Goal: Task Accomplishment & Management: Use online tool/utility

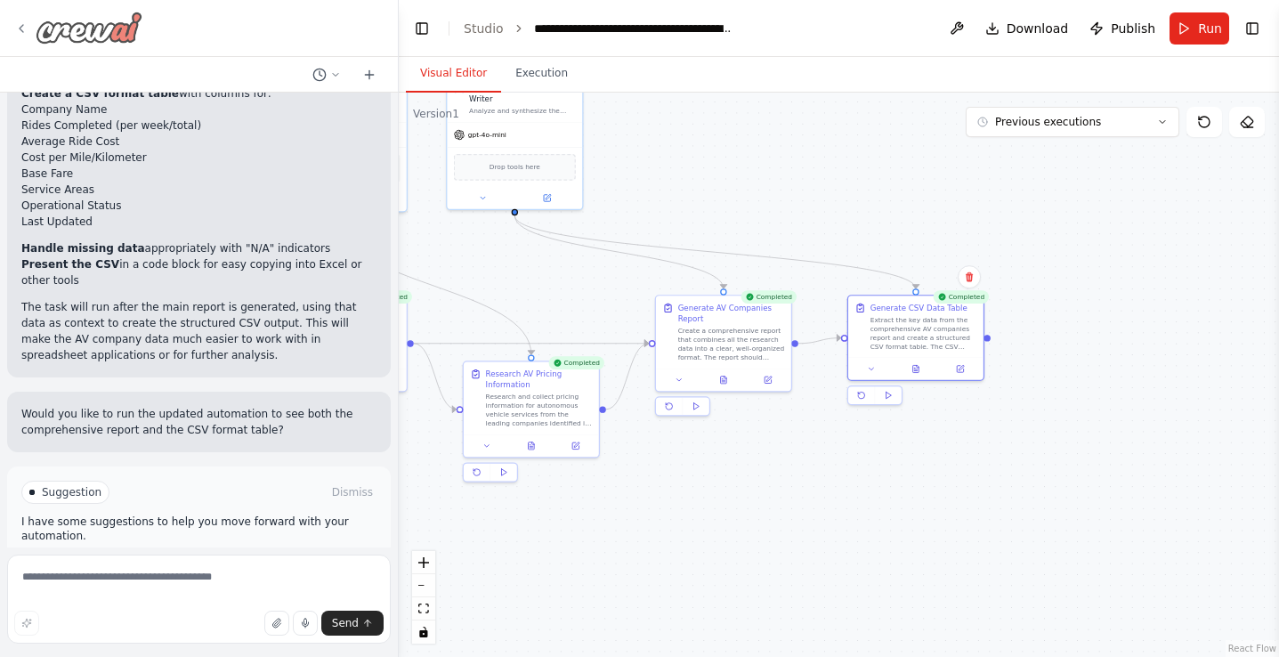
click at [20, 28] on icon at bounding box center [21, 28] width 14 height 14
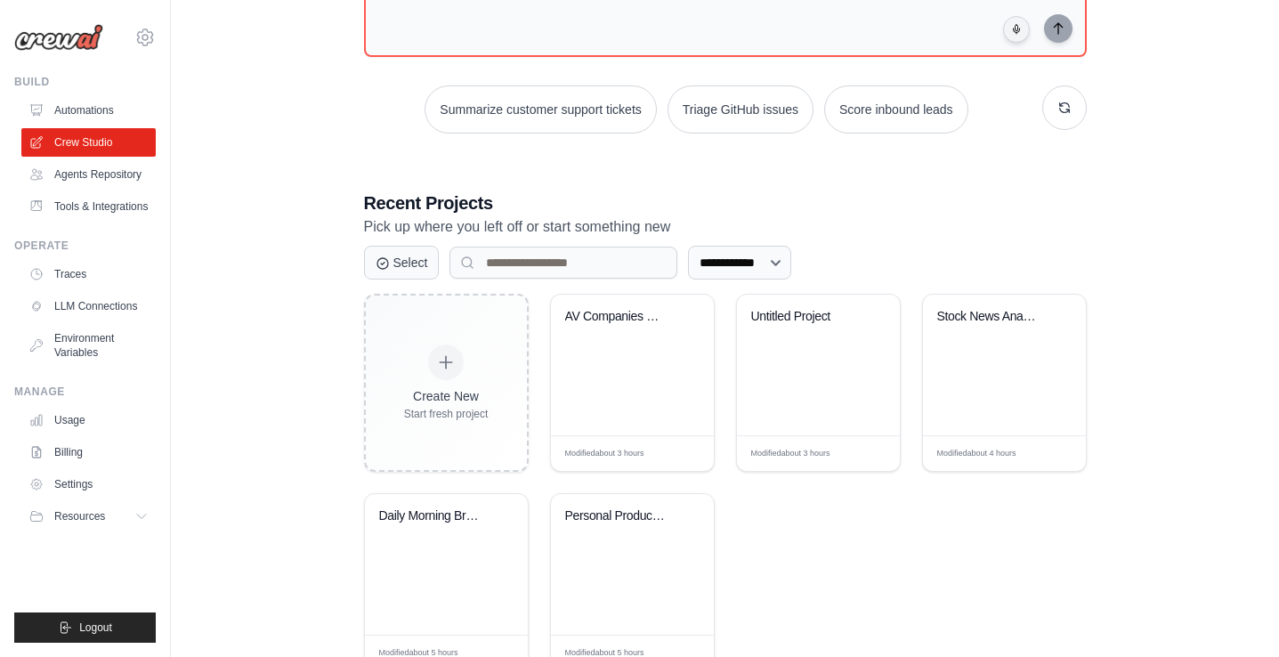
scroll to position [247, 0]
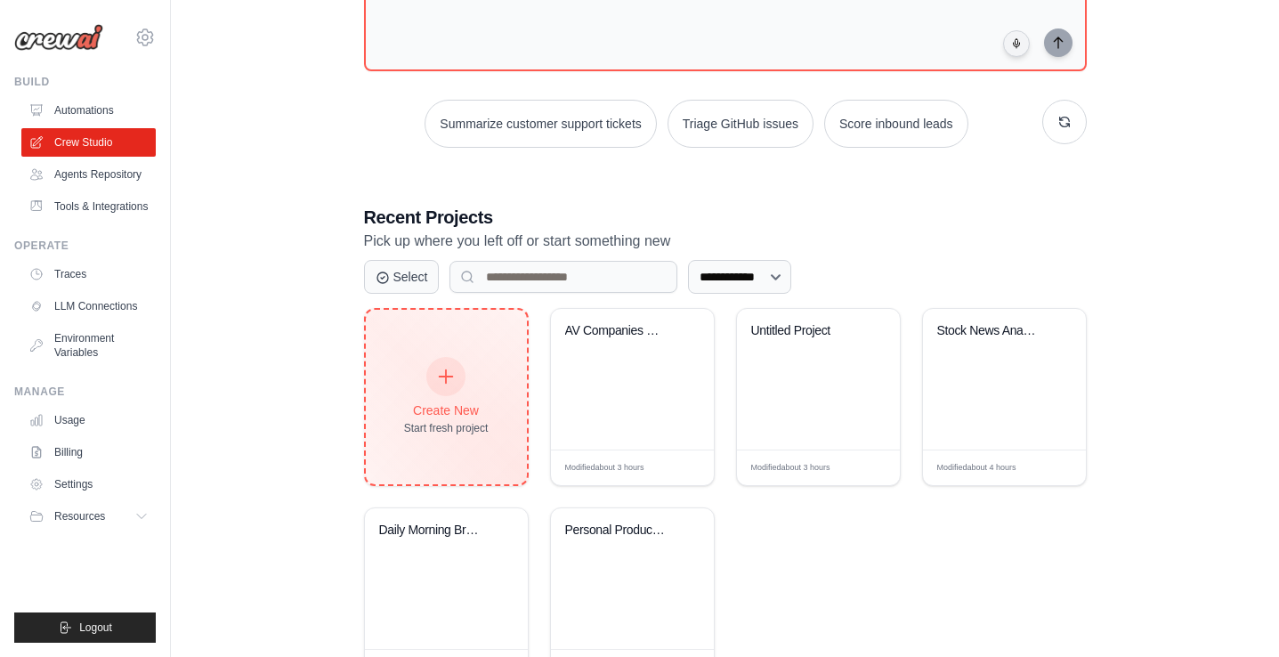
click at [457, 383] on div at bounding box center [445, 376] width 39 height 39
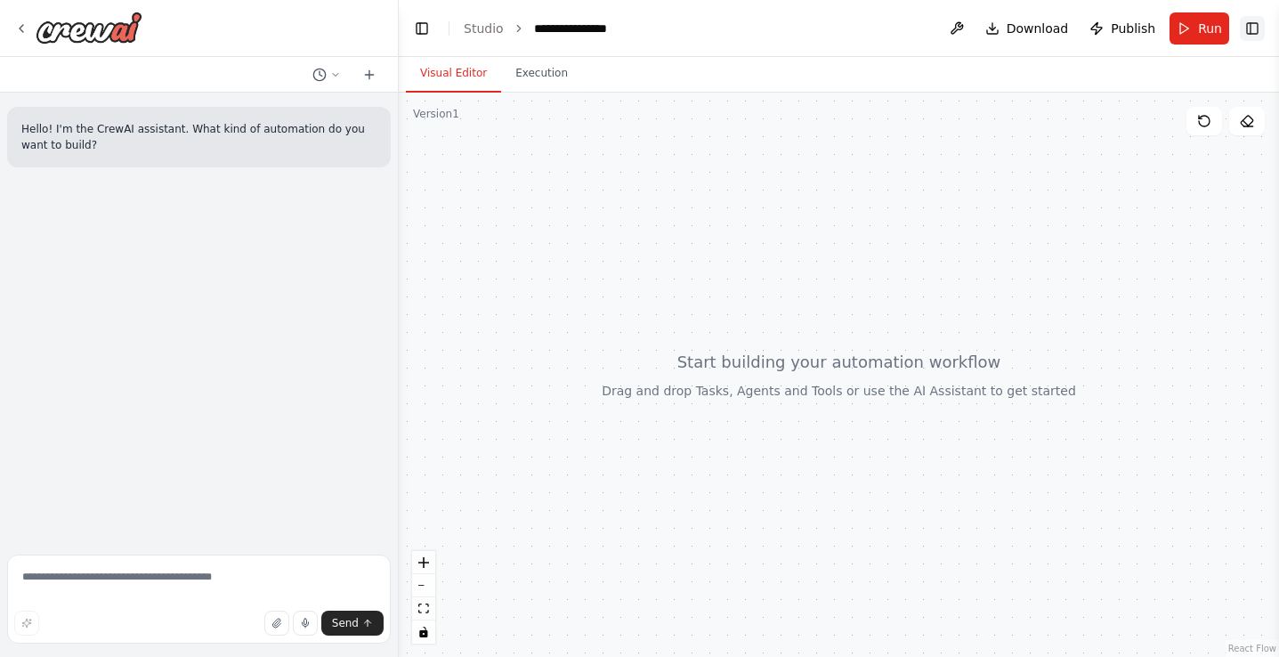
click at [1248, 34] on button "Toggle Right Sidebar" at bounding box center [1252, 28] width 25 height 25
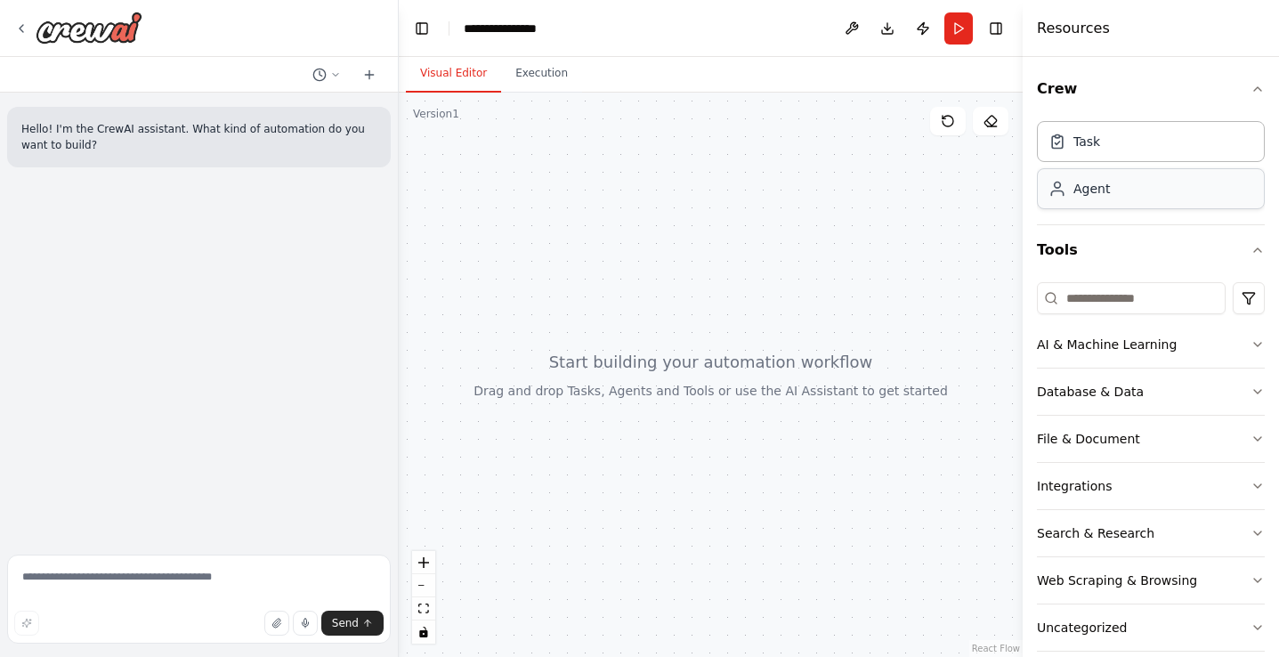
click at [1126, 190] on div "Agent" at bounding box center [1151, 188] width 228 height 41
click at [1158, 184] on div "Agent" at bounding box center [1151, 188] width 228 height 41
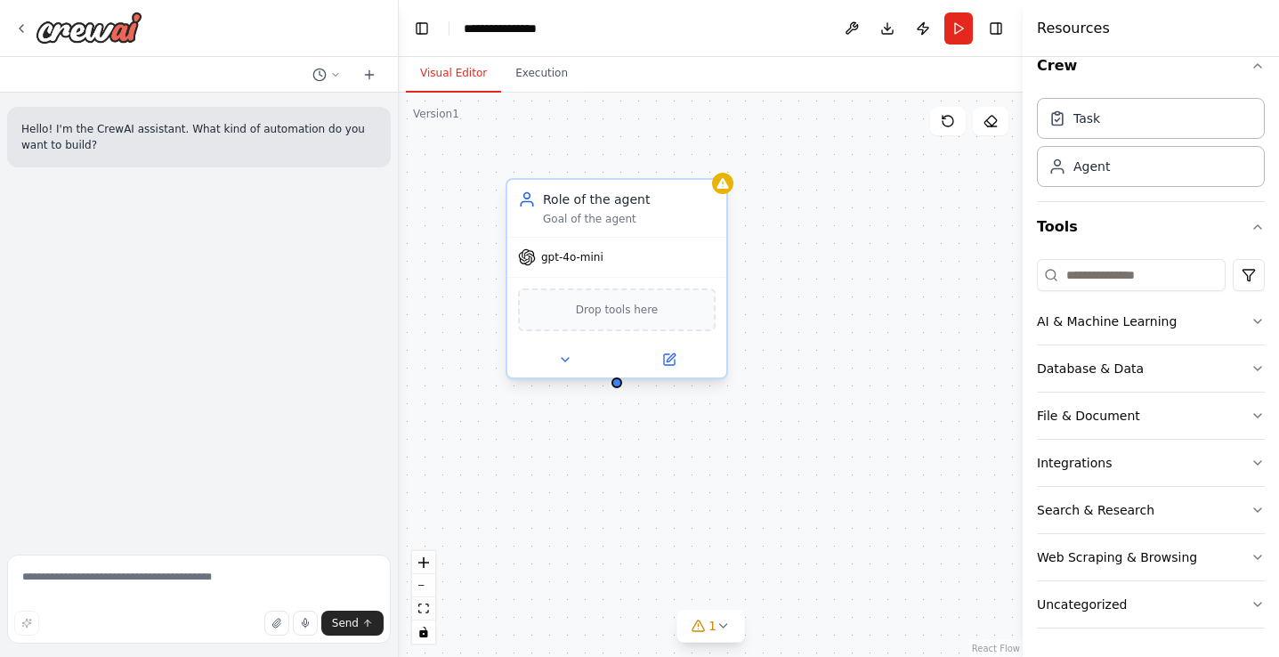
click at [610, 205] on div "Role of the agent" at bounding box center [629, 199] width 173 height 18
click at [674, 357] on icon at bounding box center [669, 359] width 14 height 14
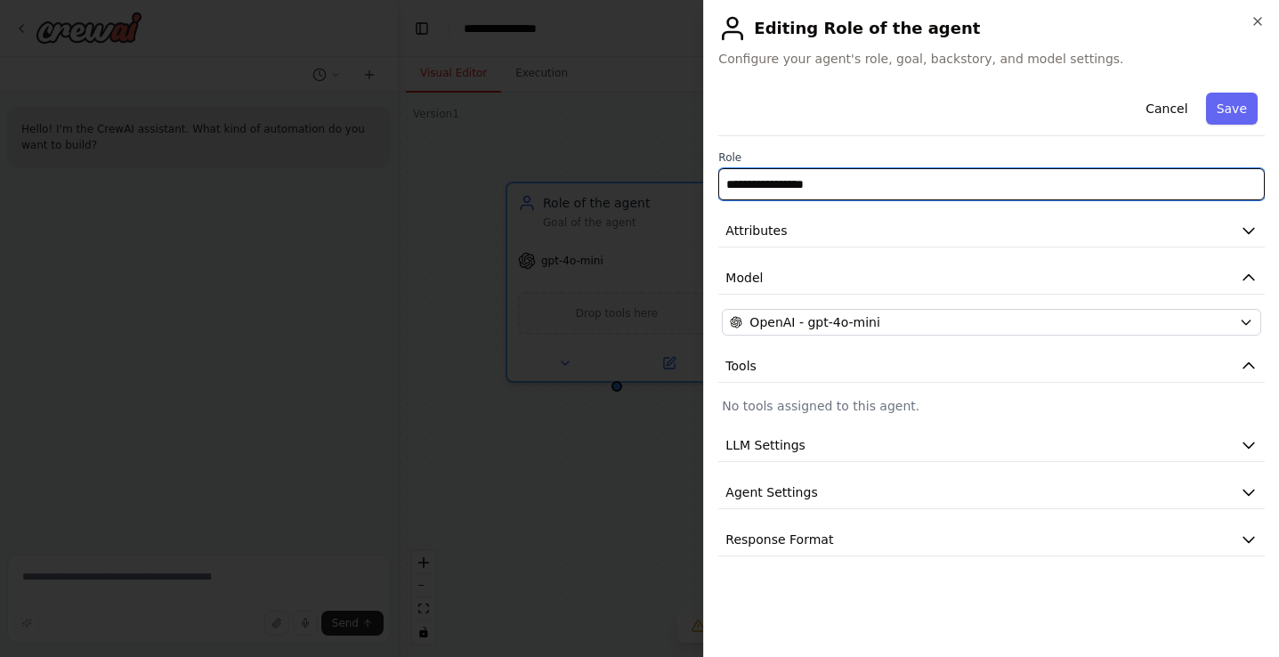
click at [805, 186] on input "**********" at bounding box center [991, 184] width 546 height 32
type input "**********"
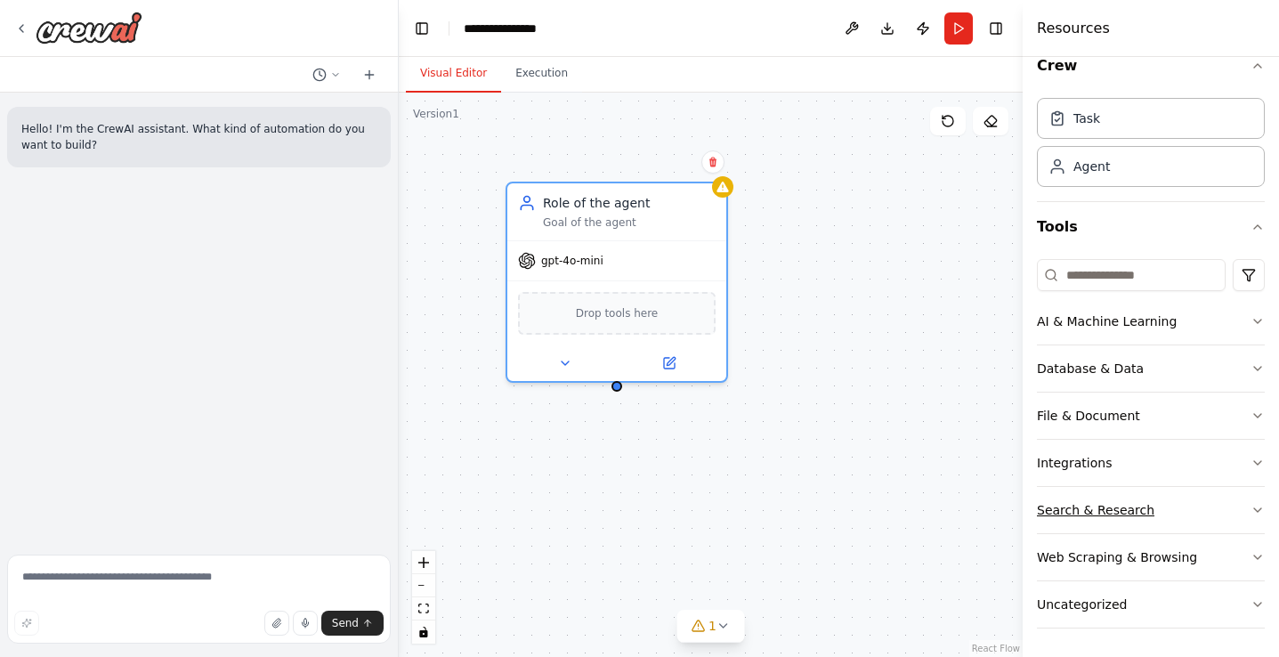
click at [1252, 501] on button "Search & Research" at bounding box center [1151, 510] width 228 height 46
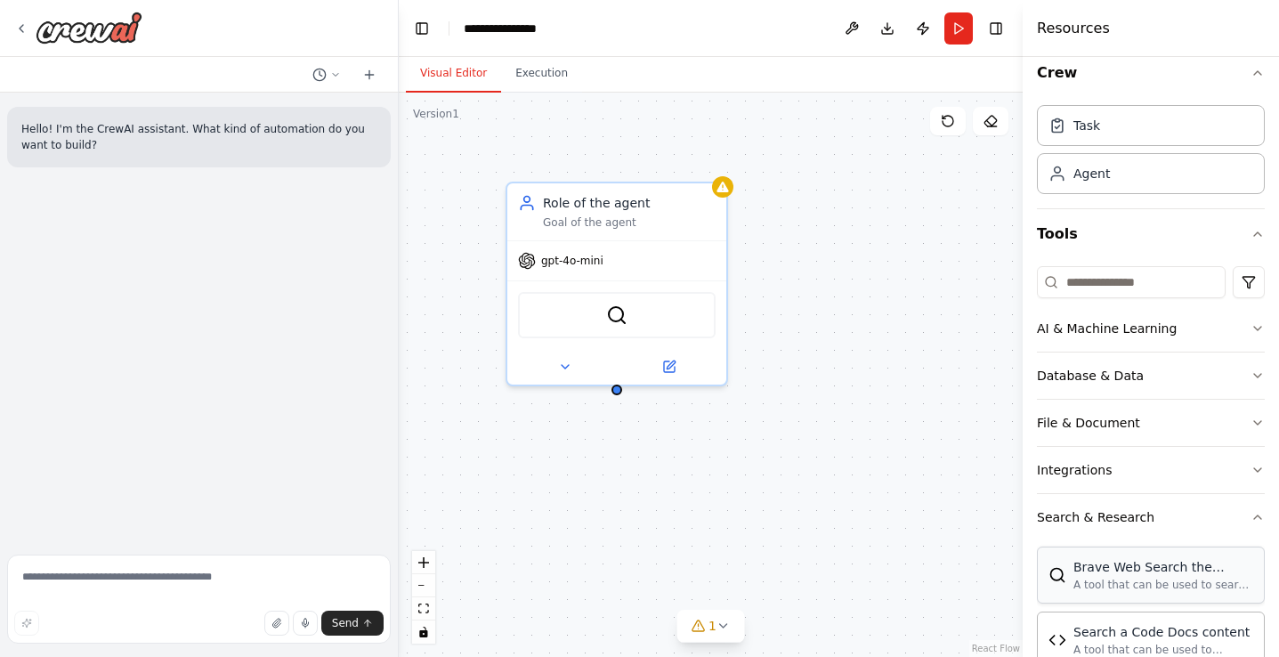
scroll to position [0, 0]
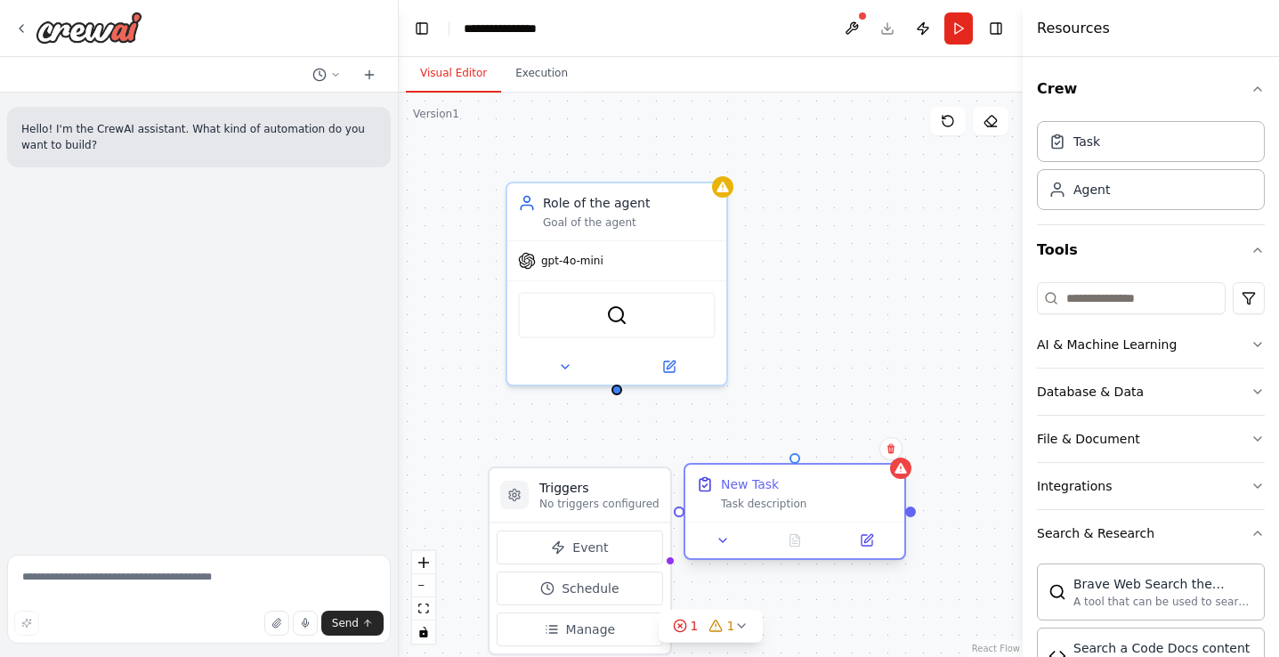
drag, startPoint x: 707, startPoint y: 508, endPoint x: 827, endPoint y: 489, distance: 120.8
click at [827, 489] on div "New Task" at bounding box center [807, 484] width 173 height 18
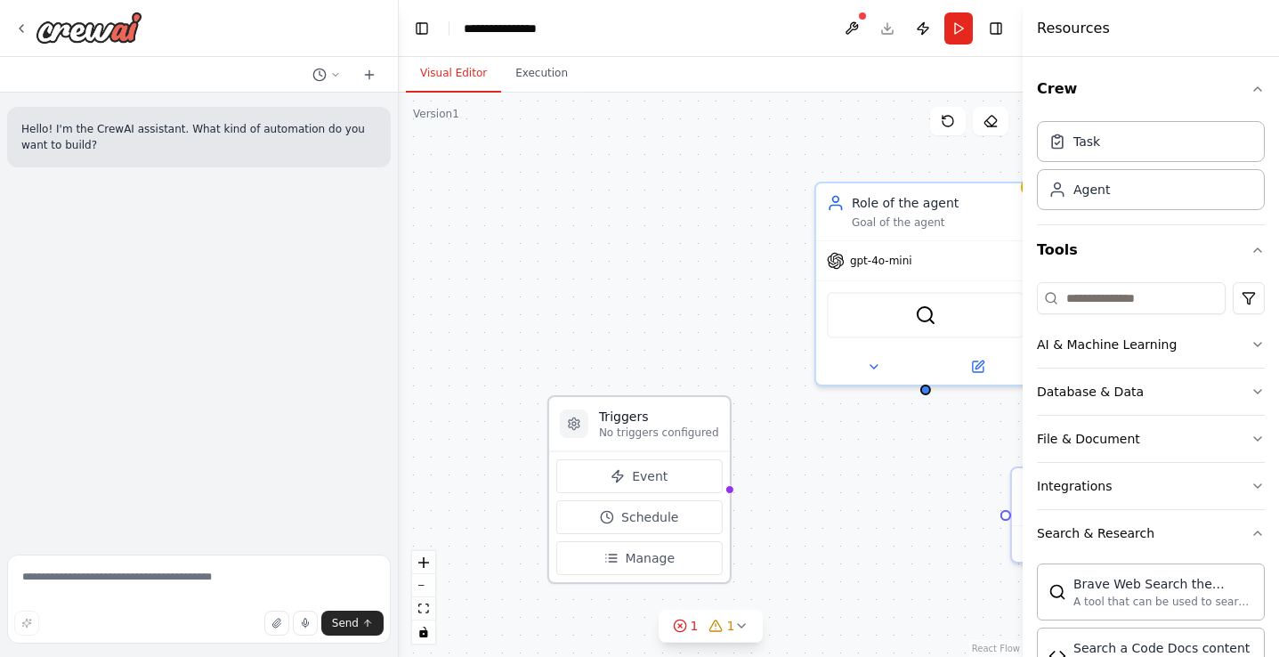
drag, startPoint x: 591, startPoint y: 504, endPoint x: 651, endPoint y: 426, distance: 98.3
click at [651, 426] on p "No triggers configured" at bounding box center [659, 432] width 120 height 14
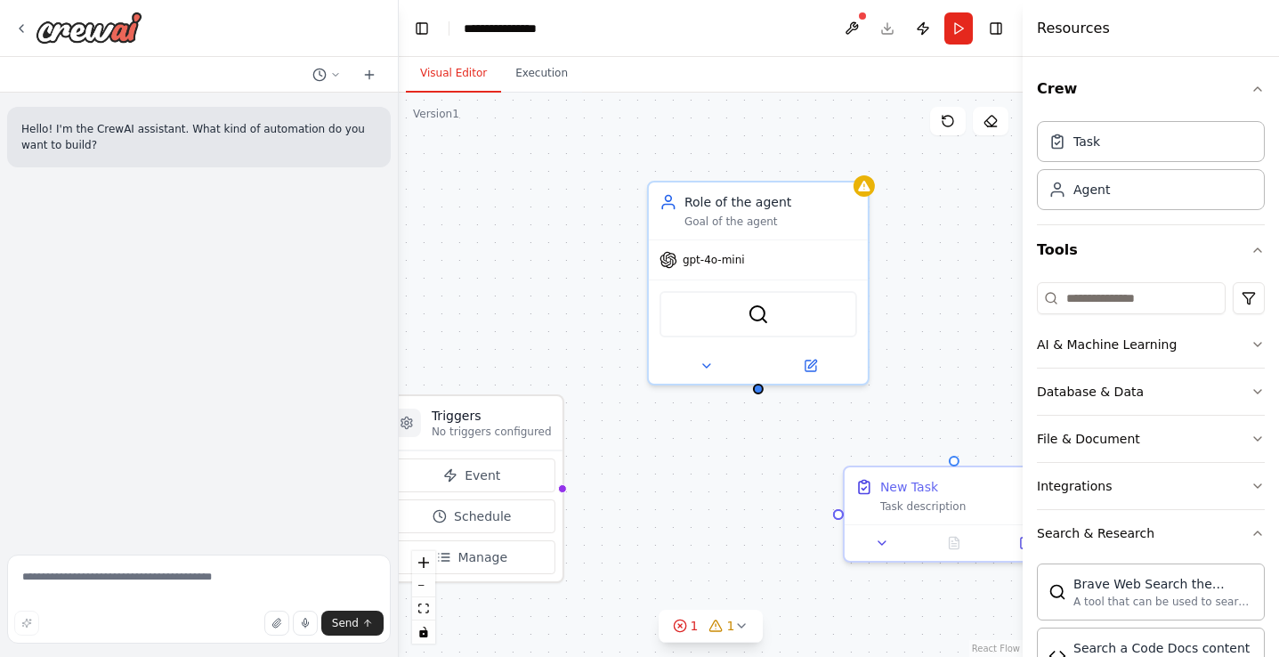
drag, startPoint x: 799, startPoint y: 481, endPoint x: 632, endPoint y: 481, distance: 167.3
click at [632, 481] on div "Triggers No triggers configured Event Schedule Manage Role of the agent Goal of…" at bounding box center [711, 375] width 624 height 564
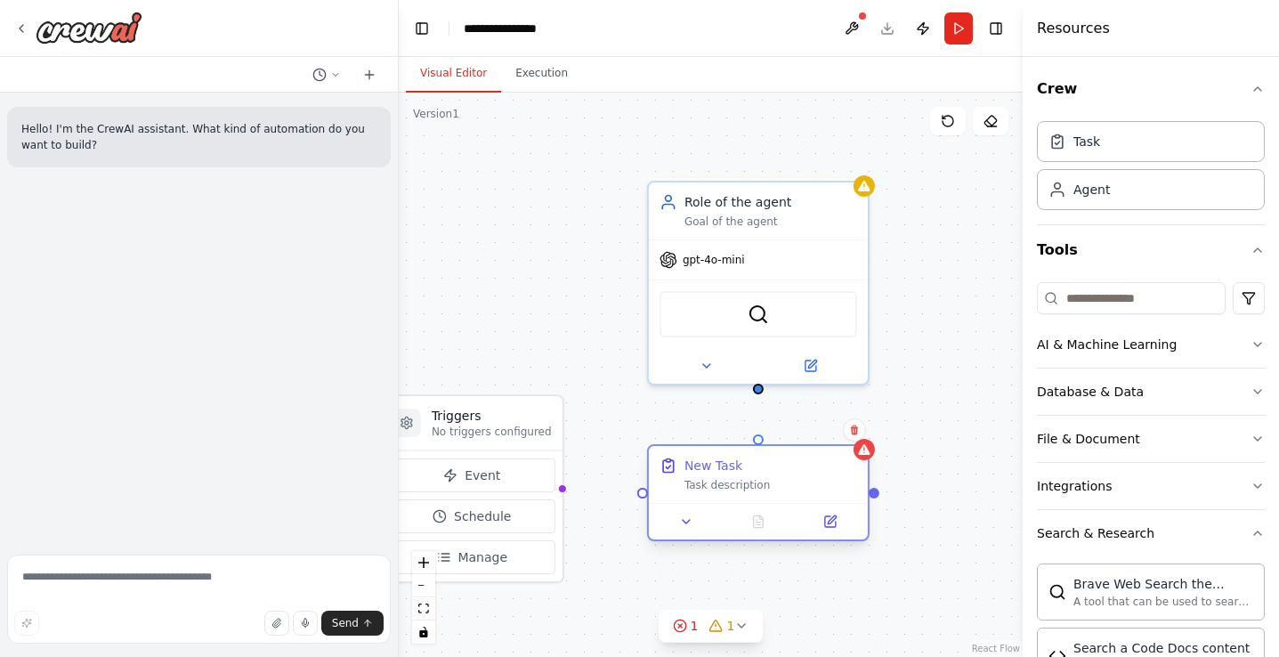
drag, startPoint x: 898, startPoint y: 487, endPoint x: 707, endPoint y: 462, distance: 192.1
click at [707, 462] on div "New Task" at bounding box center [713, 466] width 58 height 18
click at [757, 391] on div "Triggers No triggers configured Event Schedule Manage Role of the agent Goal of…" at bounding box center [711, 375] width 624 height 564
drag, startPoint x: 760, startPoint y: 386, endPoint x: 757, endPoint y: 444, distance: 57.9
click at [757, 444] on div "Triggers No triggers configured Event Schedule Manage Role of the agent Goal of…" at bounding box center [852, 374] width 624 height 564
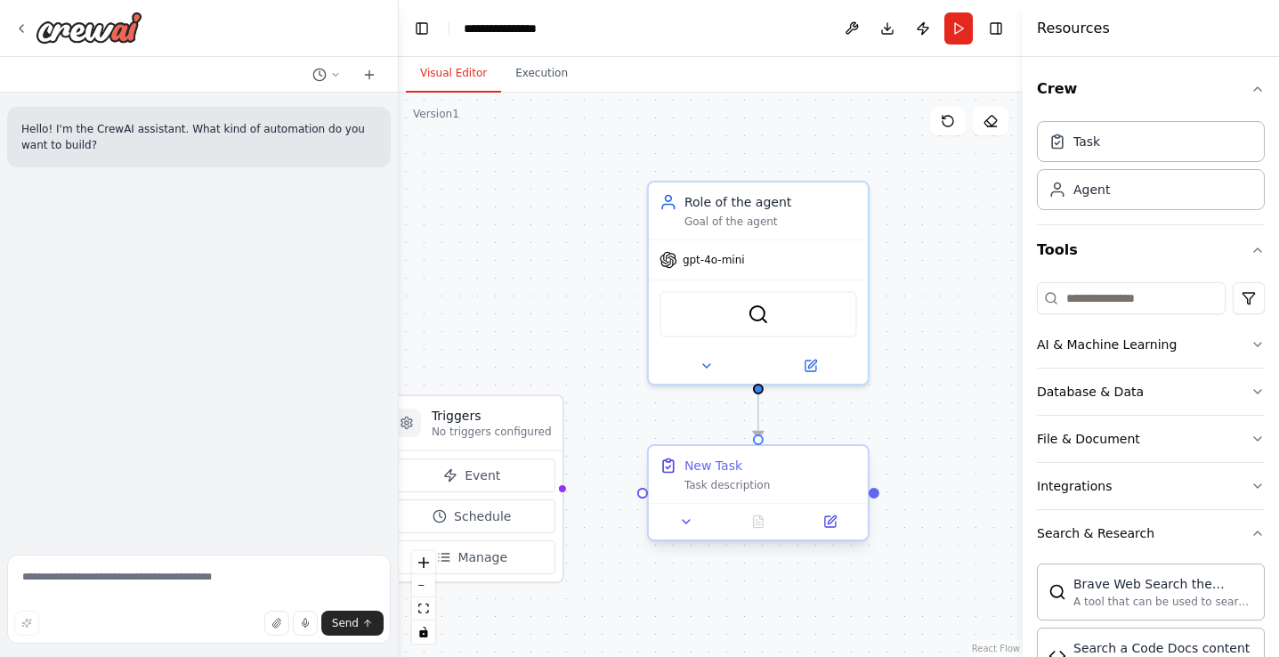
click at [703, 465] on div "New Task" at bounding box center [713, 466] width 58 height 18
click at [840, 525] on button at bounding box center [829, 521] width 61 height 21
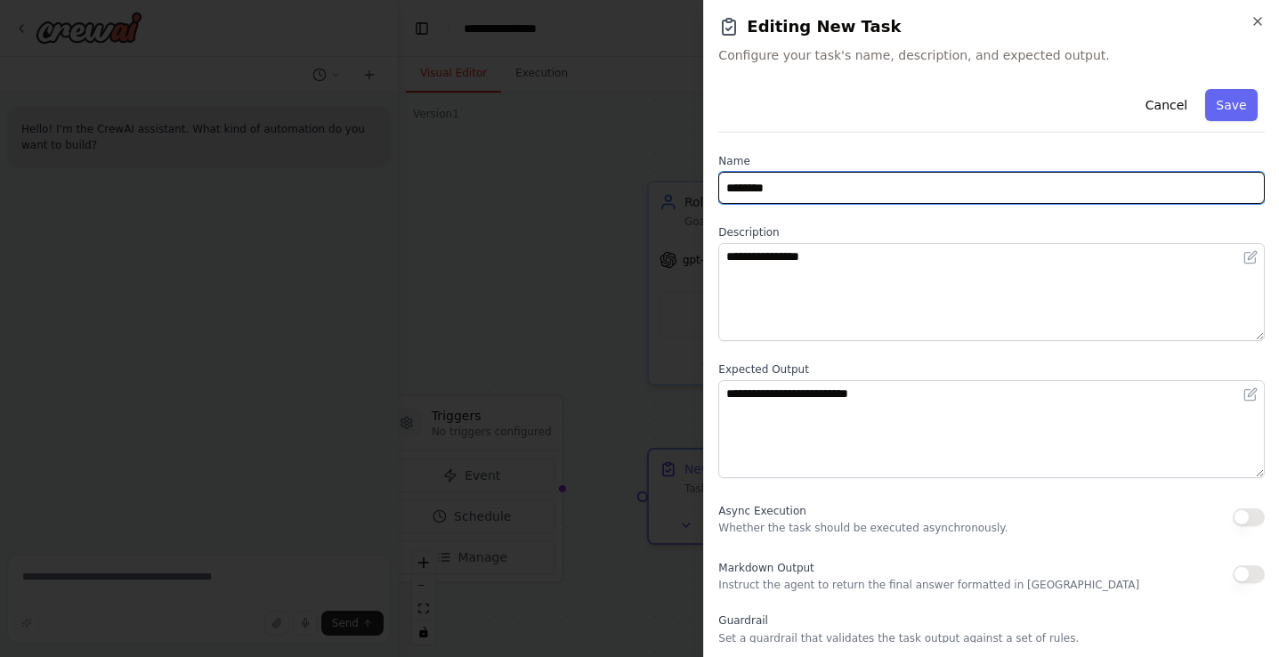
click at [776, 178] on input "********" at bounding box center [991, 188] width 546 height 32
type input "**********"
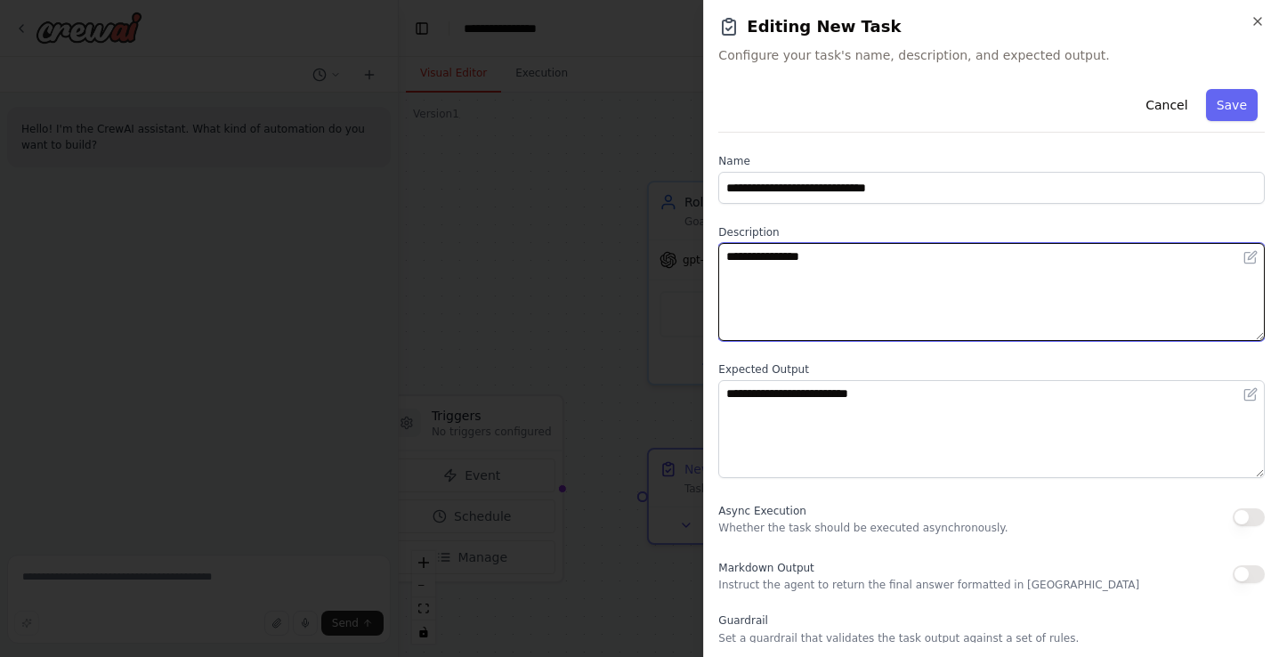
click at [768, 257] on textarea "**********" at bounding box center [991, 292] width 546 height 98
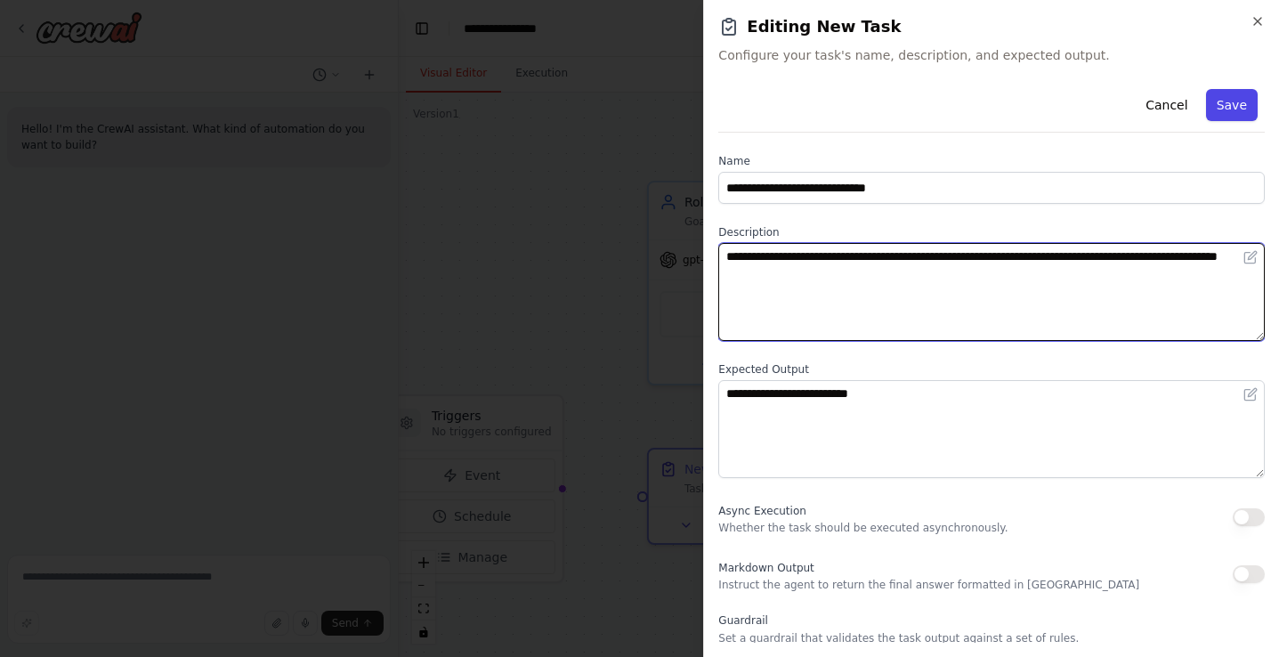
type textarea "**********"
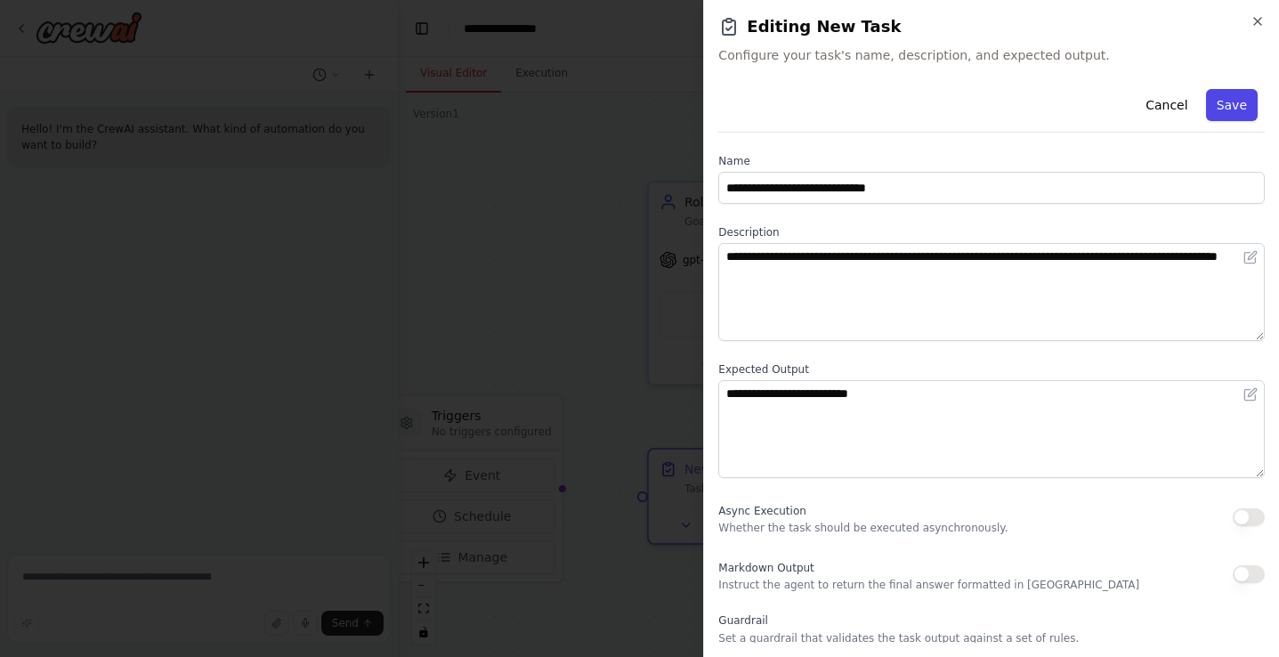
click at [1222, 108] on button "Save" at bounding box center [1232, 105] width 52 height 32
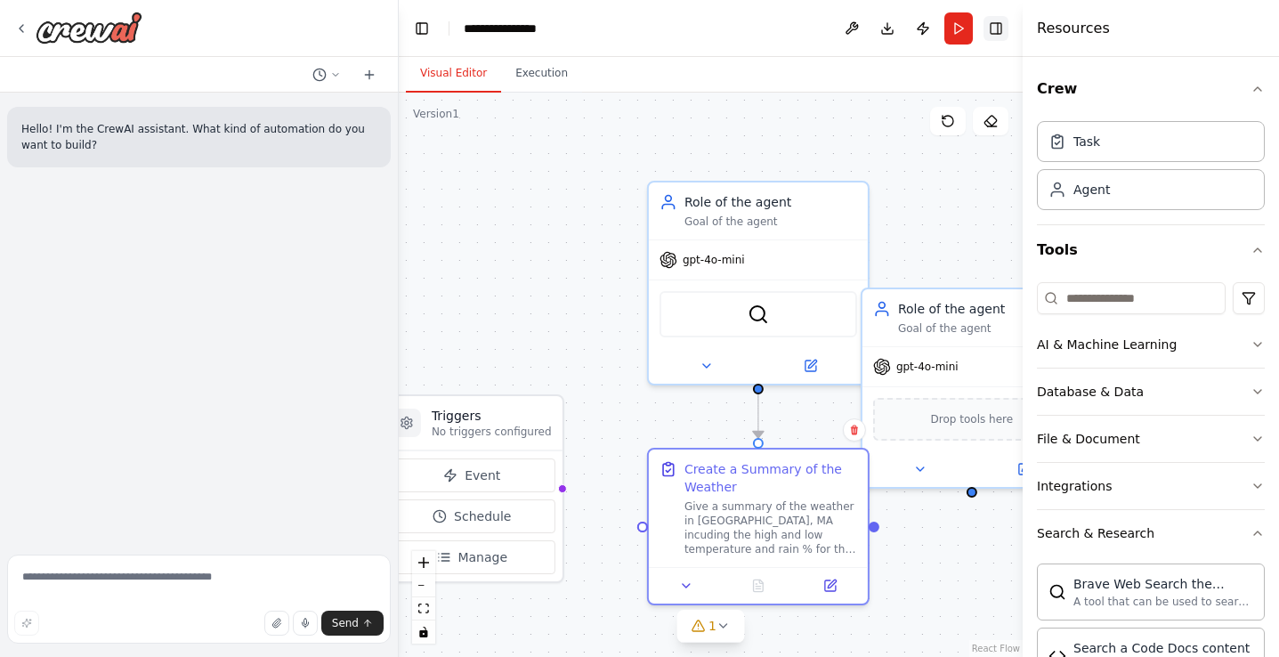
click at [1005, 36] on button "Toggle Right Sidebar" at bounding box center [995, 28] width 25 height 25
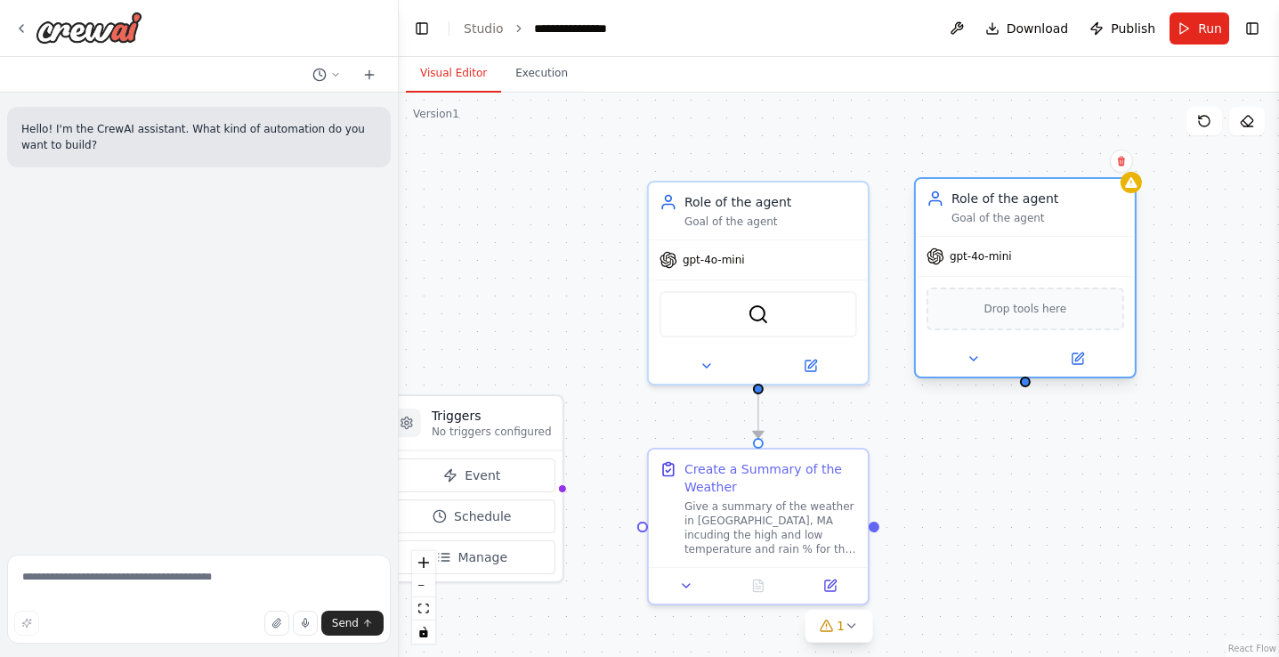
drag, startPoint x: 1012, startPoint y: 330, endPoint x: 1067, endPoint y: 219, distance: 124.2
click at [1067, 220] on div "Goal of the agent" at bounding box center [1037, 218] width 173 height 14
click at [998, 306] on span "Drop tools here" at bounding box center [1025, 309] width 83 height 18
click at [1257, 20] on button "Toggle Right Sidebar" at bounding box center [1252, 28] width 25 height 25
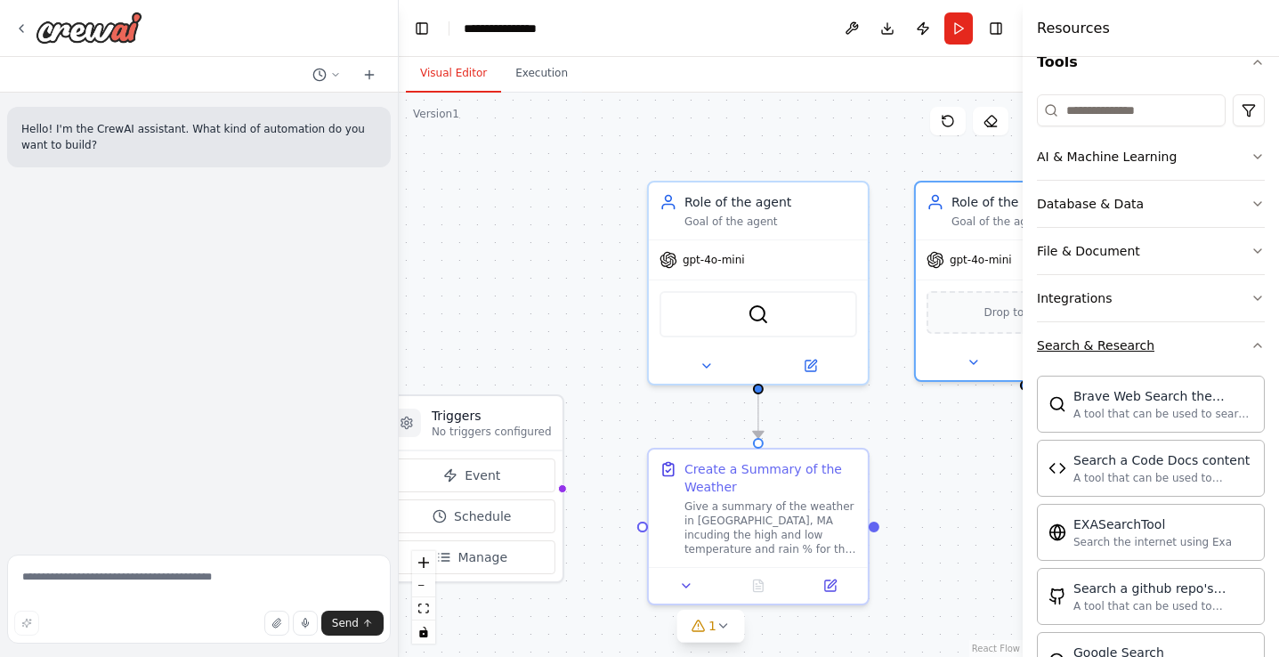
click at [1098, 347] on div "Search & Research" at bounding box center [1095, 345] width 117 height 18
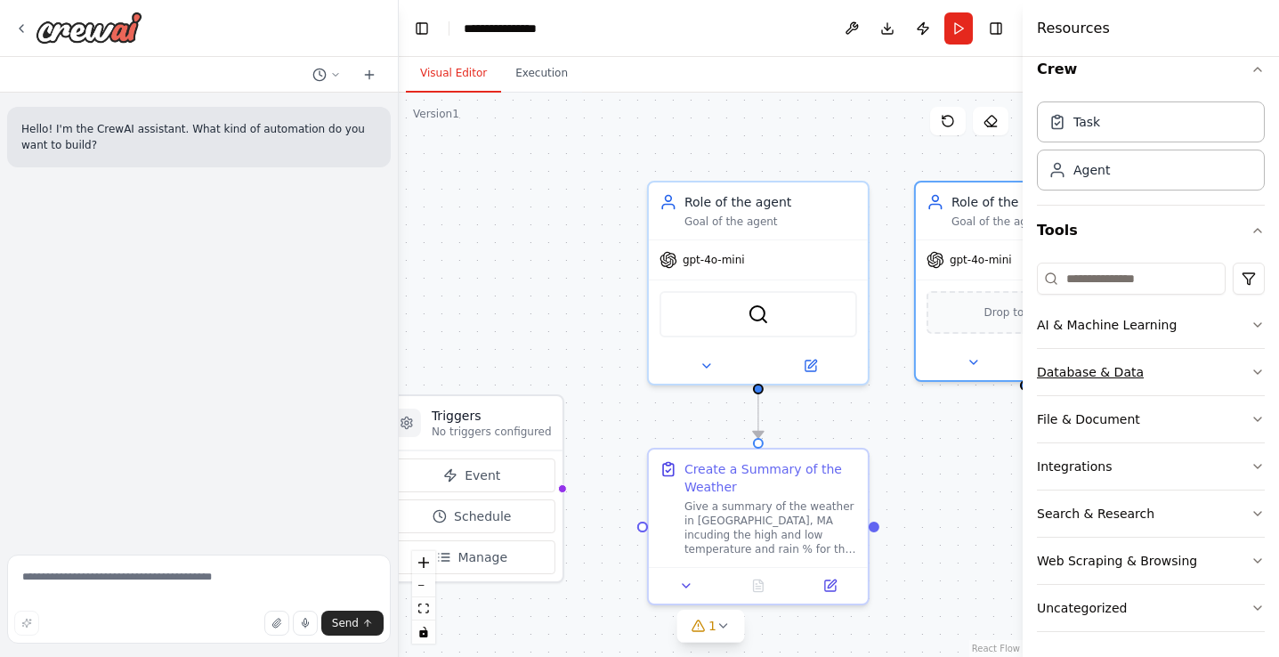
scroll to position [23, 0]
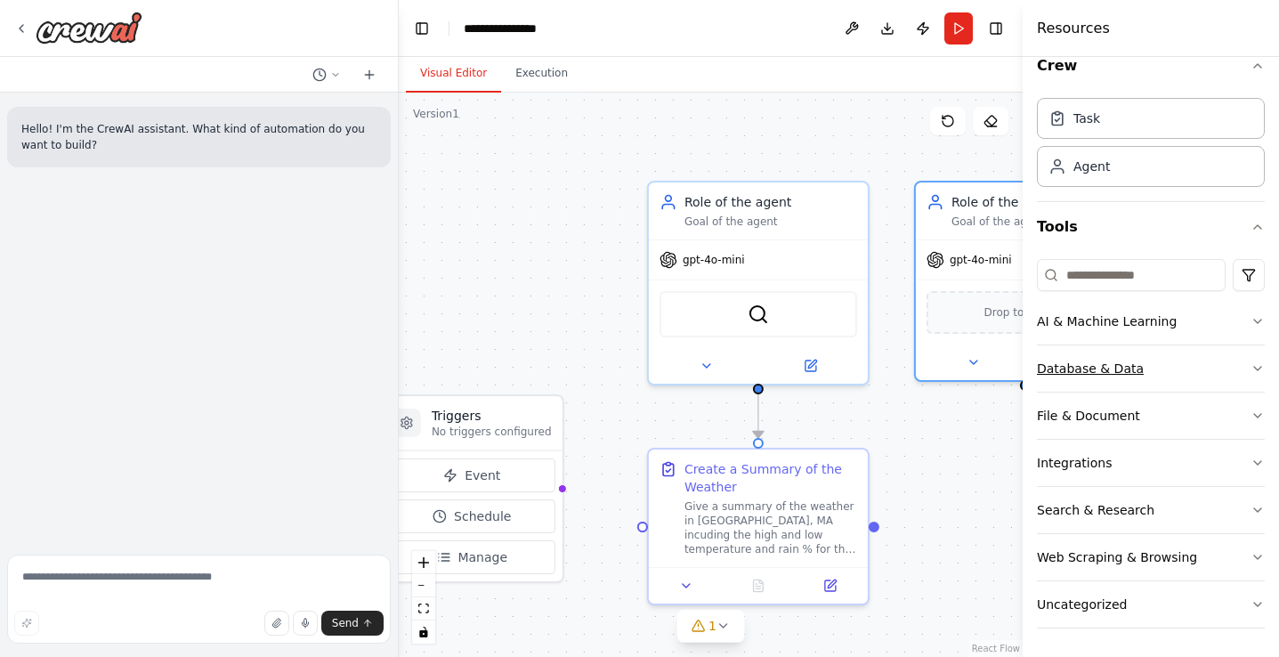
click at [1239, 369] on button "Database & Data" at bounding box center [1151, 368] width 228 height 46
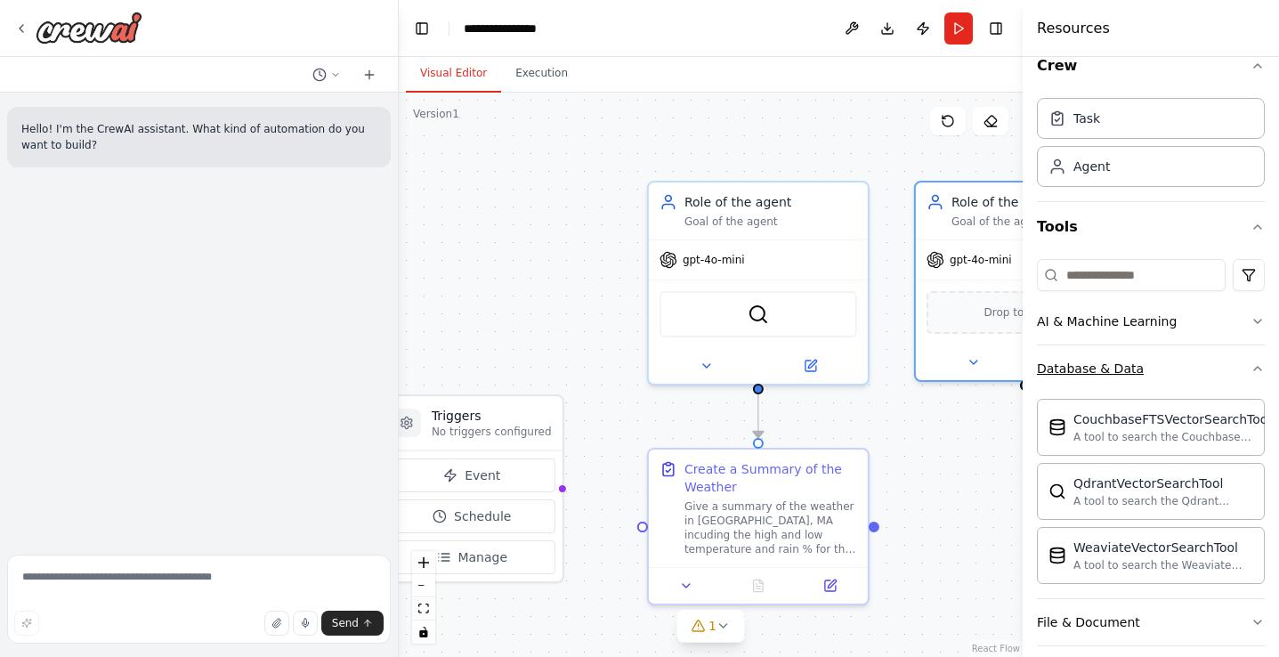
click at [1239, 369] on button "Database & Data" at bounding box center [1151, 368] width 228 height 46
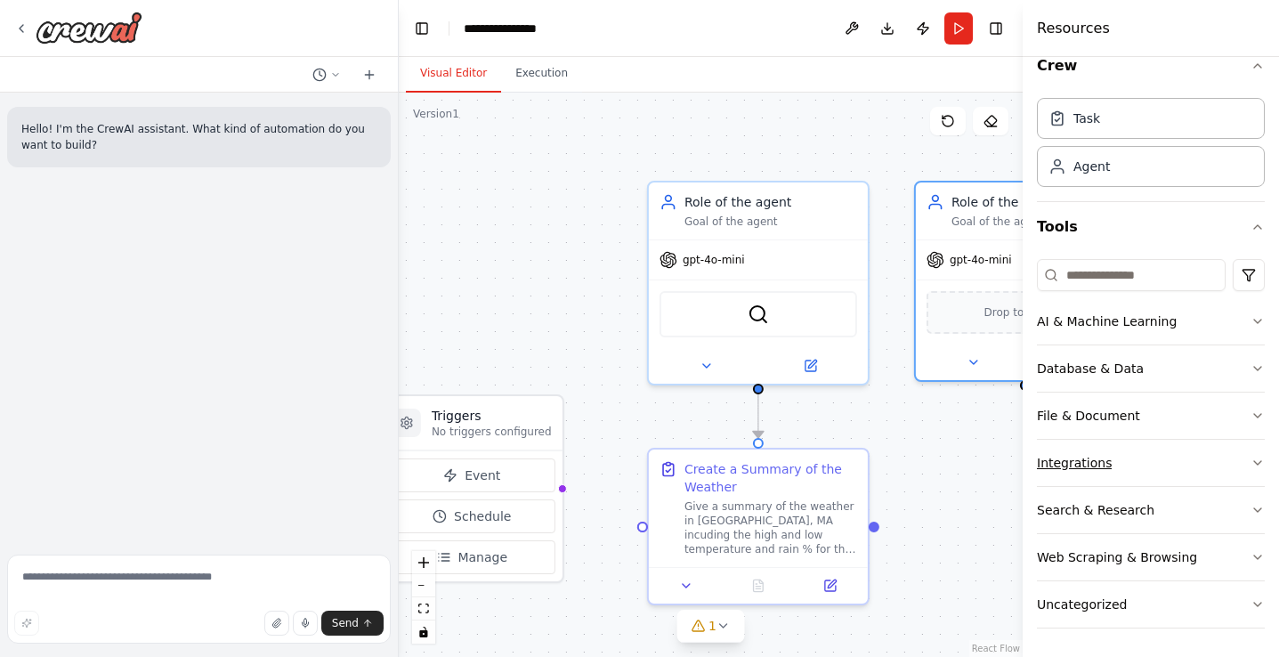
click at [1209, 473] on button "Integrations" at bounding box center [1151, 463] width 228 height 46
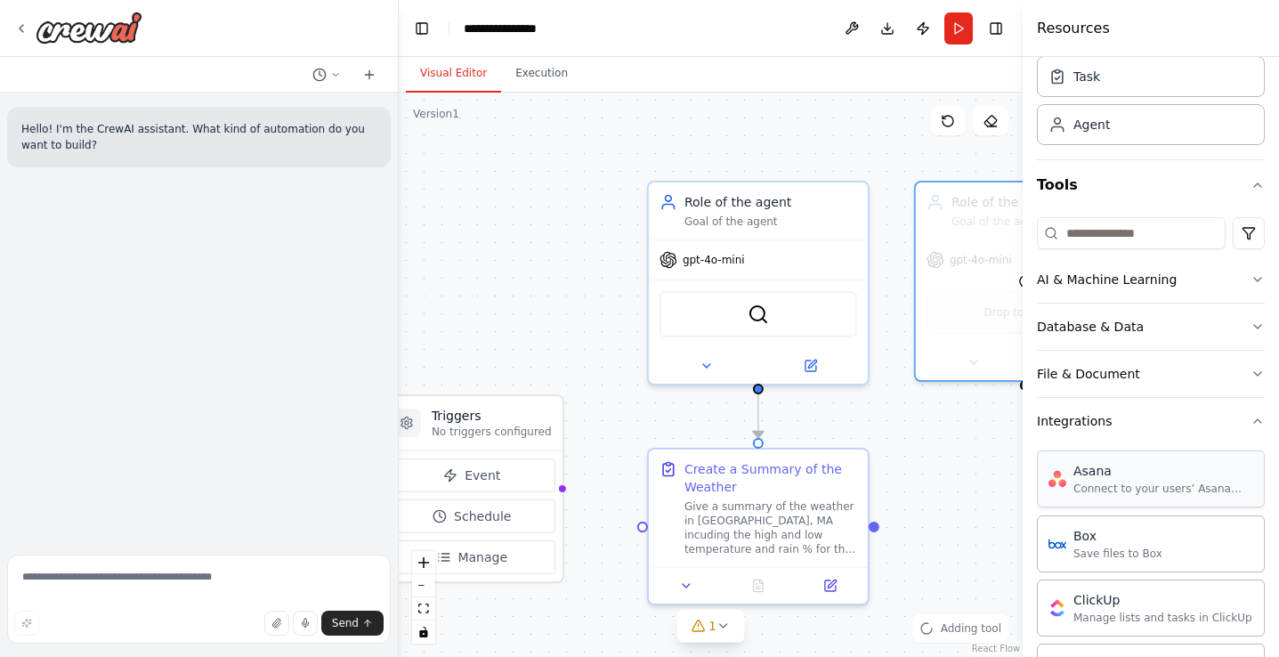
scroll to position [0, 0]
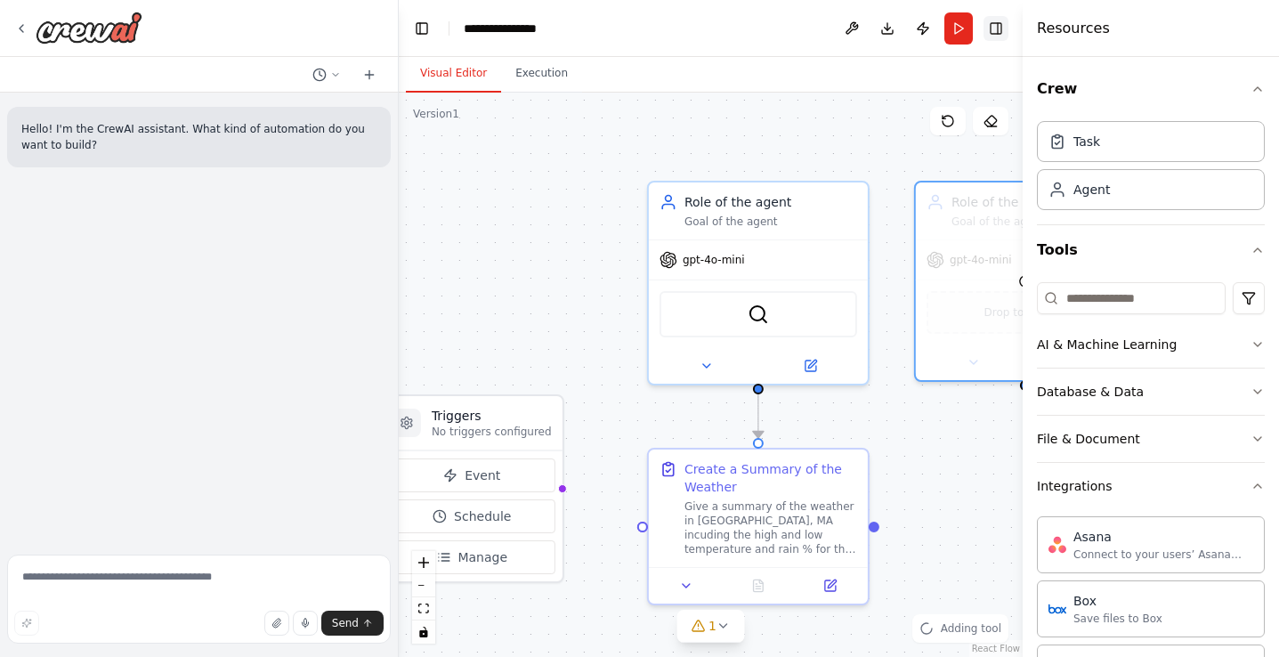
click at [1006, 31] on button "Toggle Right Sidebar" at bounding box center [995, 28] width 25 height 25
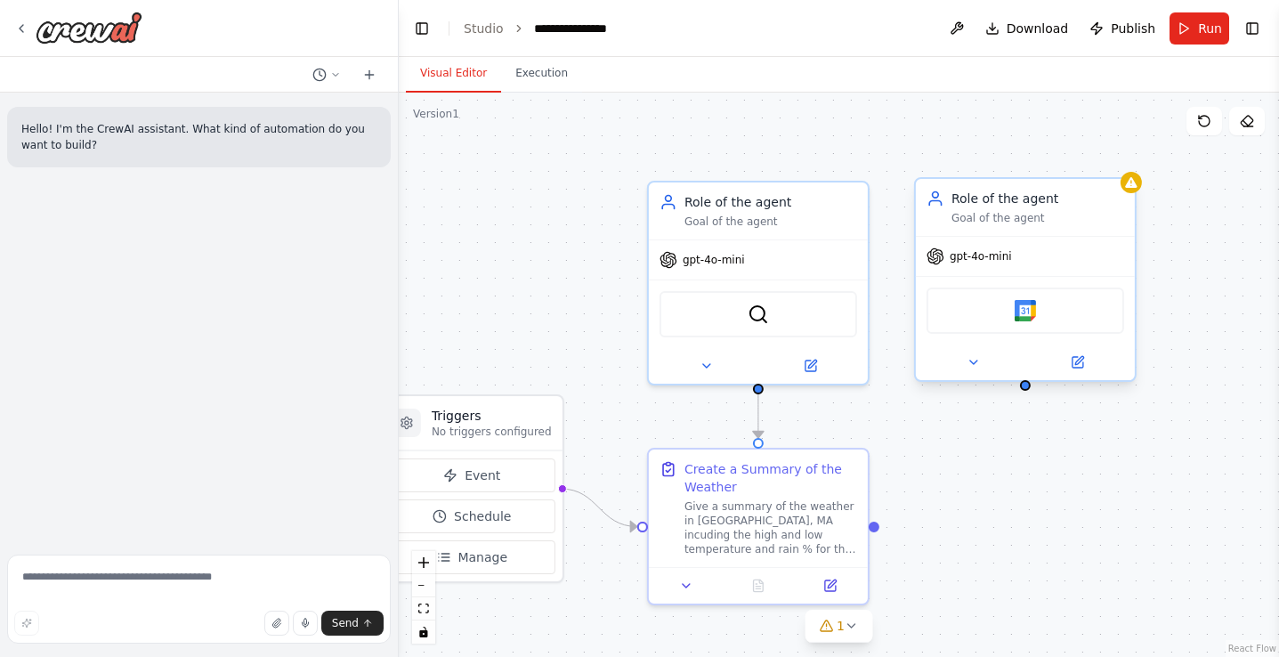
click at [1025, 391] on div ".deletable-edge-delete-btn { width: 20px; height: 20px; border: 0px solid #ffff…" at bounding box center [839, 375] width 880 height 564
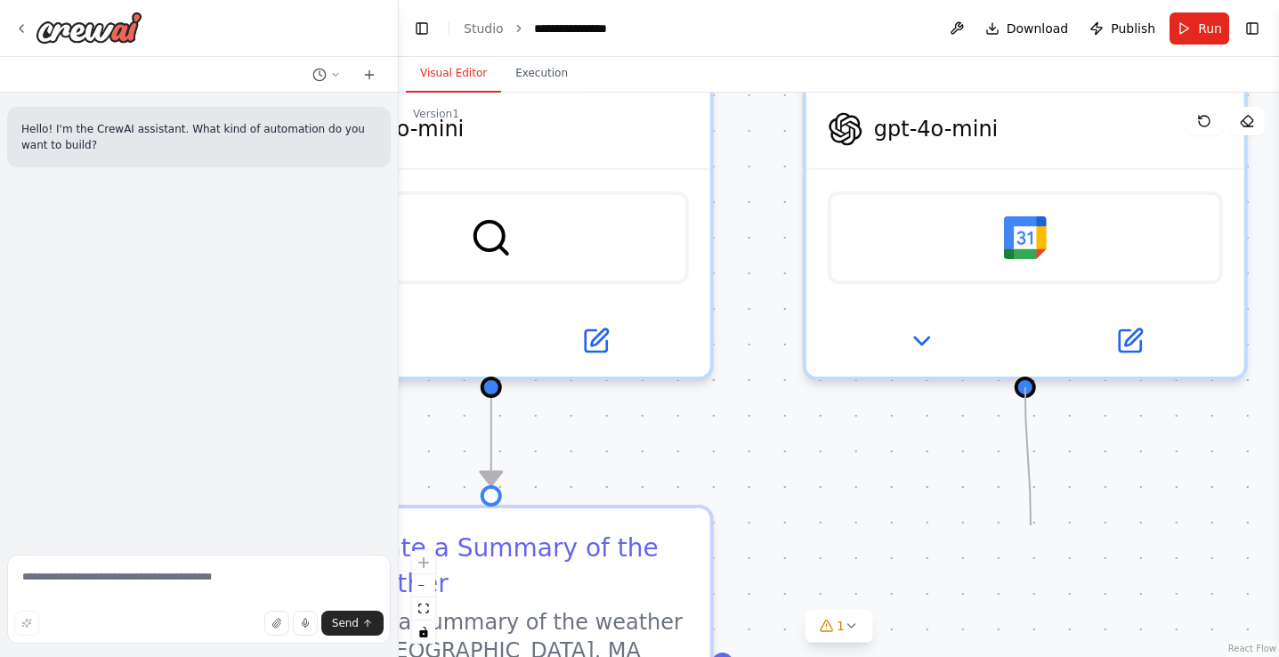
drag, startPoint x: 1025, startPoint y: 387, endPoint x: 1031, endPoint y: 525, distance: 138.0
click at [1031, 525] on div ".deletable-edge-delete-btn { width: 20px; height: 20px; border: 0px solid #ffff…" at bounding box center [839, 375] width 880 height 564
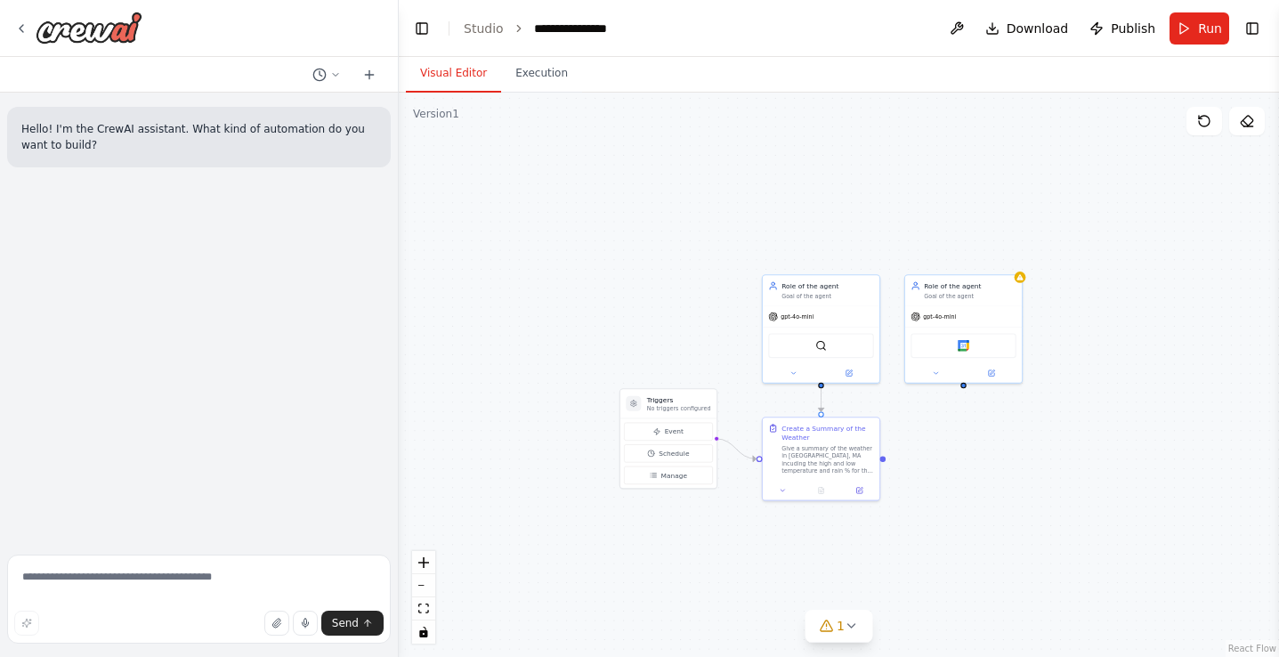
drag, startPoint x: 1071, startPoint y: 323, endPoint x: 975, endPoint y: 195, distance: 159.7
click at [975, 195] on div ".deletable-edge-delete-btn { width: 20px; height: 20px; border: 0px solid #ffff…" at bounding box center [839, 375] width 880 height 564
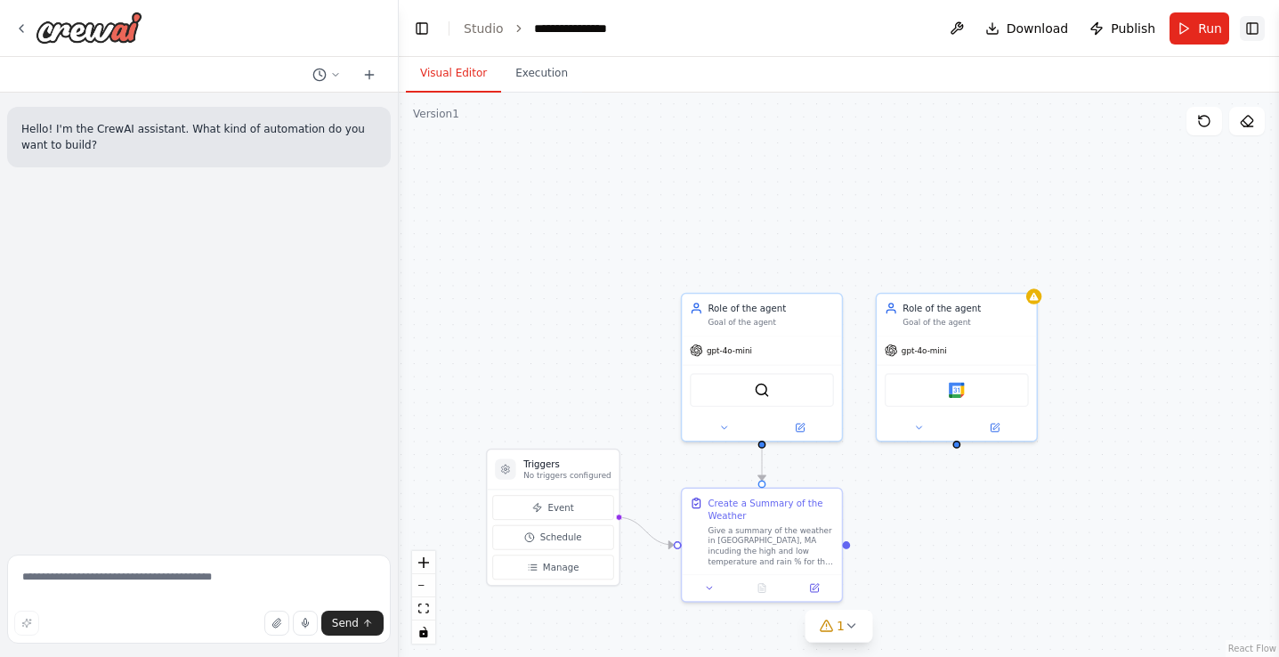
click at [1258, 35] on button "Toggle Right Sidebar" at bounding box center [1252, 28] width 25 height 25
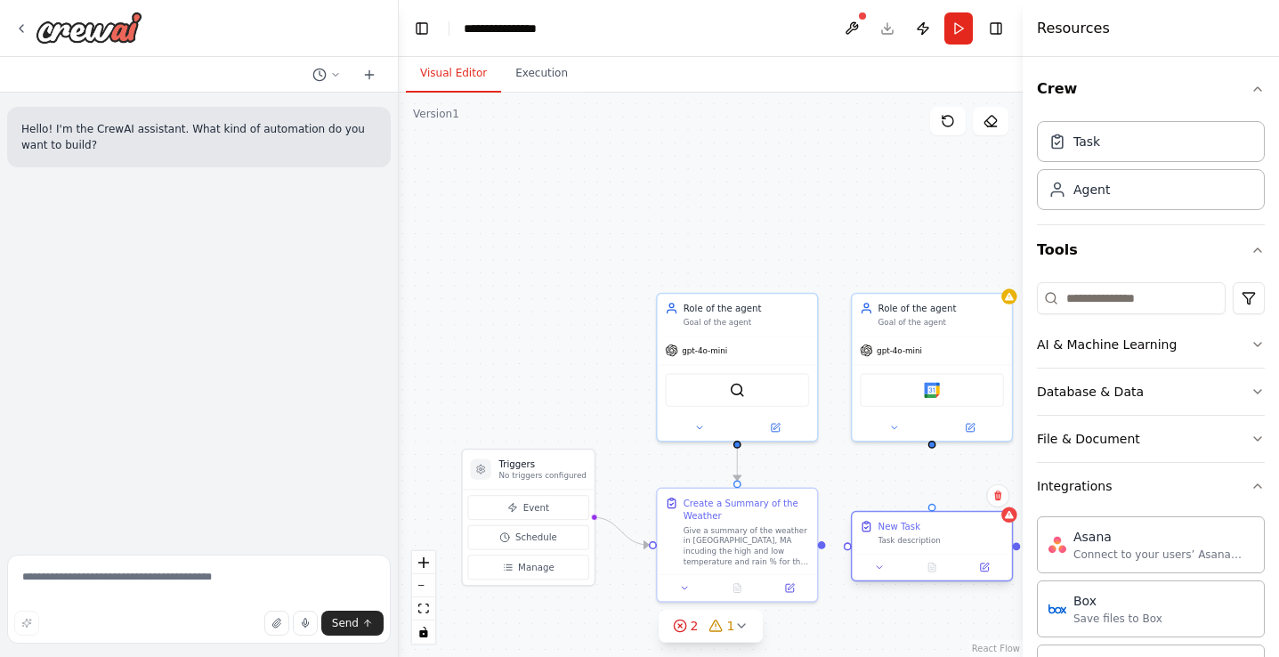
drag, startPoint x: 1002, startPoint y: 542, endPoint x: 925, endPoint y: 531, distance: 78.2
click at [925, 531] on div "New Task" at bounding box center [941, 526] width 126 height 13
drag, startPoint x: 933, startPoint y: 445, endPoint x: 933, endPoint y: 510, distance: 65.0
click at [933, 511] on div "Triggers No triggers configured Event Schedule Manage Role of the agent Goal of…" at bounding box center [805, 433] width 455 height 411
click at [982, 562] on icon at bounding box center [984, 567] width 11 height 11
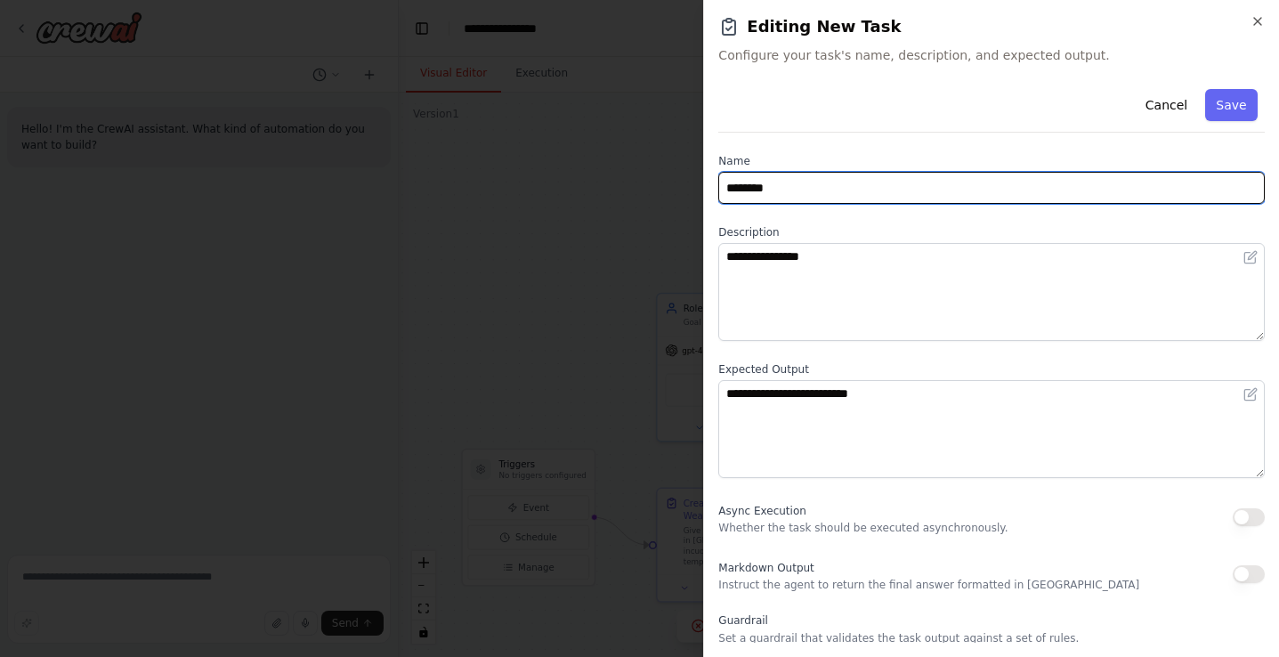
click at [833, 182] on input "********" at bounding box center [991, 188] width 546 height 32
type input "**********"
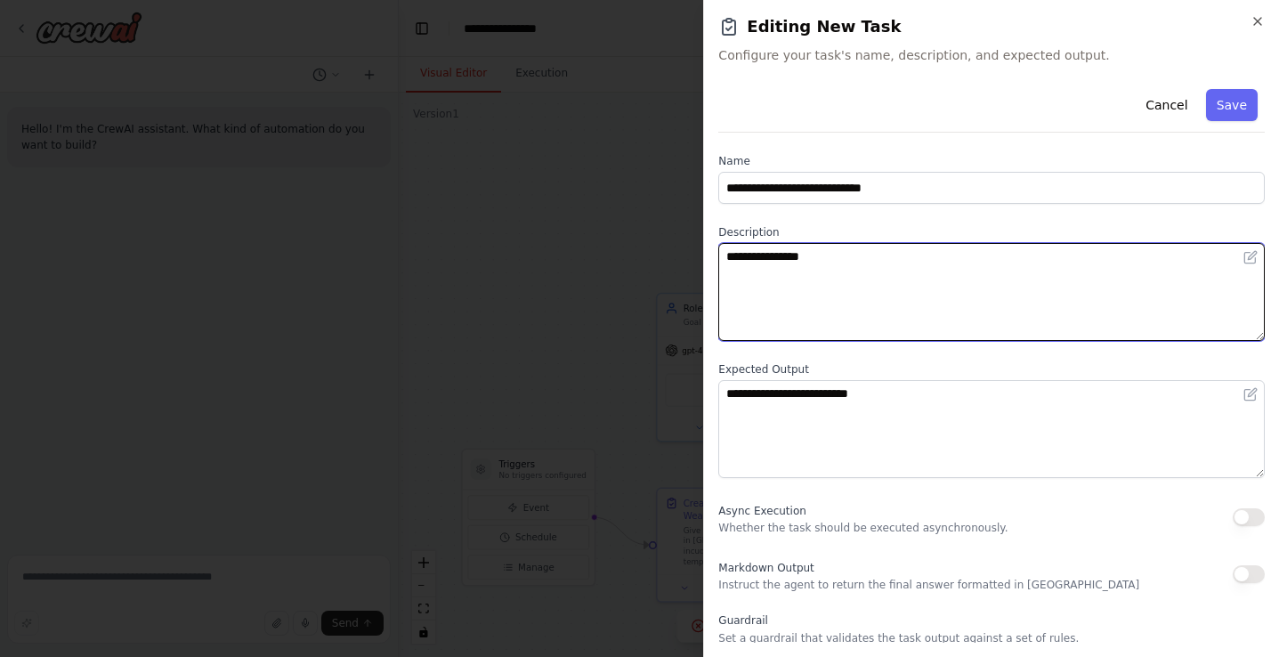
click at [771, 259] on textarea "**********" at bounding box center [991, 292] width 546 height 98
type textarea "**********"
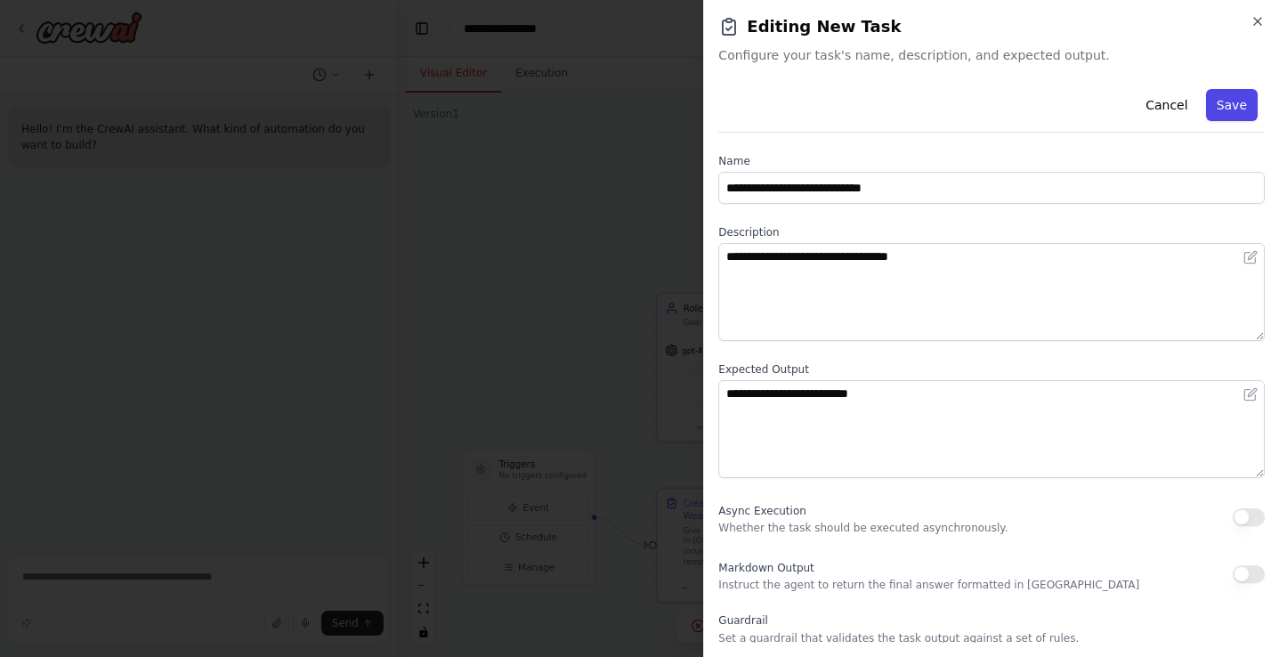
click at [1224, 95] on button "Save" at bounding box center [1232, 105] width 52 height 32
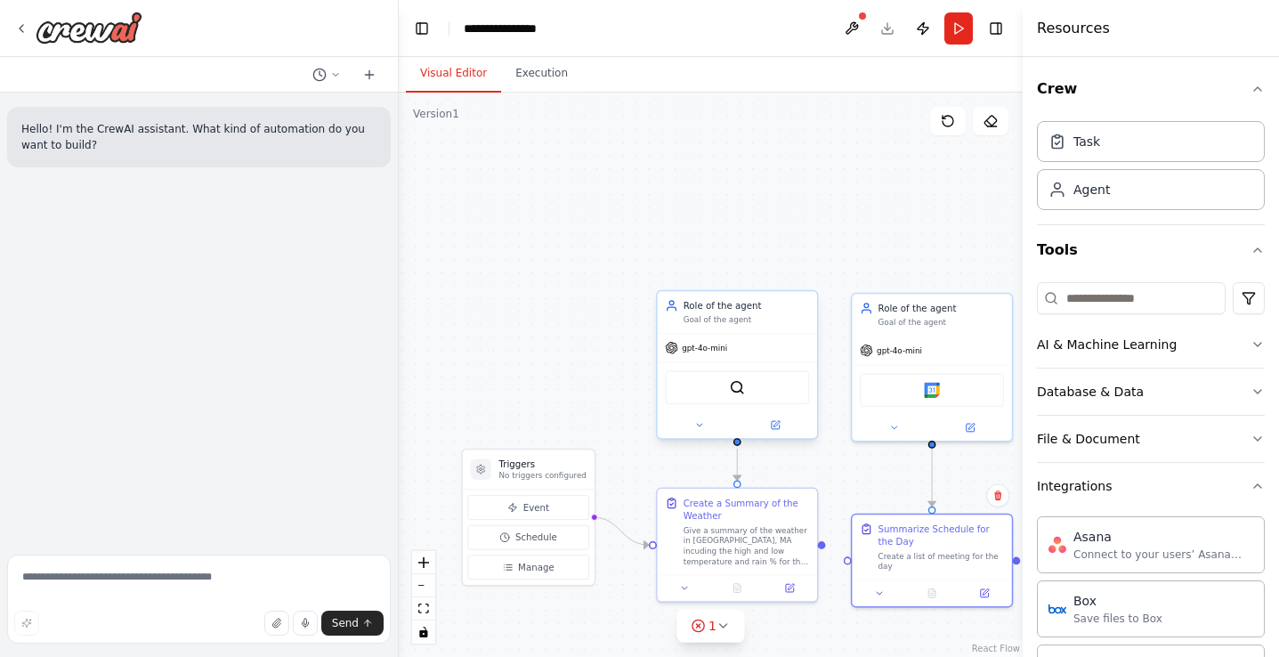
click at [748, 311] on div "Role of the agent" at bounding box center [746, 305] width 126 height 13
click at [777, 423] on icon at bounding box center [776, 424] width 6 height 6
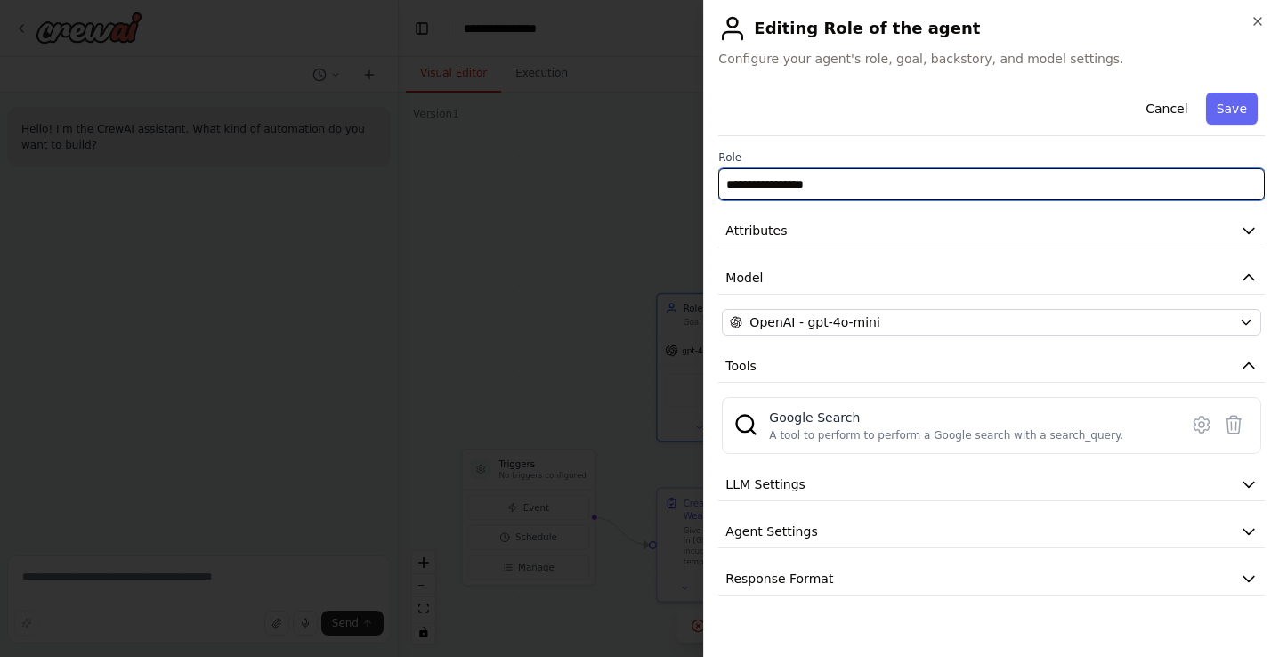
click at [813, 194] on input "**********" at bounding box center [991, 184] width 546 height 32
type input "**********"
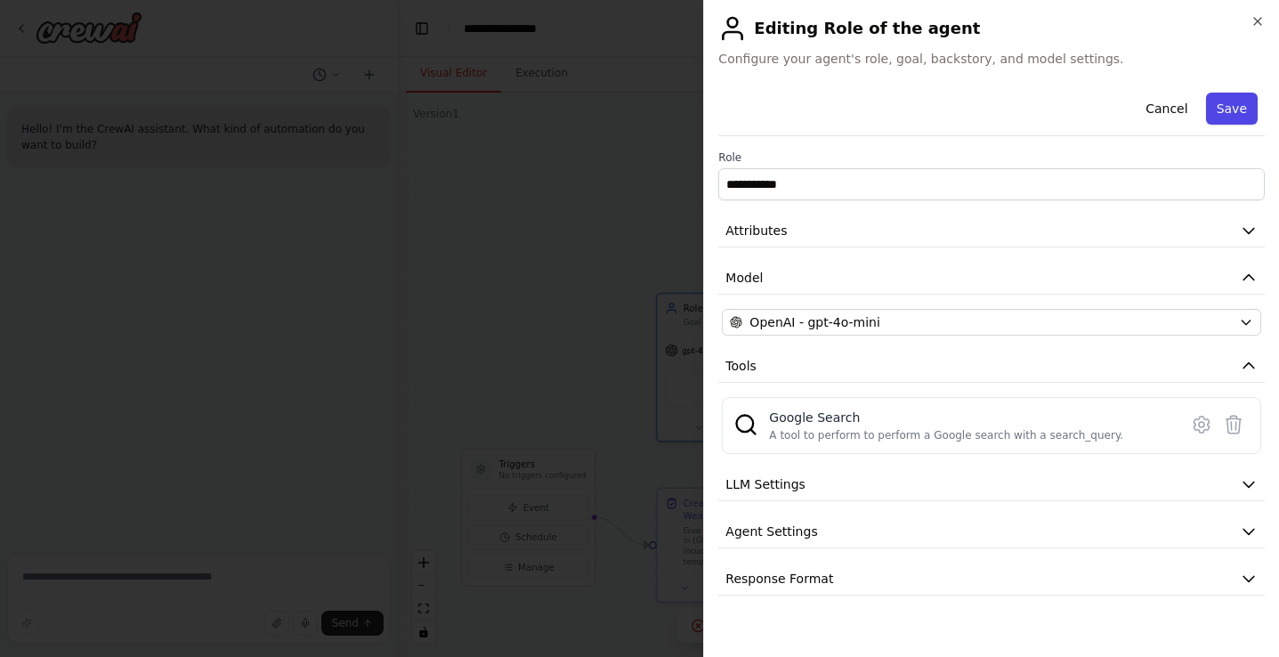
click at [1235, 100] on button "Save" at bounding box center [1232, 109] width 52 height 32
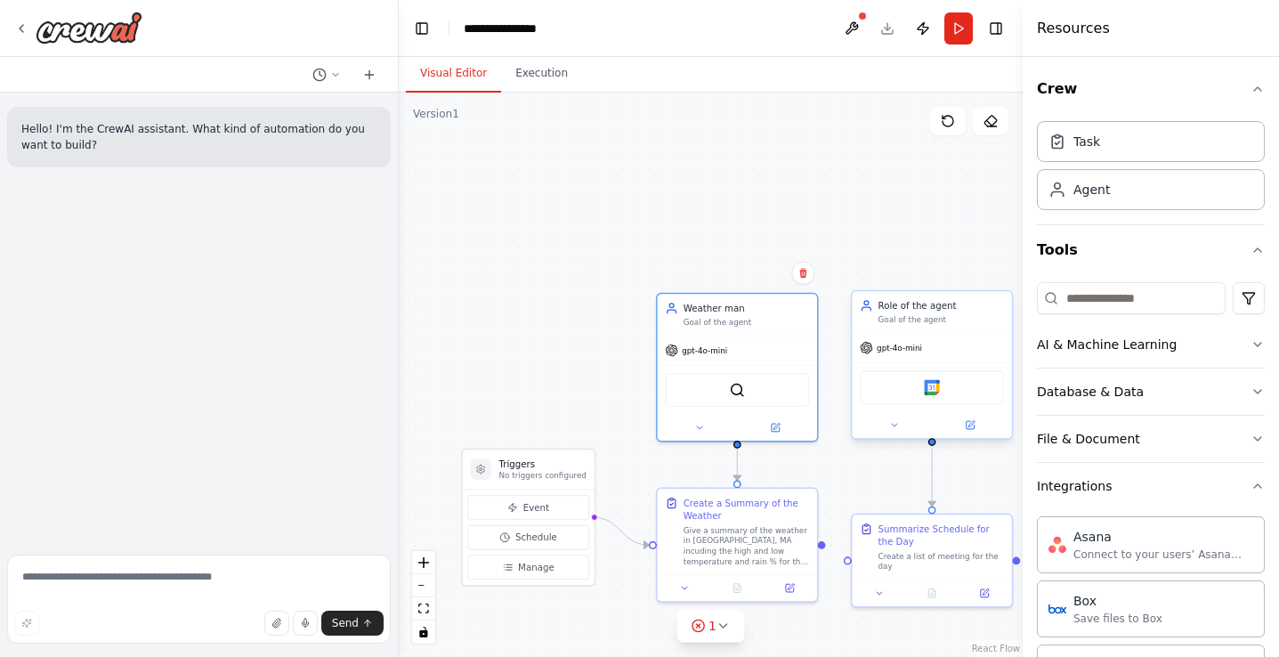
click at [935, 319] on div "Goal of the agent" at bounding box center [941, 320] width 126 height 11
click at [987, 429] on button at bounding box center [970, 425] width 73 height 16
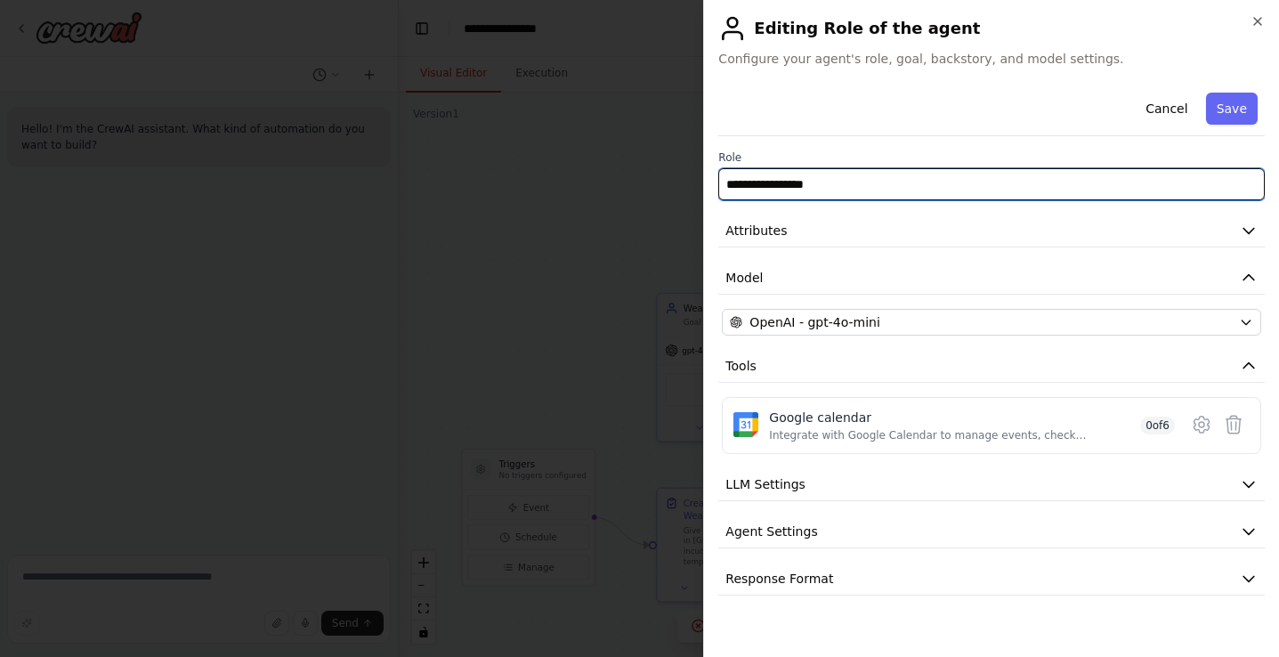
click at [858, 199] on input "**********" at bounding box center [991, 184] width 546 height 32
type input "**********"
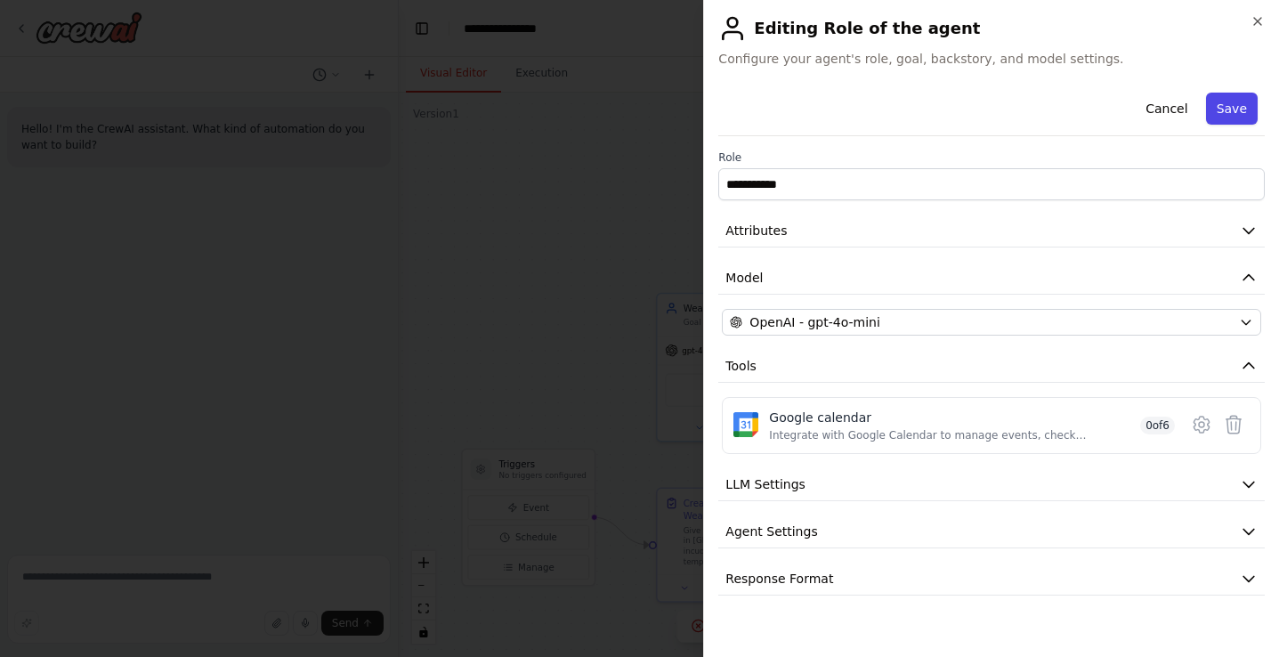
click at [1233, 99] on button "Save" at bounding box center [1232, 109] width 52 height 32
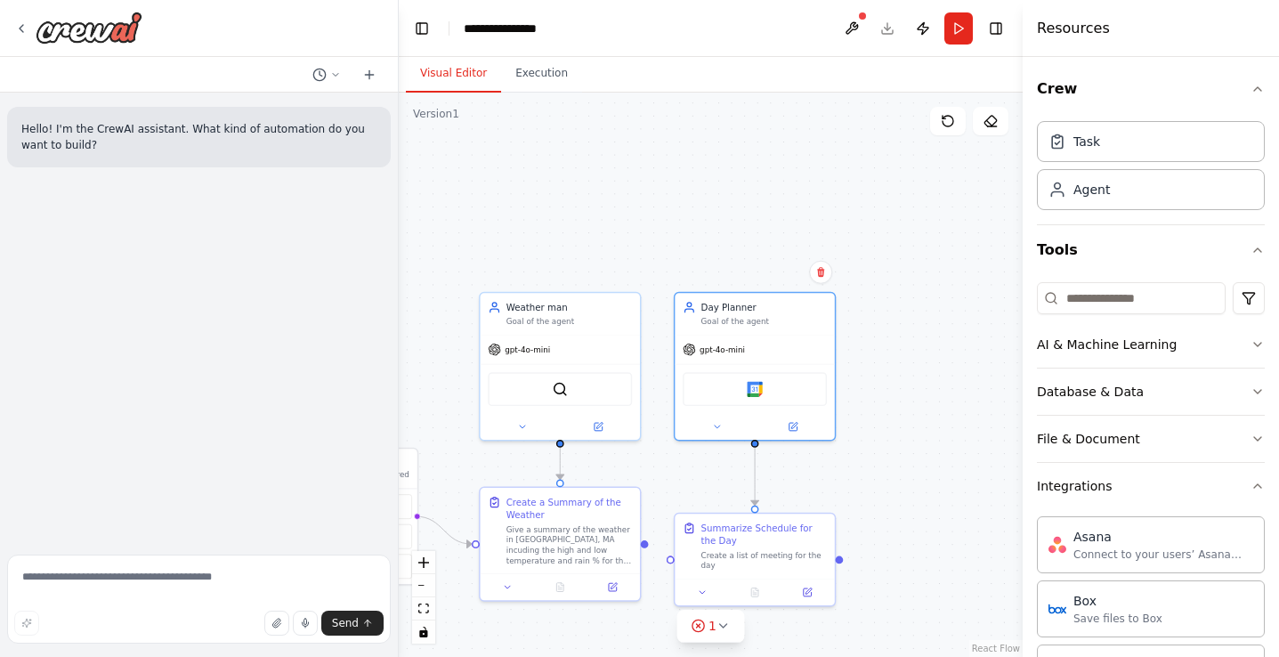
drag, startPoint x: 948, startPoint y: 200, endPoint x: 715, endPoint y: 197, distance: 233.2
click at [715, 197] on div ".deletable-edge-delete-btn { width: 20px; height: 20px; border: 0px solid #ffff…" at bounding box center [711, 375] width 624 height 564
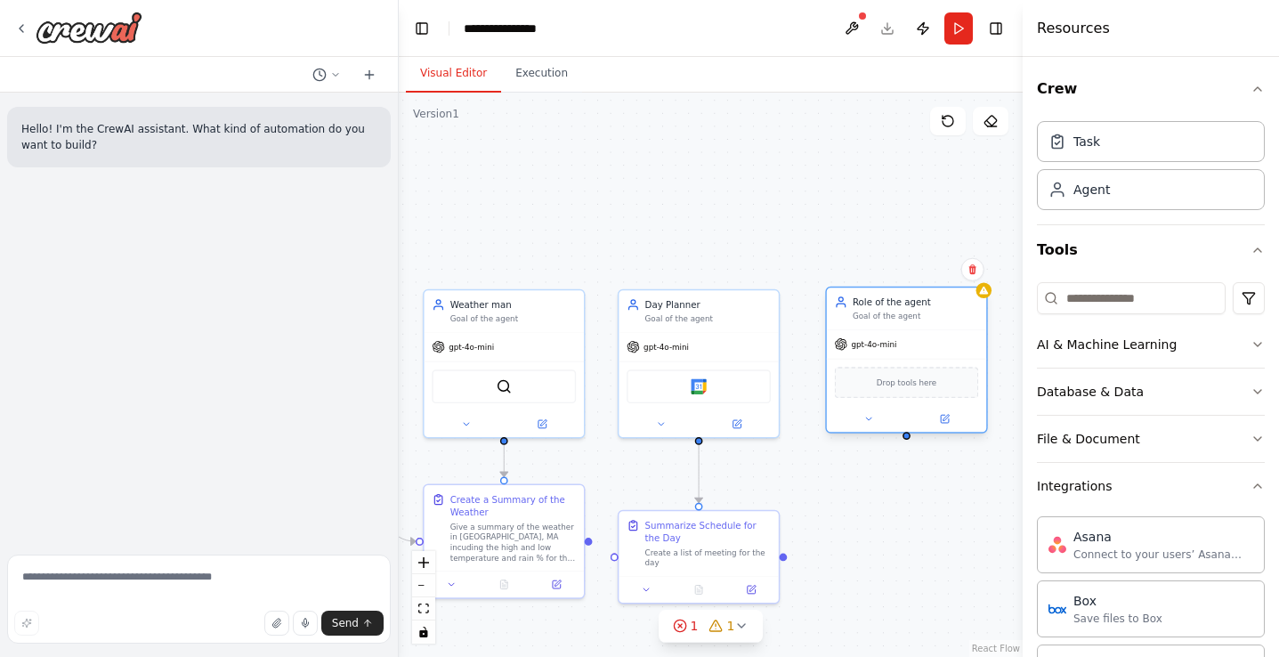
drag, startPoint x: 955, startPoint y: 413, endPoint x: 857, endPoint y: 323, distance: 132.9
click at [857, 323] on div "Role of the agent Goal of the agent" at bounding box center [906, 308] width 159 height 42
click at [882, 309] on div "Role of the agent Goal of the agent" at bounding box center [916, 308] width 126 height 26
click at [948, 418] on icon at bounding box center [945, 419] width 8 height 8
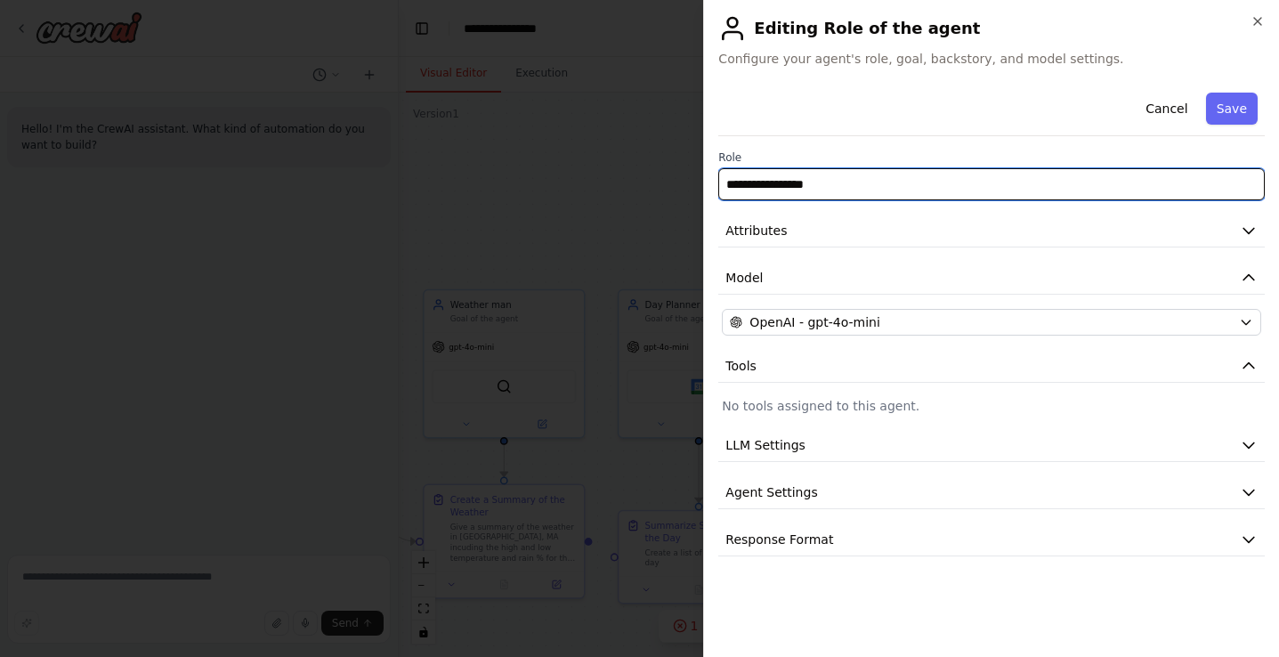
click at [821, 182] on input "**********" at bounding box center [991, 184] width 546 height 32
type input "**********"
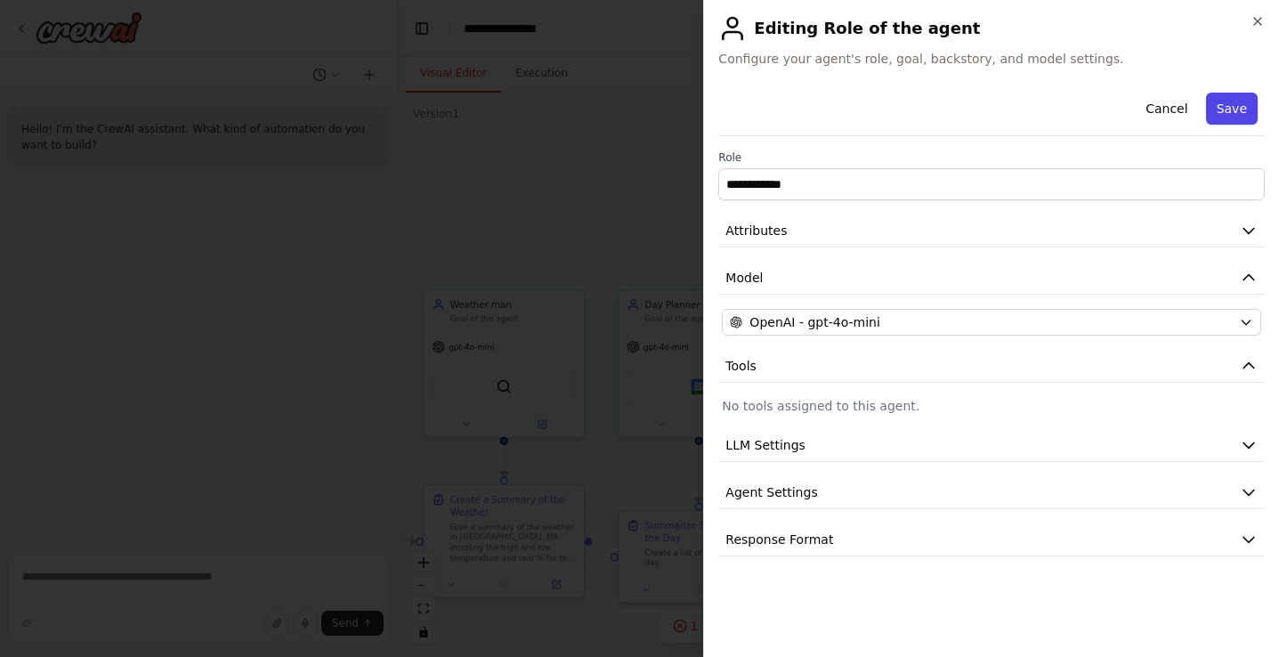
click at [1227, 113] on button "Save" at bounding box center [1232, 109] width 52 height 32
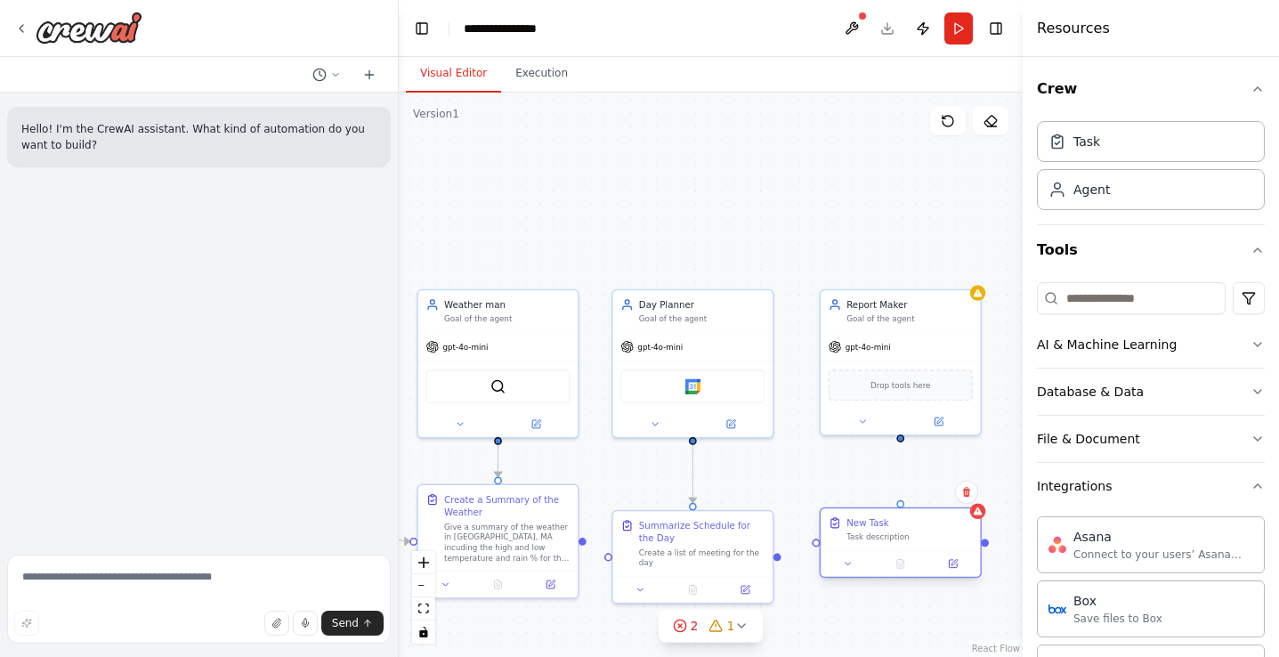
drag, startPoint x: 998, startPoint y: 567, endPoint x: 859, endPoint y: 530, distance: 143.8
click at [859, 530] on div "New Task Task description" at bounding box center [909, 529] width 126 height 26
click at [955, 568] on icon at bounding box center [953, 564] width 8 height 8
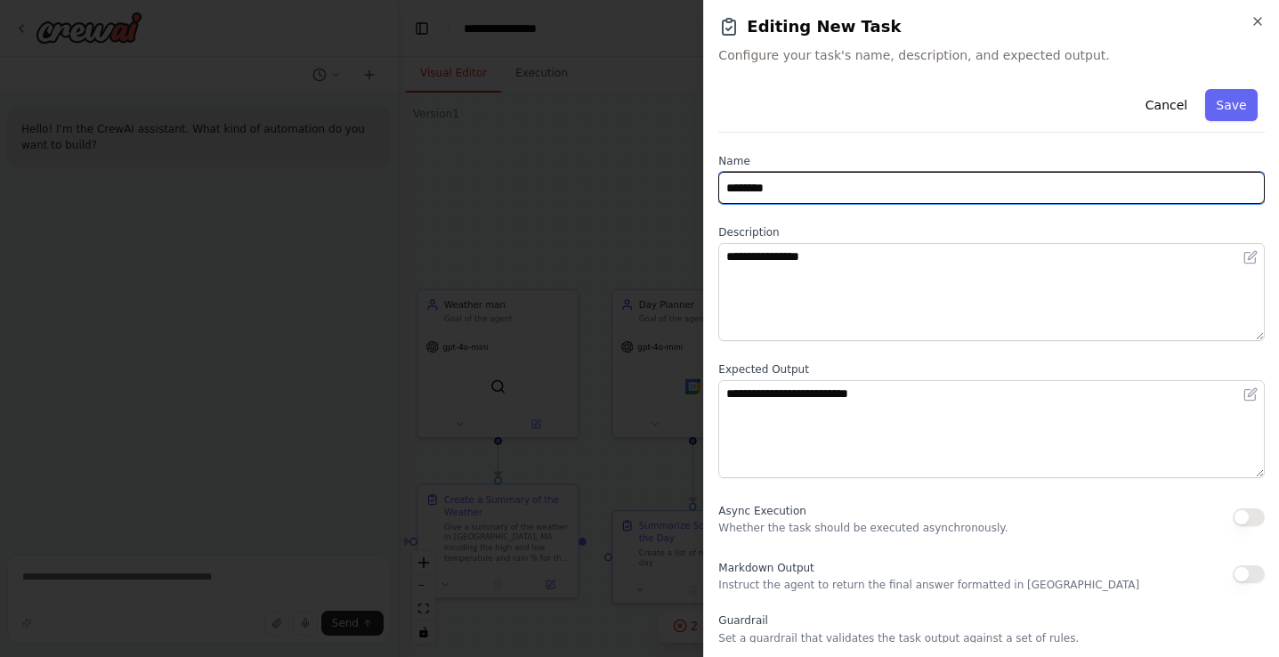
click at [821, 187] on input "********" at bounding box center [991, 188] width 546 height 32
type input "**********"
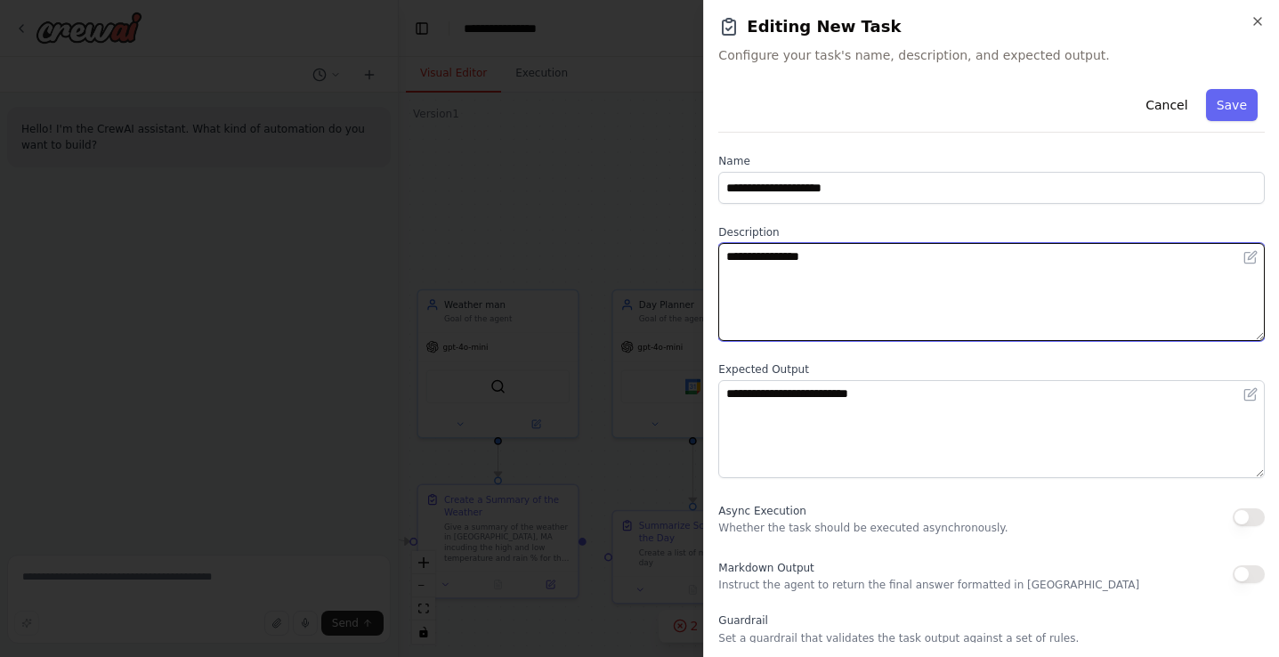
click at [772, 254] on textarea "**********" at bounding box center [991, 292] width 546 height 98
type textarea "**********"
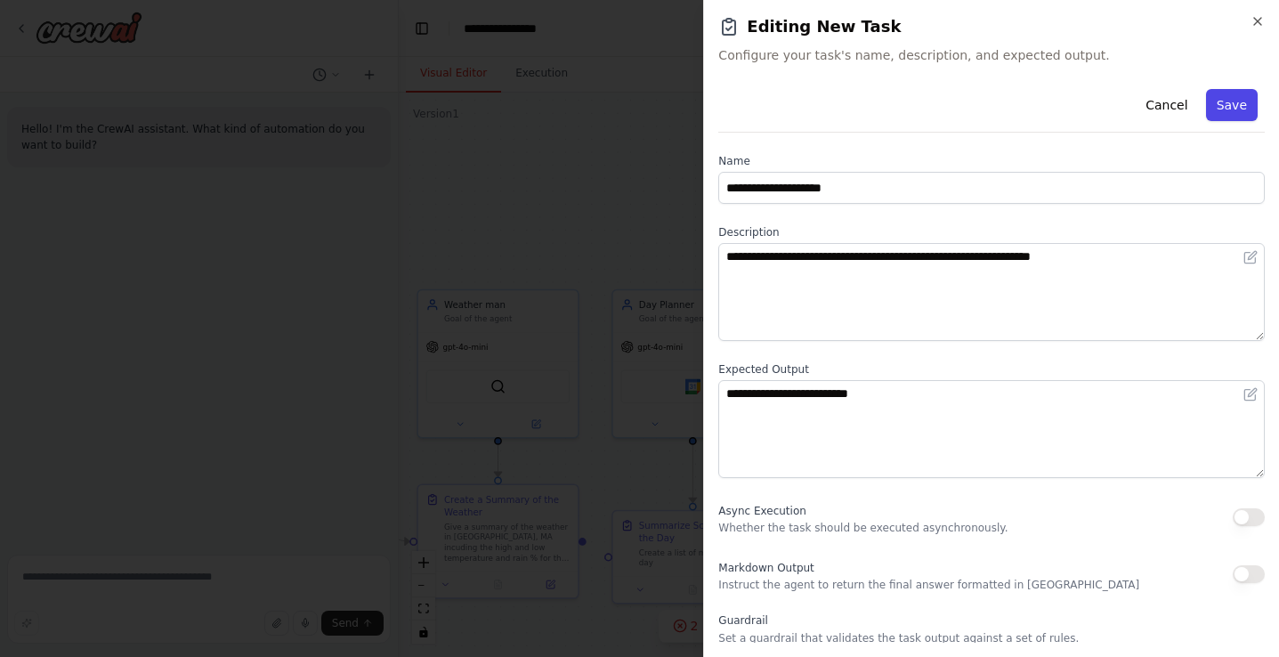
click at [1216, 110] on button "Save" at bounding box center [1232, 105] width 52 height 32
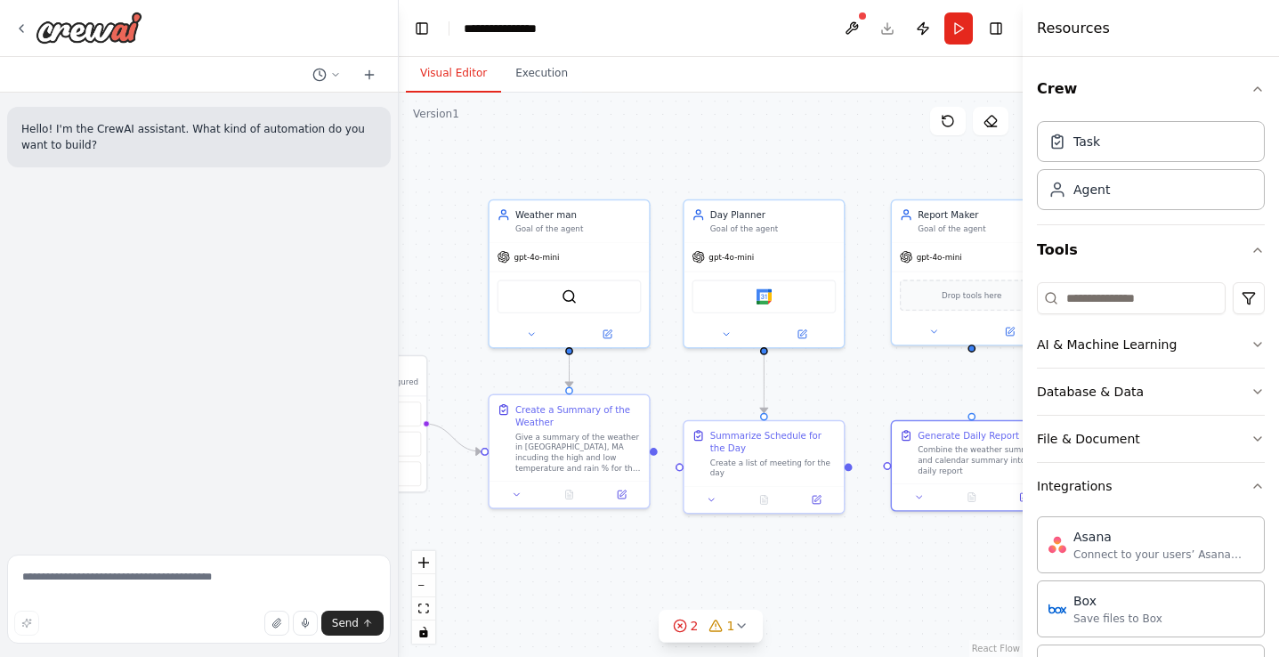
drag, startPoint x: 651, startPoint y: 240, endPoint x: 729, endPoint y: 143, distance: 124.1
click at [729, 143] on div ".deletable-edge-delete-btn { width: 20px; height: 20px; border: 0px solid #ffff…" at bounding box center [711, 375] width 624 height 564
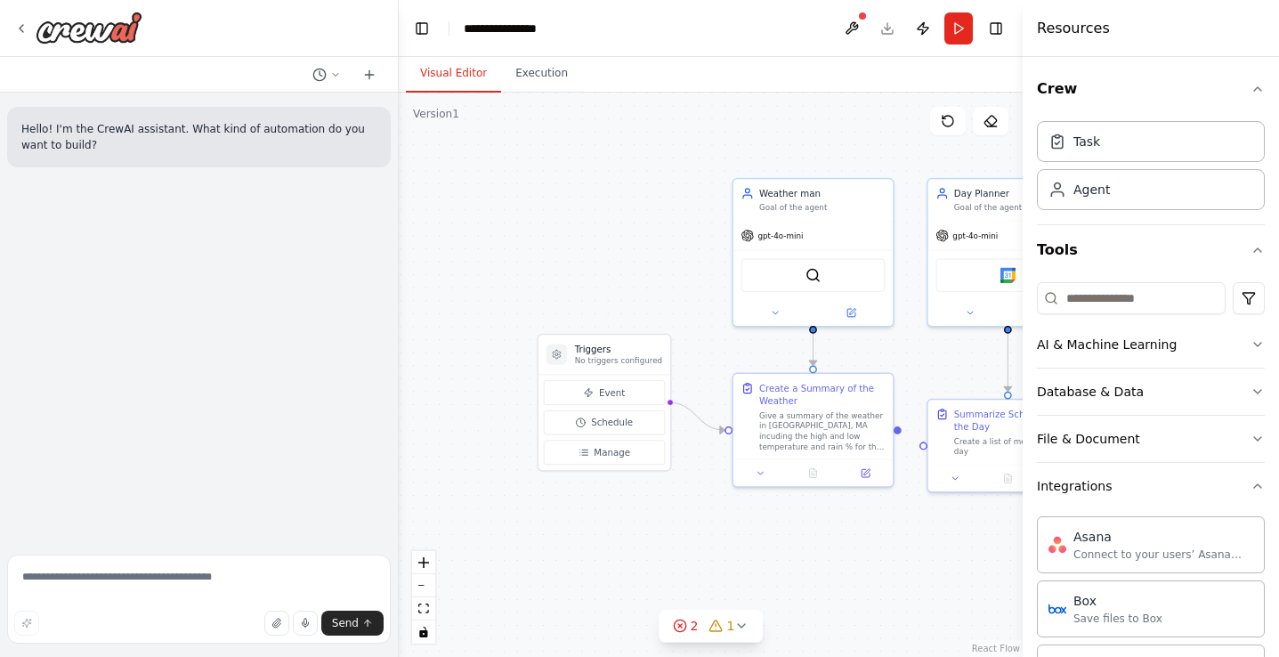
drag, startPoint x: 449, startPoint y: 407, endPoint x: 701, endPoint y: 392, distance: 253.1
click at [701, 392] on div ".deletable-edge-delete-btn { width: 20px; height: 20px; border: 0px solid #ffff…" at bounding box center [711, 375] width 624 height 564
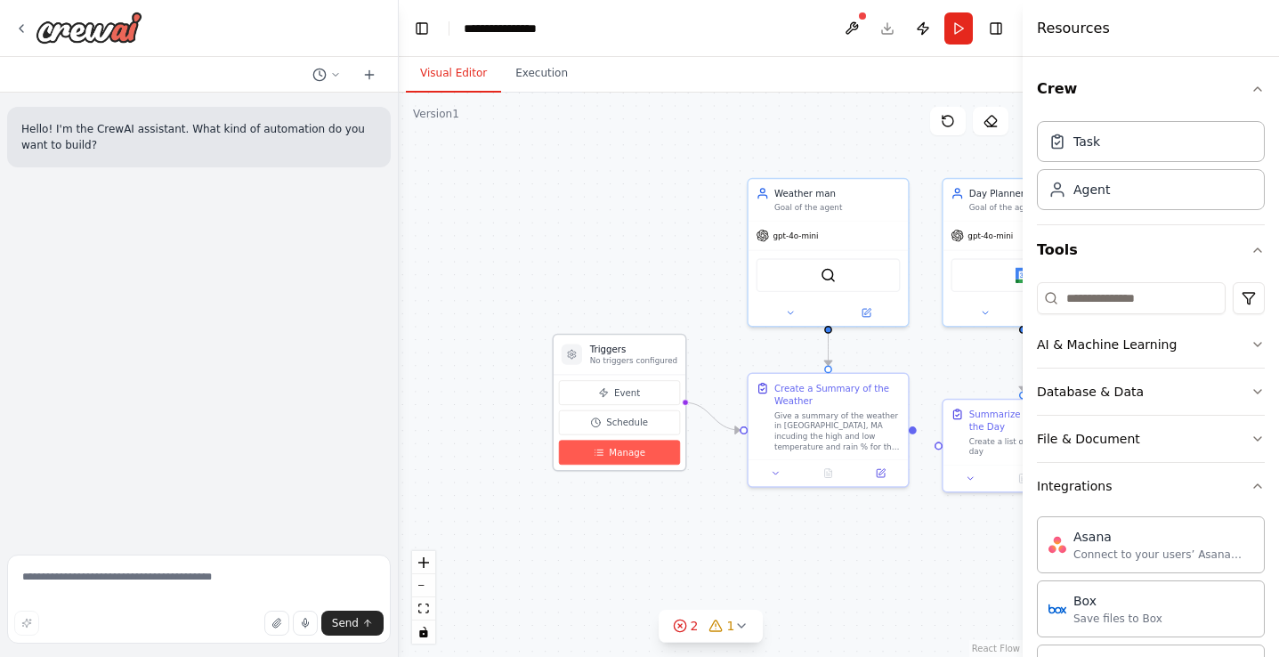
click at [625, 452] on span "Manage" at bounding box center [627, 452] width 36 height 13
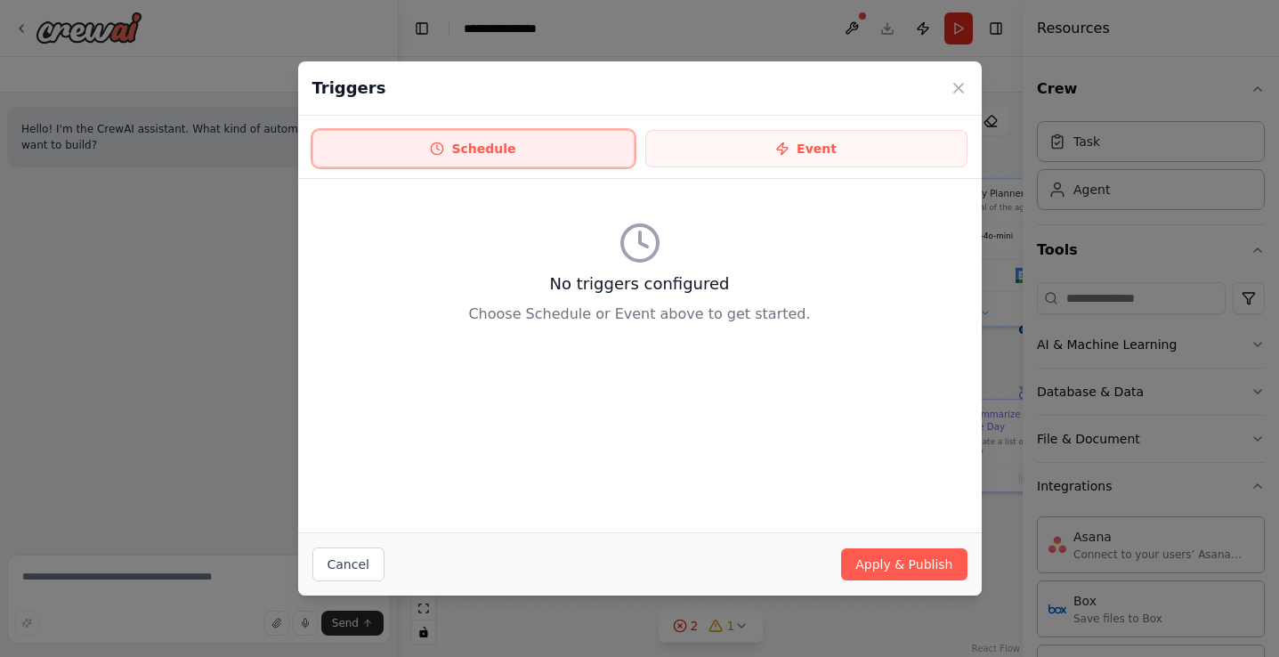
click at [603, 147] on button "Schedule" at bounding box center [473, 148] width 322 height 37
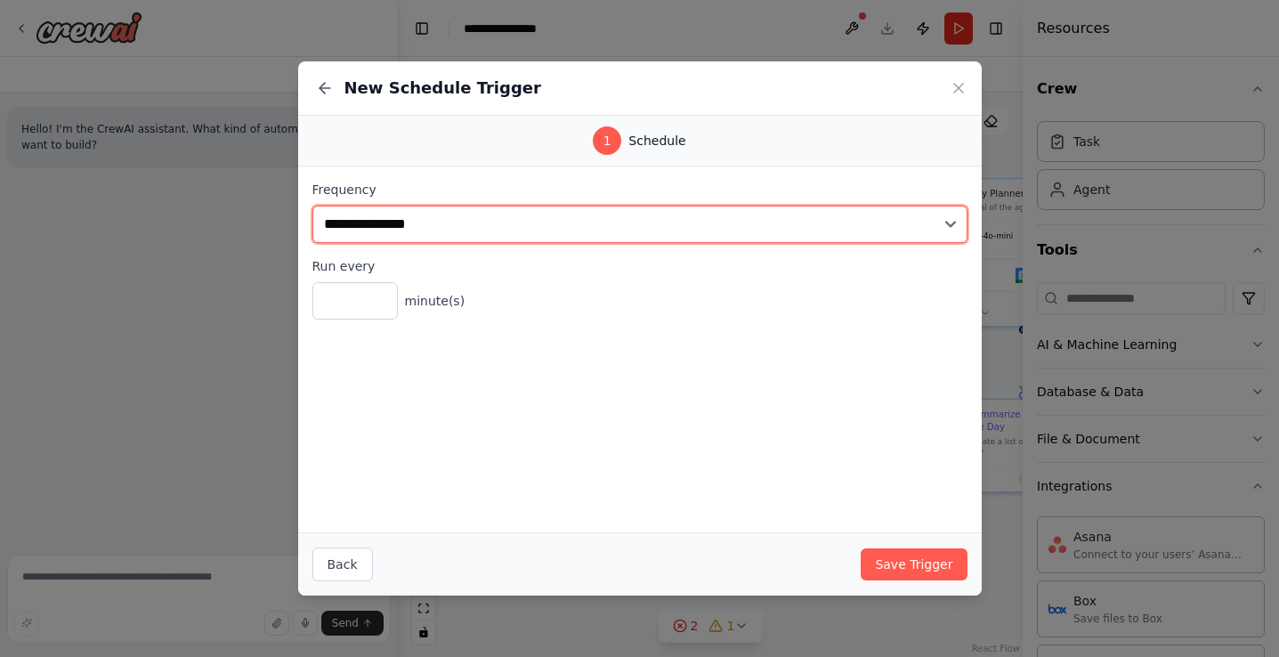
click at [565, 208] on select "**********" at bounding box center [639, 224] width 655 height 37
select select "*****"
click at [312, 206] on select "**********" at bounding box center [639, 224] width 655 height 37
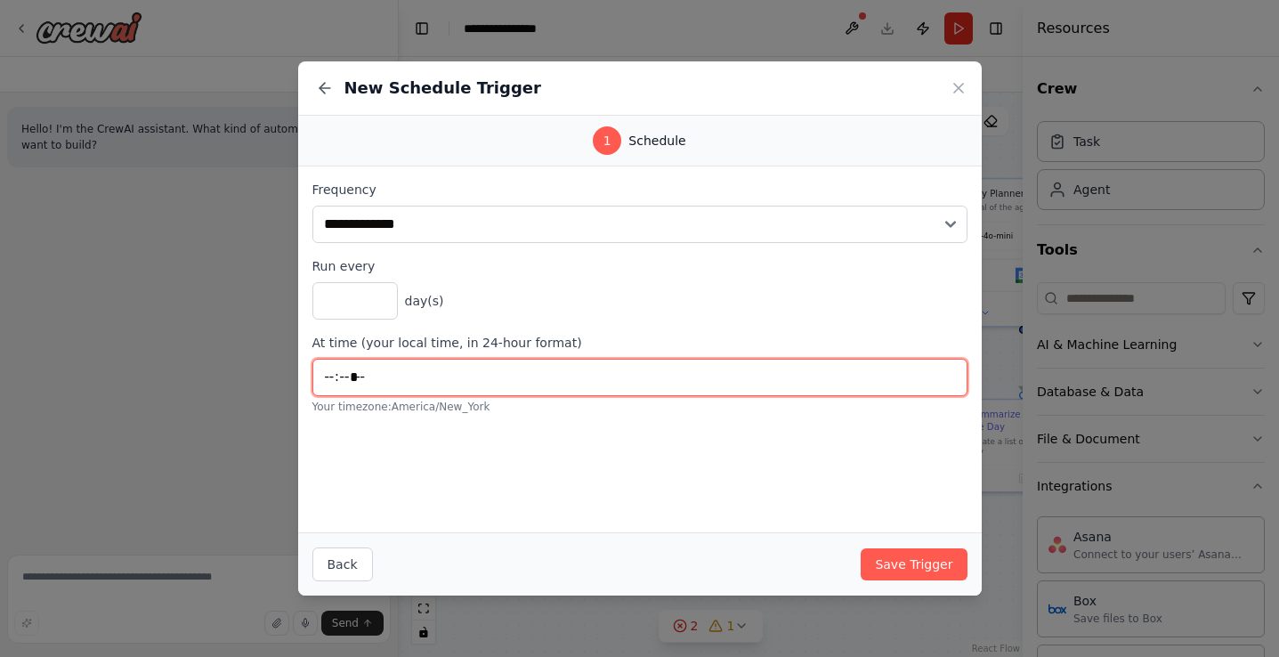
click at [391, 376] on input "*****" at bounding box center [639, 377] width 655 height 37
type input "*****"
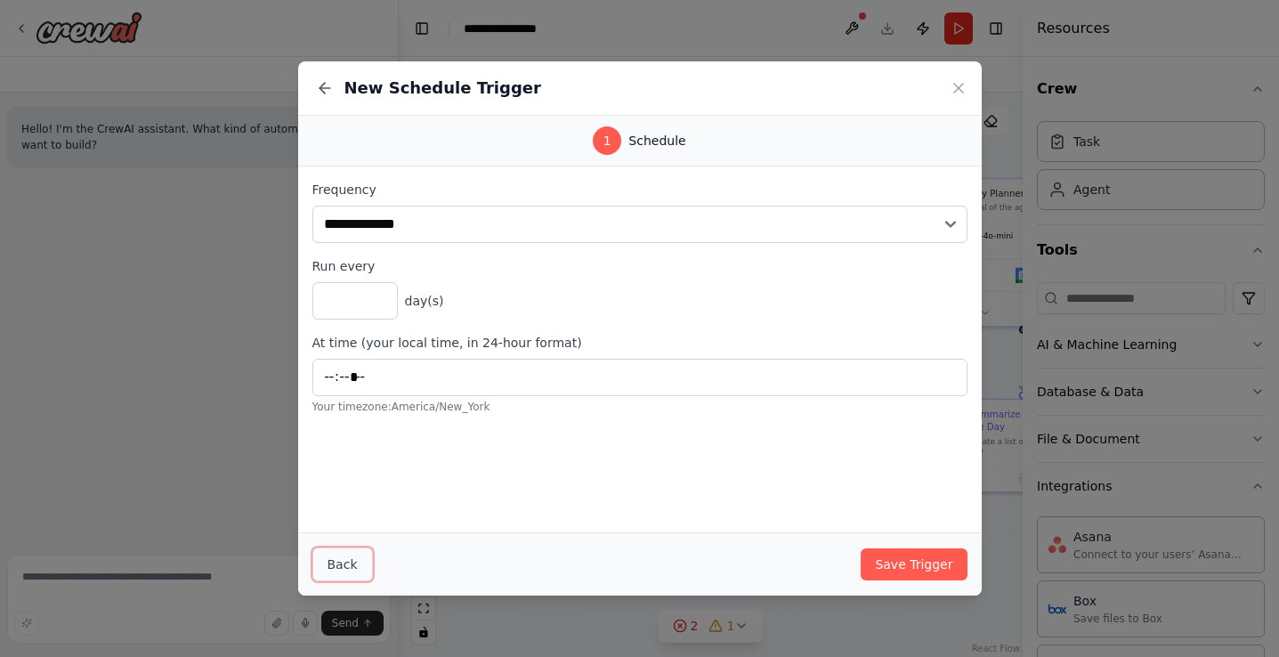
click at [357, 558] on button "Back" at bounding box center [342, 564] width 61 height 34
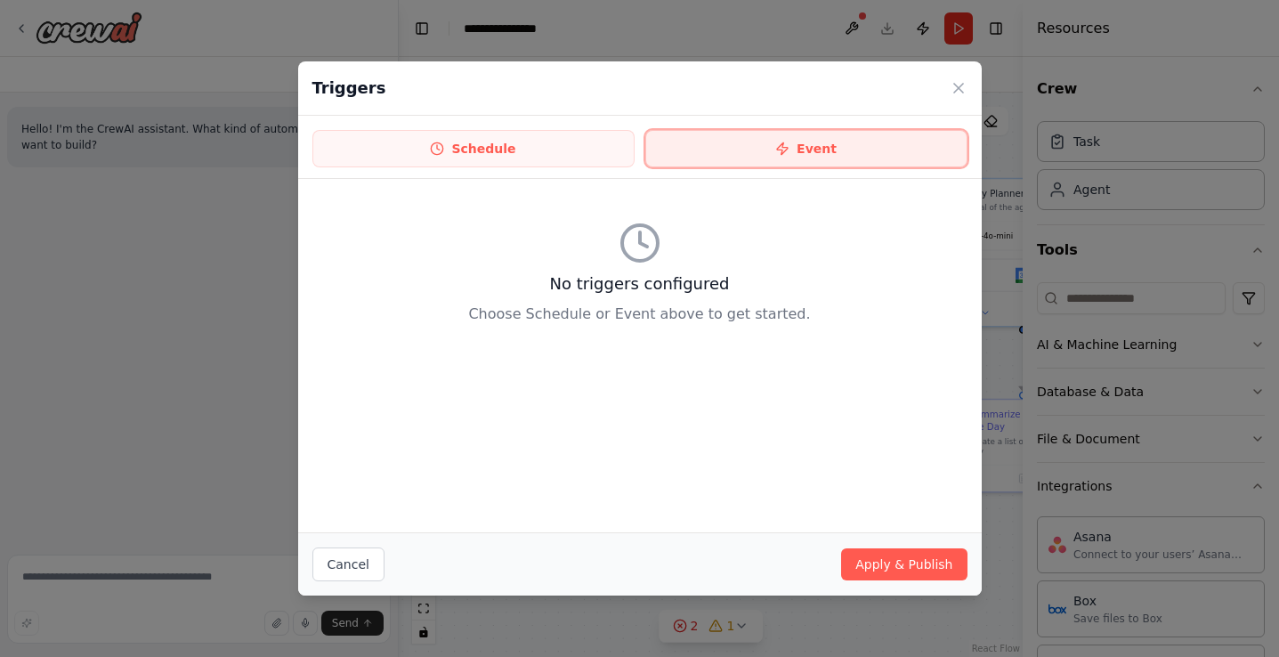
click at [724, 141] on button "Event" at bounding box center [806, 148] width 322 height 37
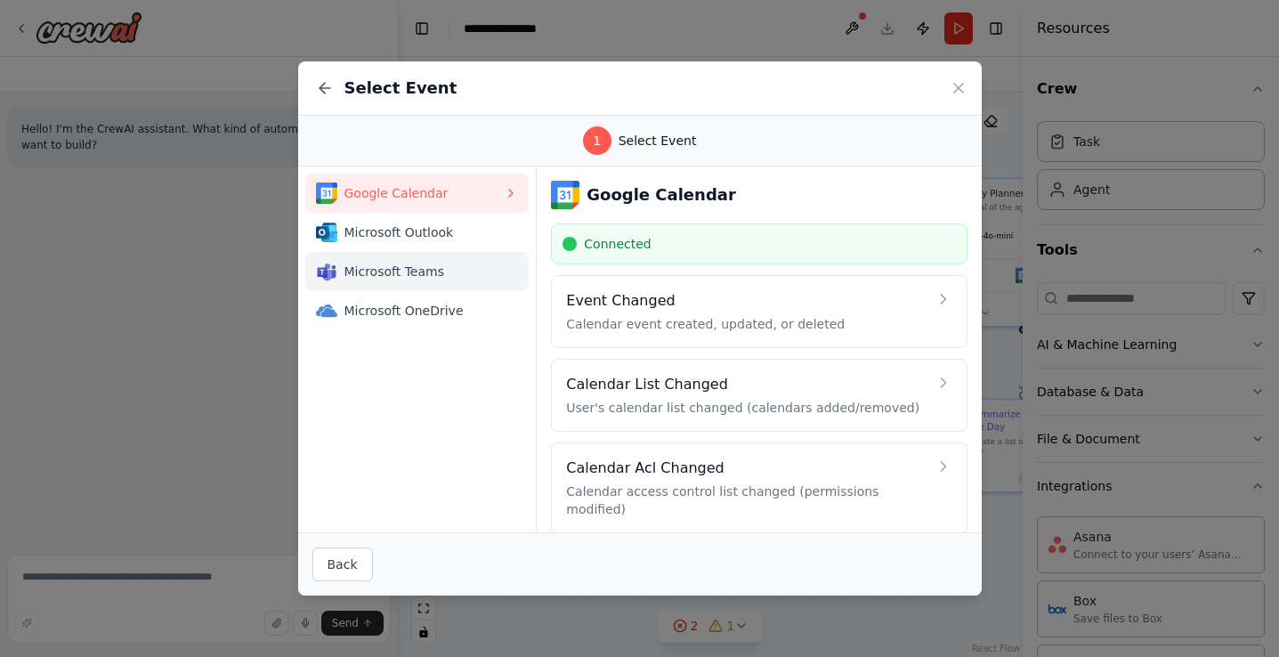
click at [456, 263] on span "Microsoft Teams" at bounding box center [424, 272] width 160 height 18
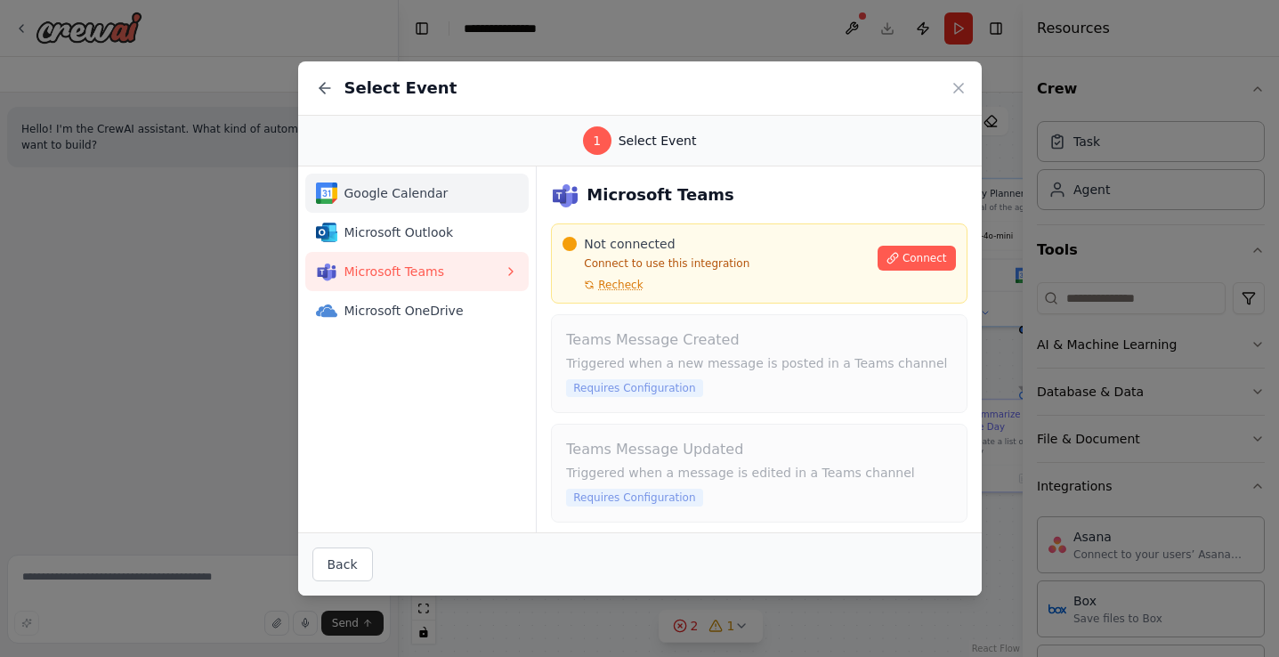
click at [475, 199] on span "Google Calendar" at bounding box center [424, 193] width 160 height 18
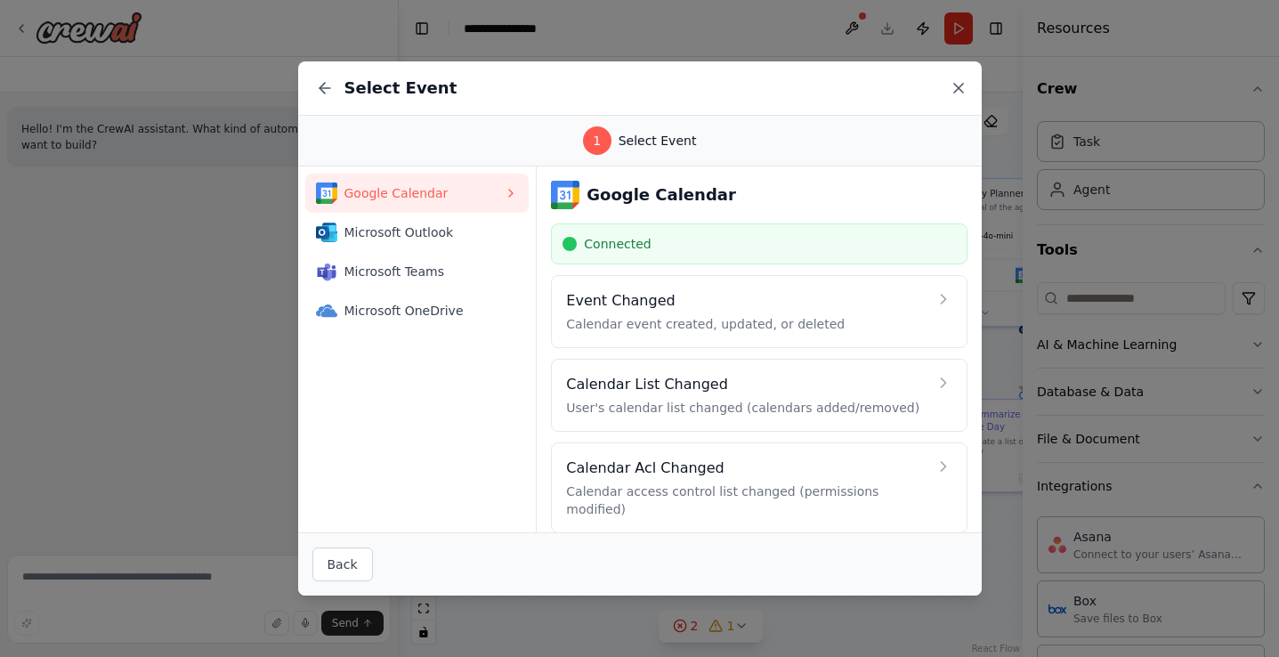
click at [957, 85] on icon at bounding box center [959, 88] width 18 height 18
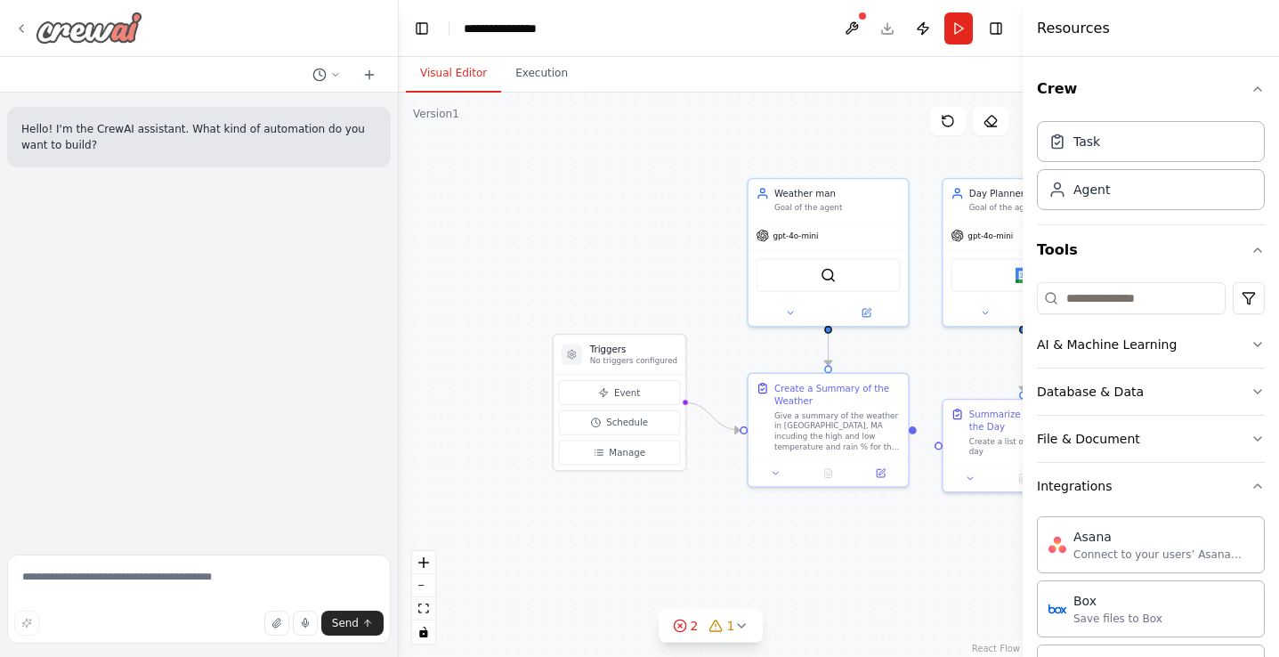
click at [22, 37] on div at bounding box center [78, 28] width 128 height 32
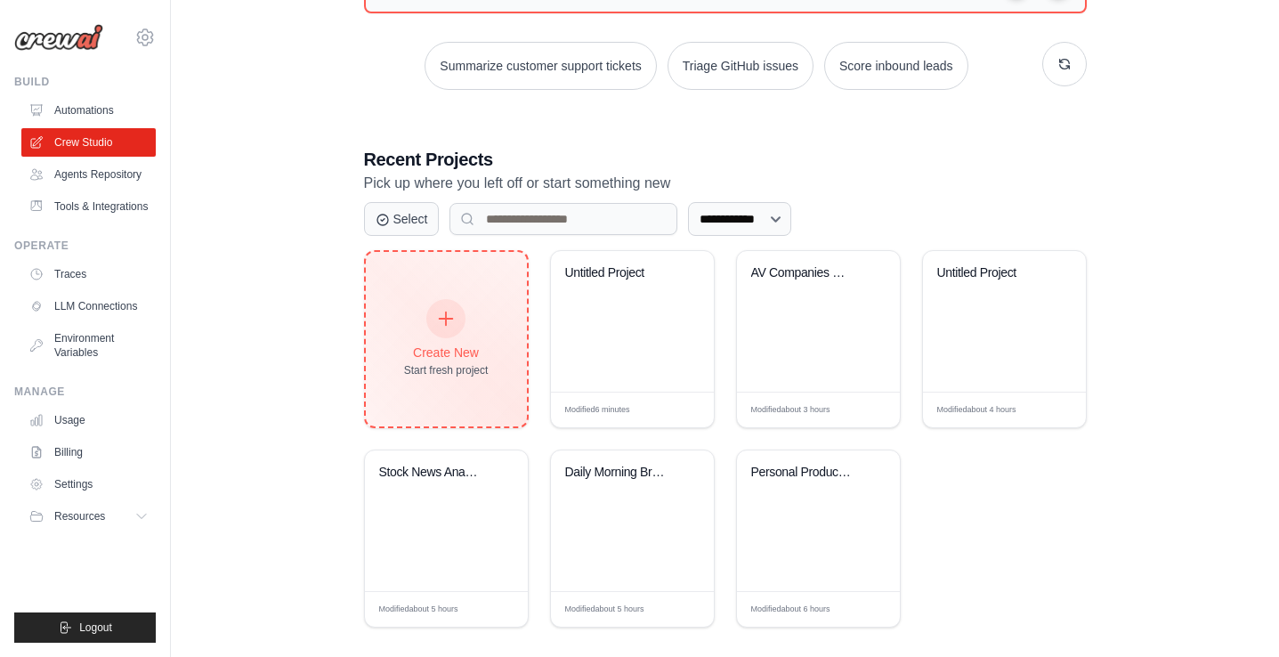
scroll to position [306, 0]
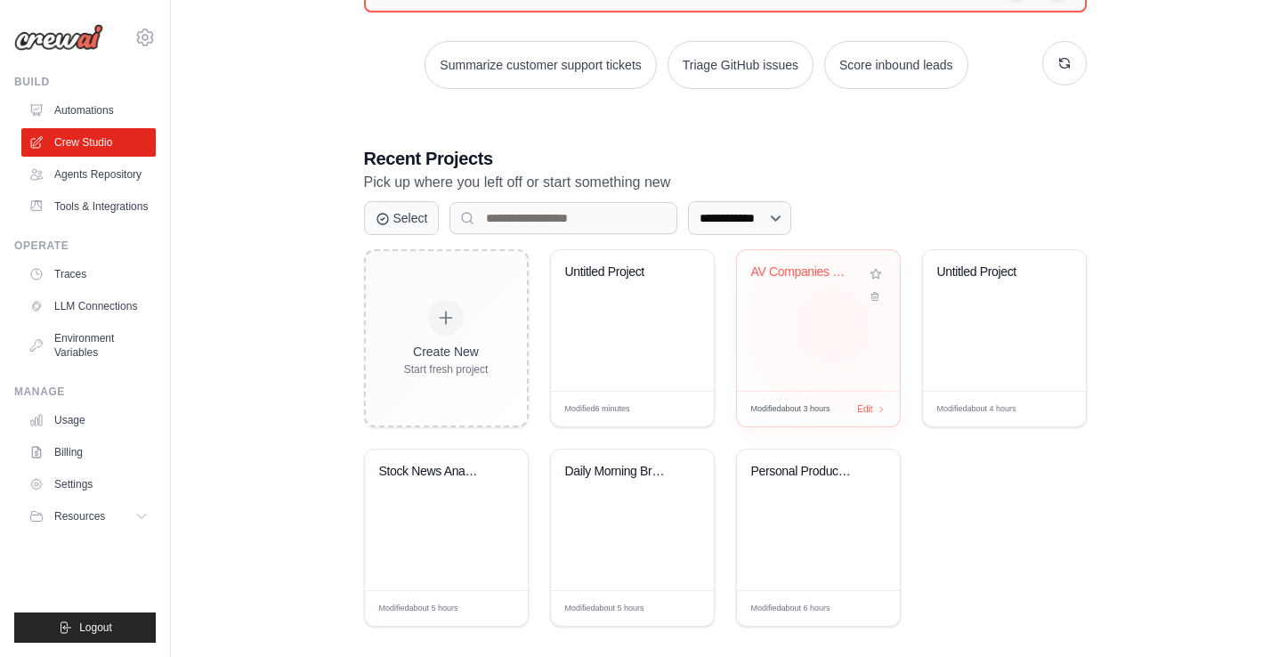
click at [833, 325] on div "AV Companies Research: Rides & Pric..." at bounding box center [818, 320] width 163 height 141
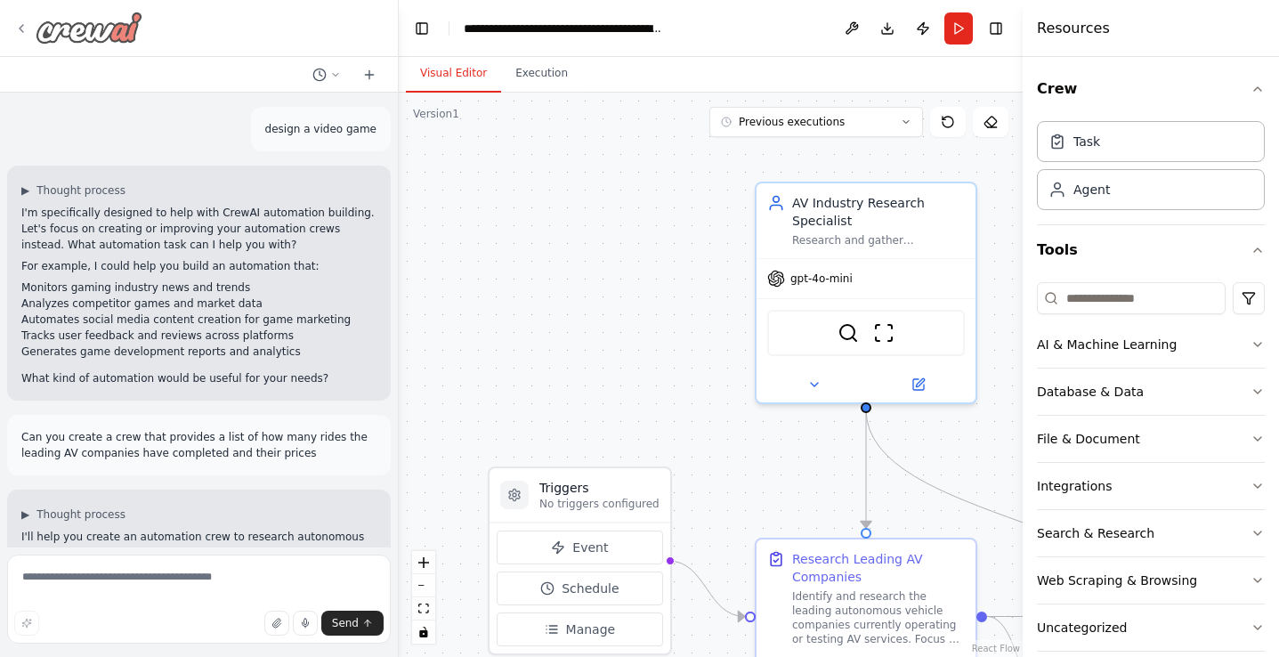
click at [20, 20] on div at bounding box center [78, 28] width 128 height 32
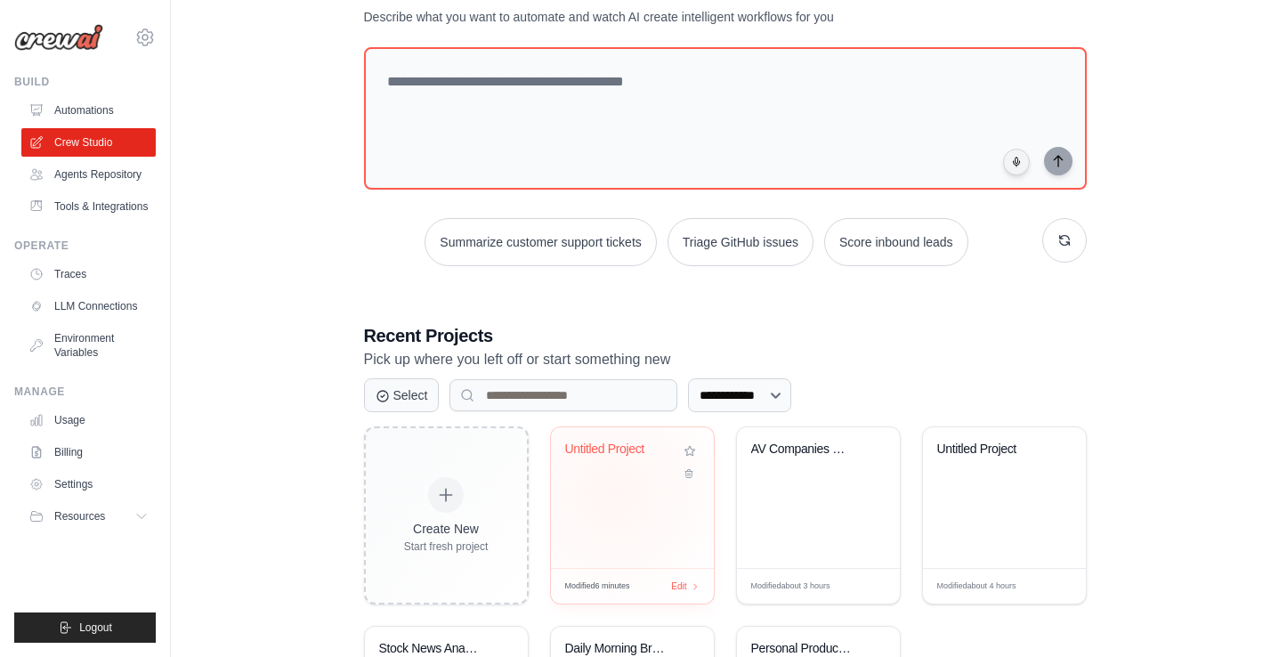
scroll to position [143, 0]
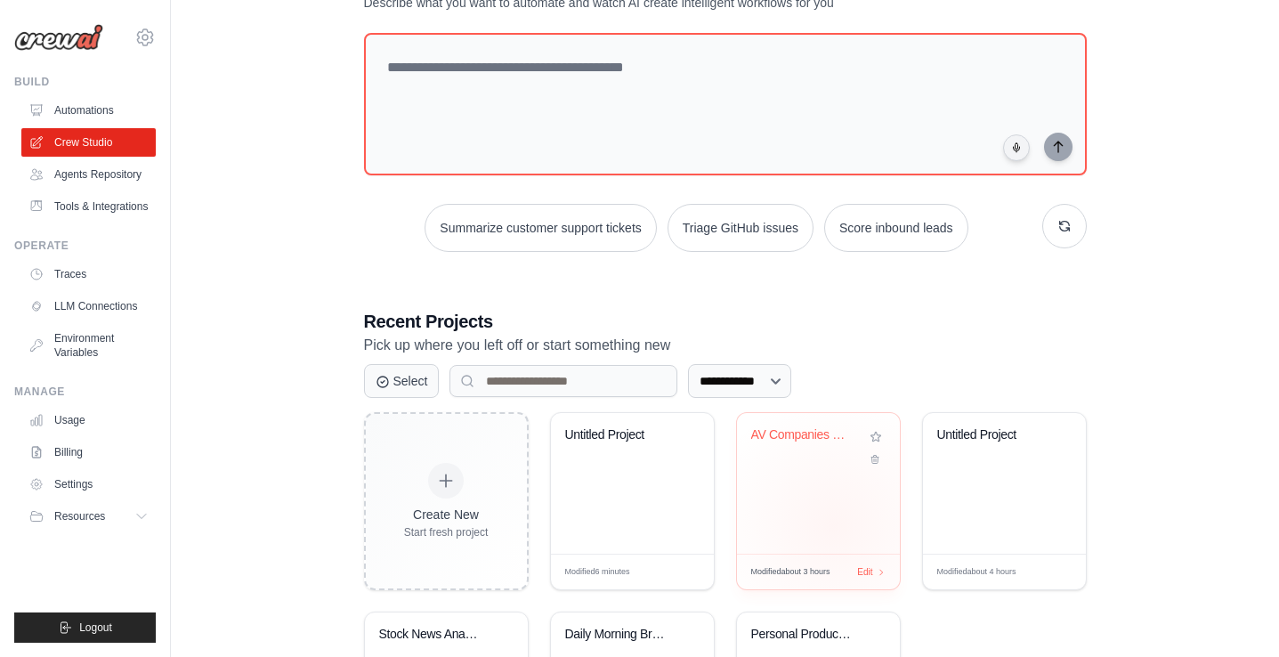
click at [835, 524] on div "AV Companies Research: Rides & Pric..." at bounding box center [818, 483] width 163 height 141
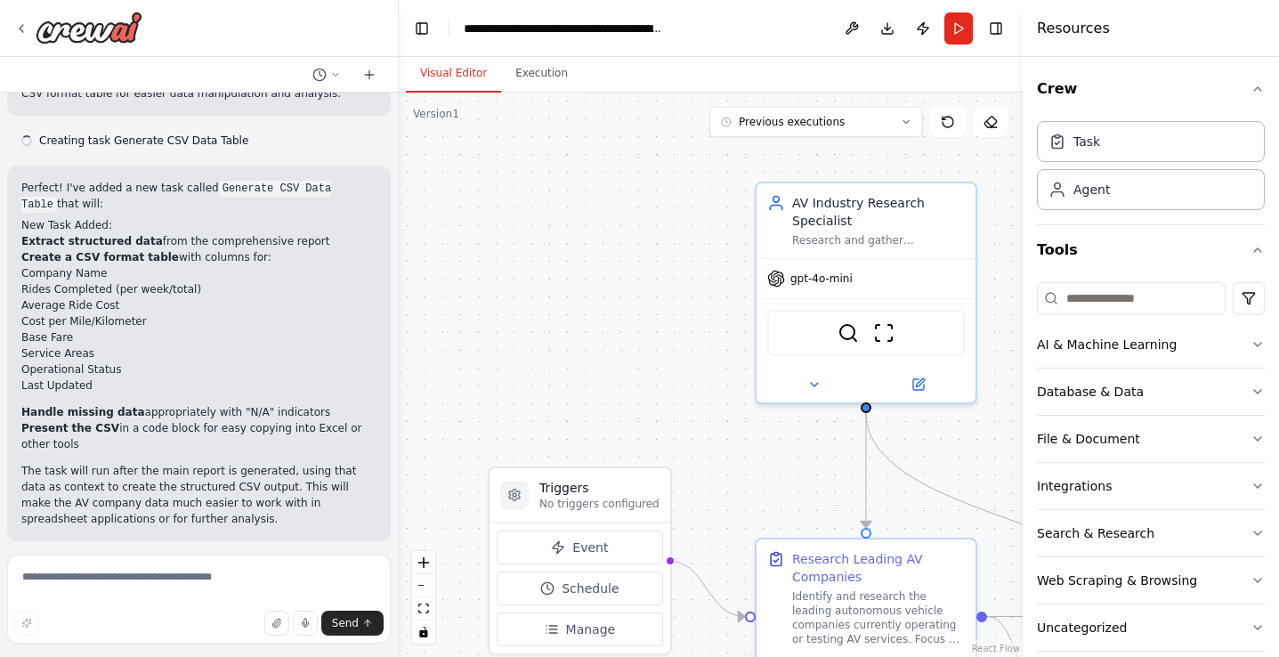
scroll to position [2036, 0]
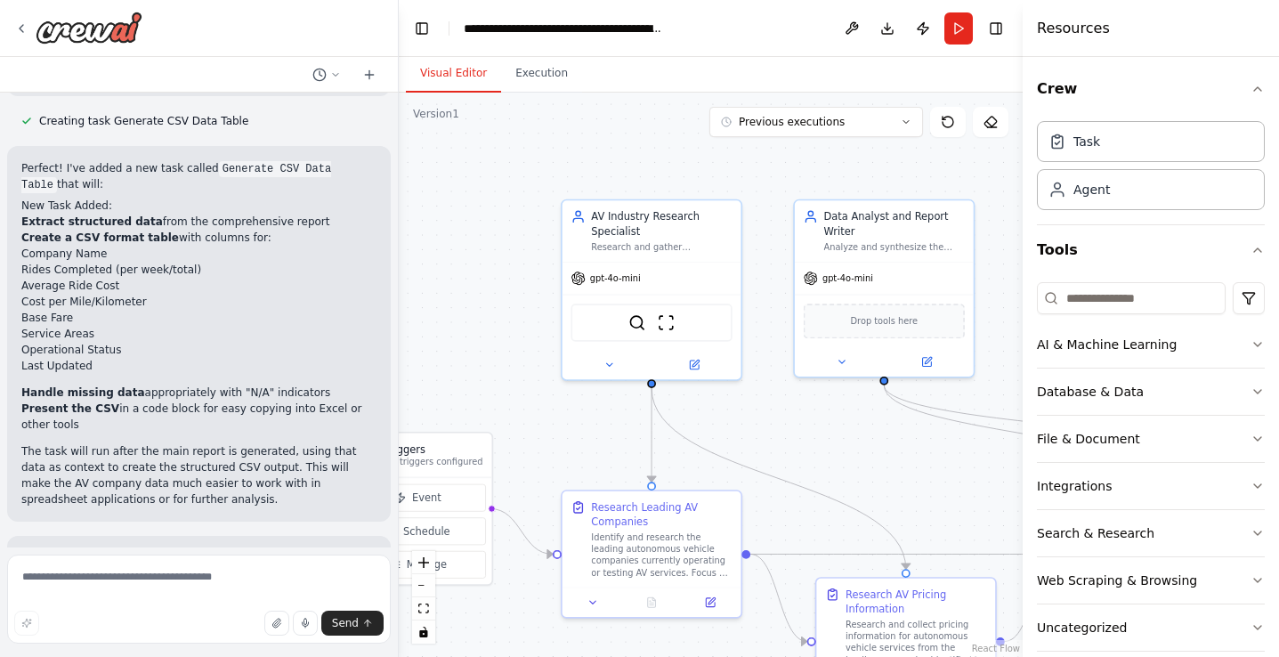
drag, startPoint x: 721, startPoint y: 429, endPoint x: 554, endPoint y: 406, distance: 168.0
click at [554, 406] on div ".deletable-edge-delete-btn { width: 20px; height: 20px; border: 0px solid #ffff…" at bounding box center [711, 375] width 624 height 564
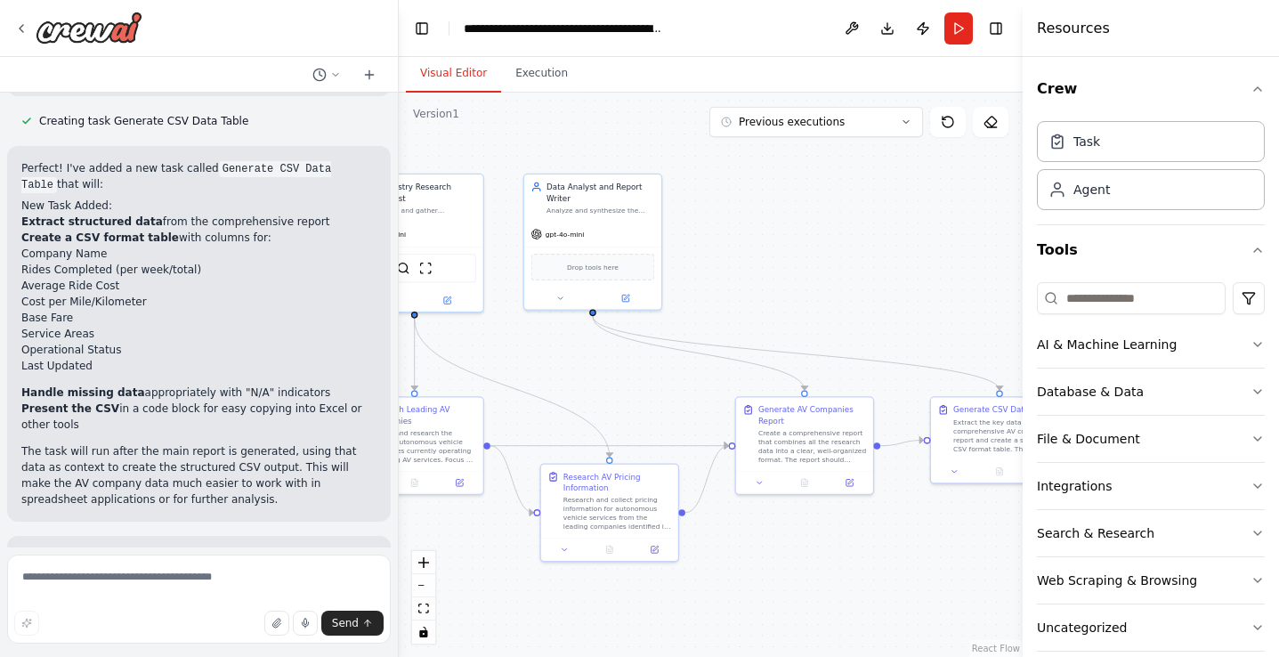
drag, startPoint x: 879, startPoint y: 454, endPoint x: 665, endPoint y: 380, distance: 226.8
click at [665, 380] on div ".deletable-edge-delete-btn { width: 20px; height: 20px; border: 0px solid #ffff…" at bounding box center [711, 375] width 624 height 564
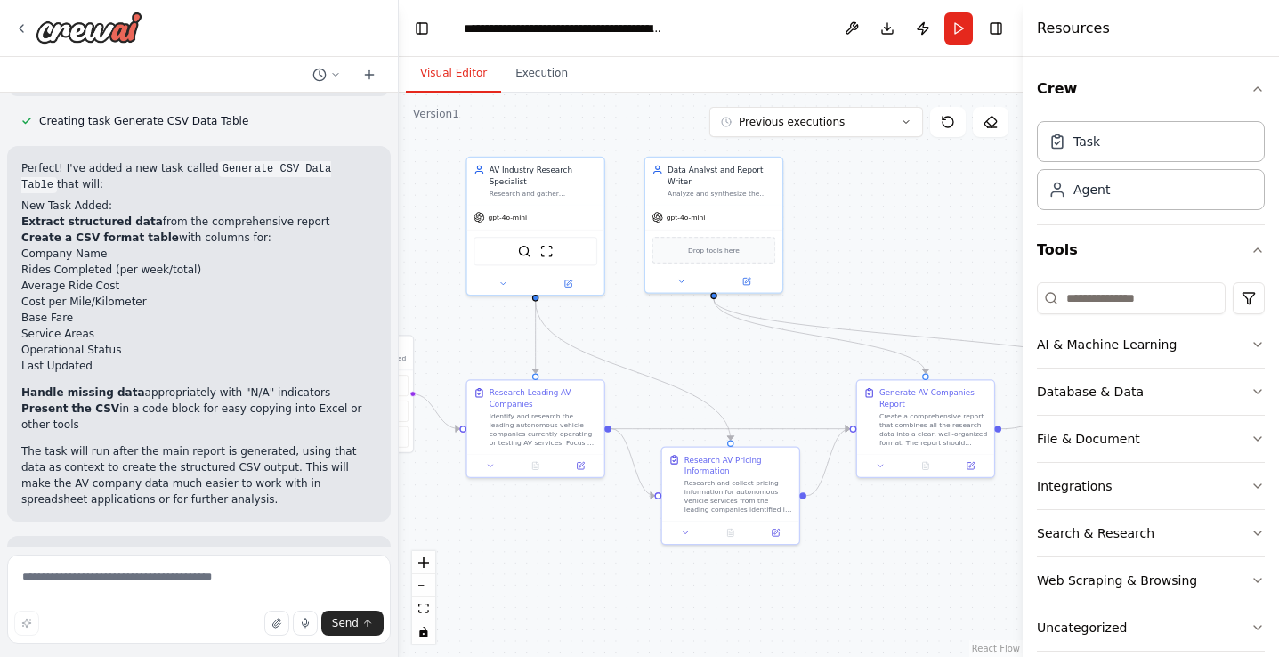
drag, startPoint x: 665, startPoint y: 380, endPoint x: 786, endPoint y: 362, distance: 122.3
click at [786, 362] on div ".deletable-edge-delete-btn { width: 20px; height: 20px; border: 0px solid #ffff…" at bounding box center [711, 375] width 624 height 564
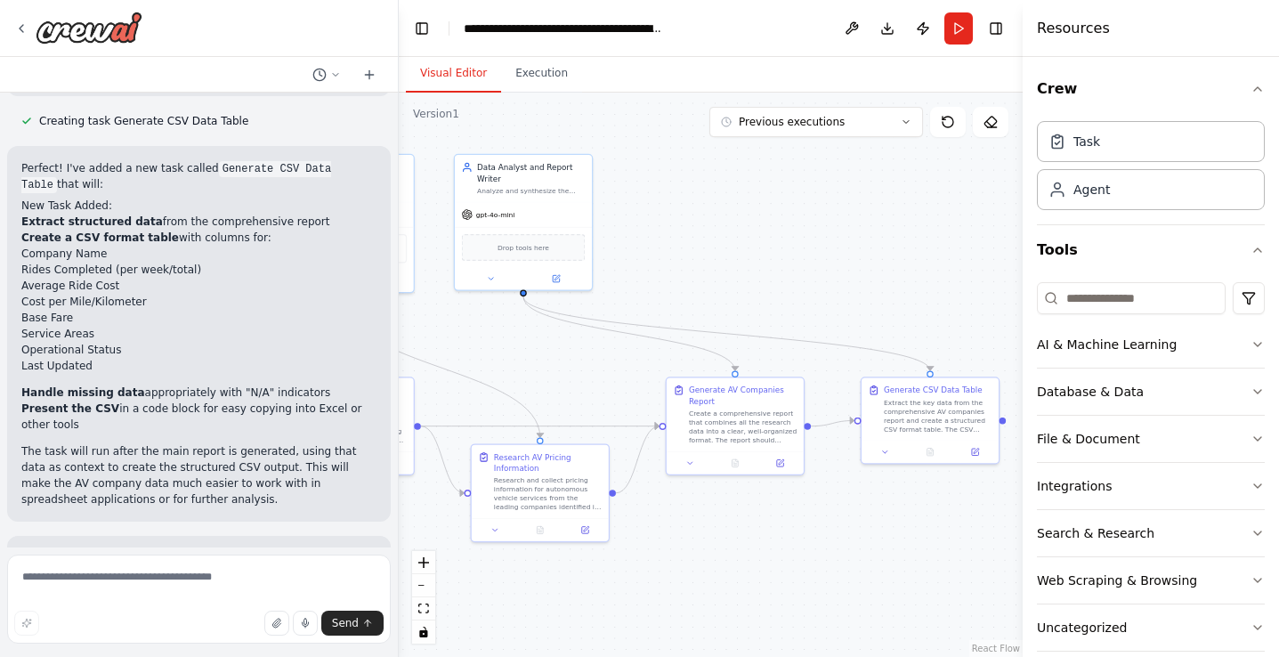
drag, startPoint x: 748, startPoint y: 384, endPoint x: 557, endPoint y: 381, distance: 190.5
click at [557, 381] on div ".deletable-edge-delete-btn { width: 20px; height: 20px; border: 0px solid #ffff…" at bounding box center [711, 375] width 624 height 564
drag, startPoint x: 1041, startPoint y: 439, endPoint x: 1004, endPoint y: 439, distance: 37.4
click at [1005, 439] on div "design a video game ▶ Thought process I'm specifically designed to help with Cr…" at bounding box center [639, 328] width 1279 height 657
click at [881, 128] on button "Previous executions" at bounding box center [816, 122] width 214 height 30
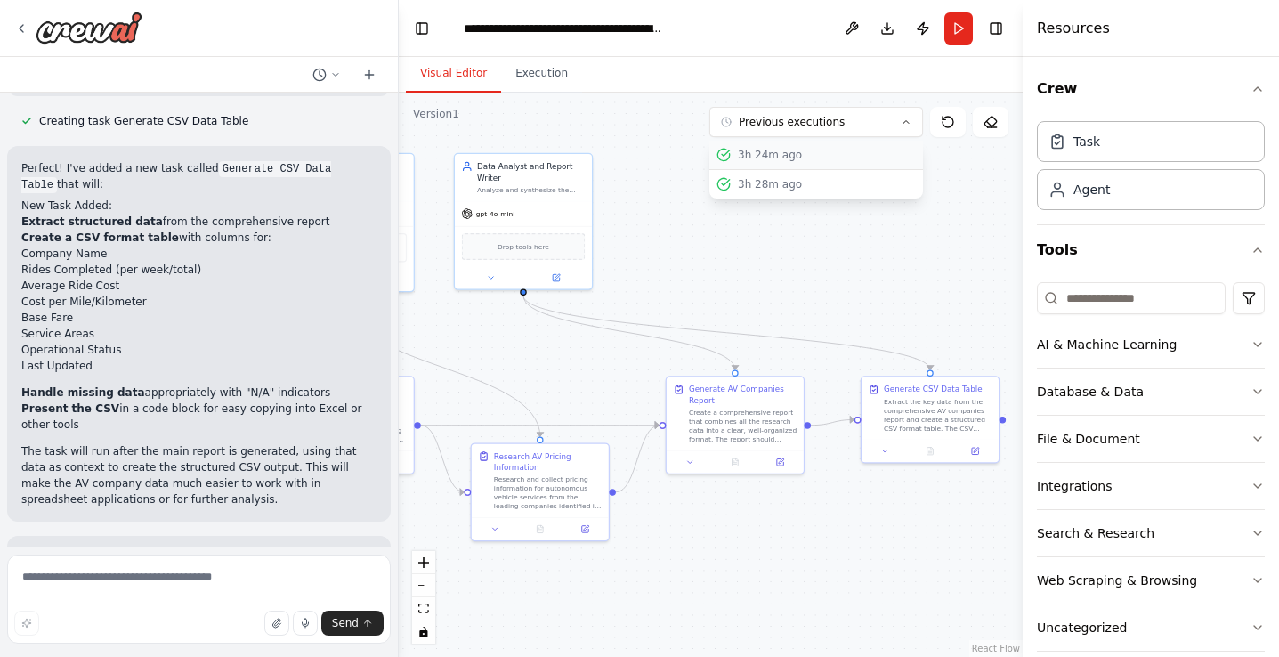
click at [850, 156] on div "3h 24m ago" at bounding box center [827, 155] width 178 height 14
click at [931, 447] on icon at bounding box center [932, 446] width 3 height 3
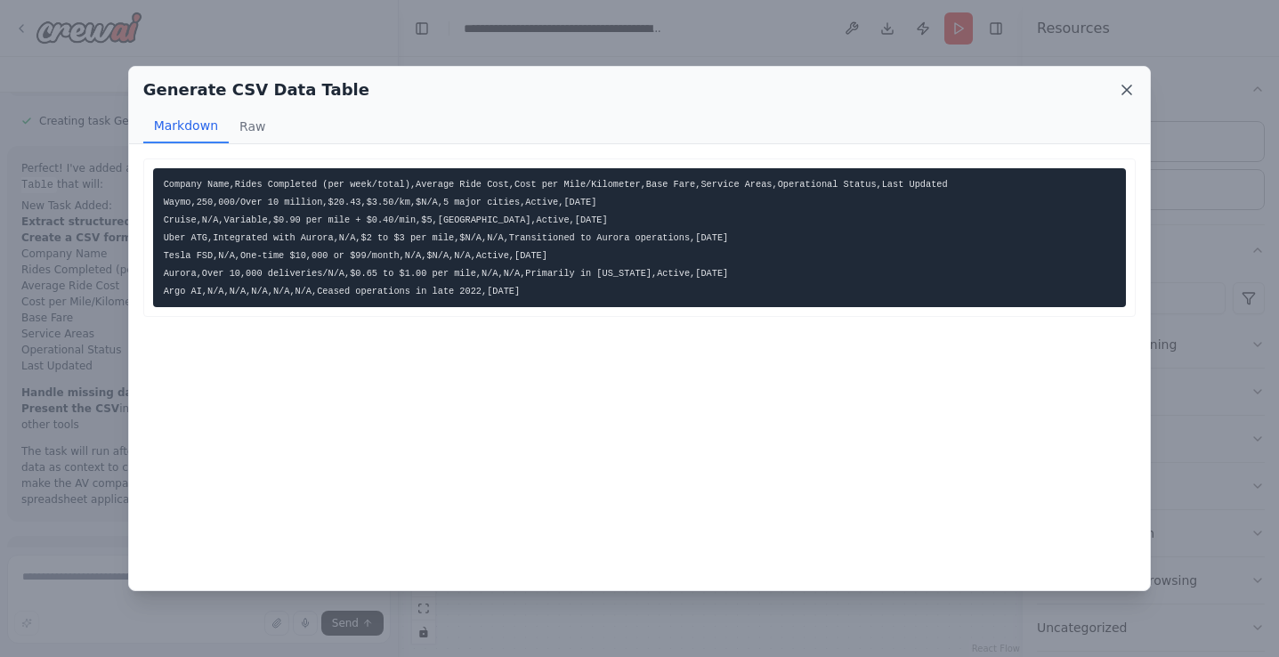
click at [1120, 88] on icon at bounding box center [1127, 90] width 18 height 18
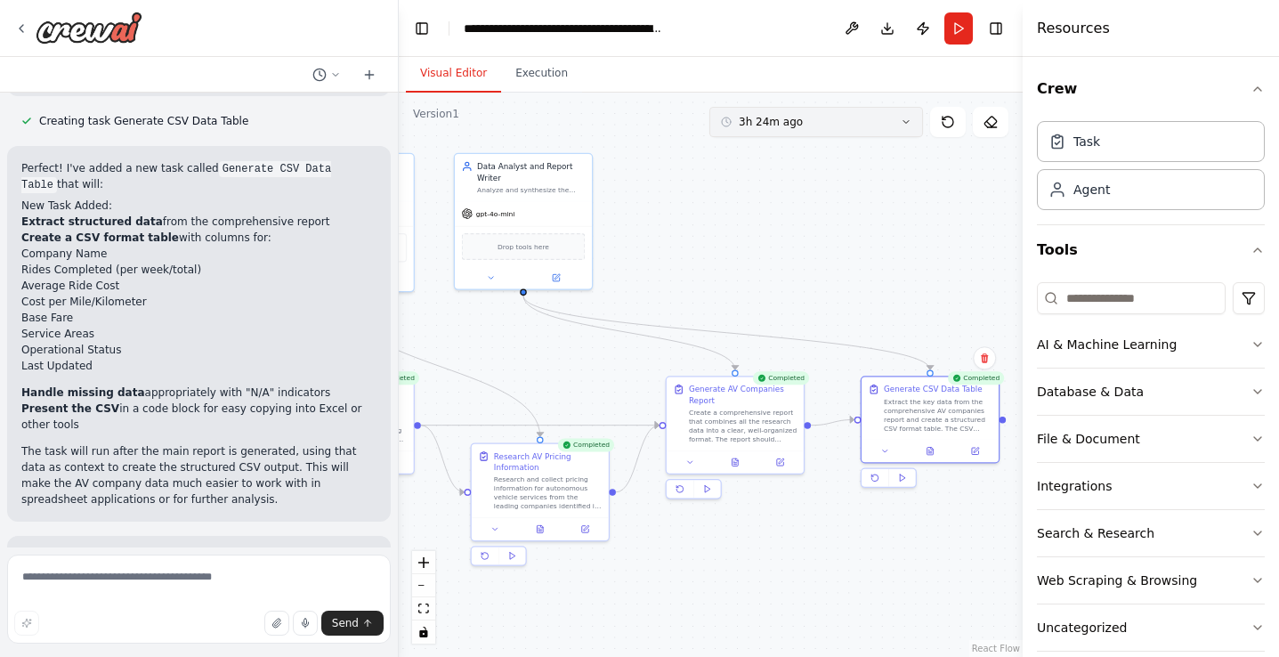
click at [863, 120] on button "3h 24m ago" at bounding box center [816, 122] width 214 height 30
click at [813, 213] on div "3h 28m ago" at bounding box center [827, 213] width 178 height 14
click at [726, 454] on button at bounding box center [734, 459] width 47 height 13
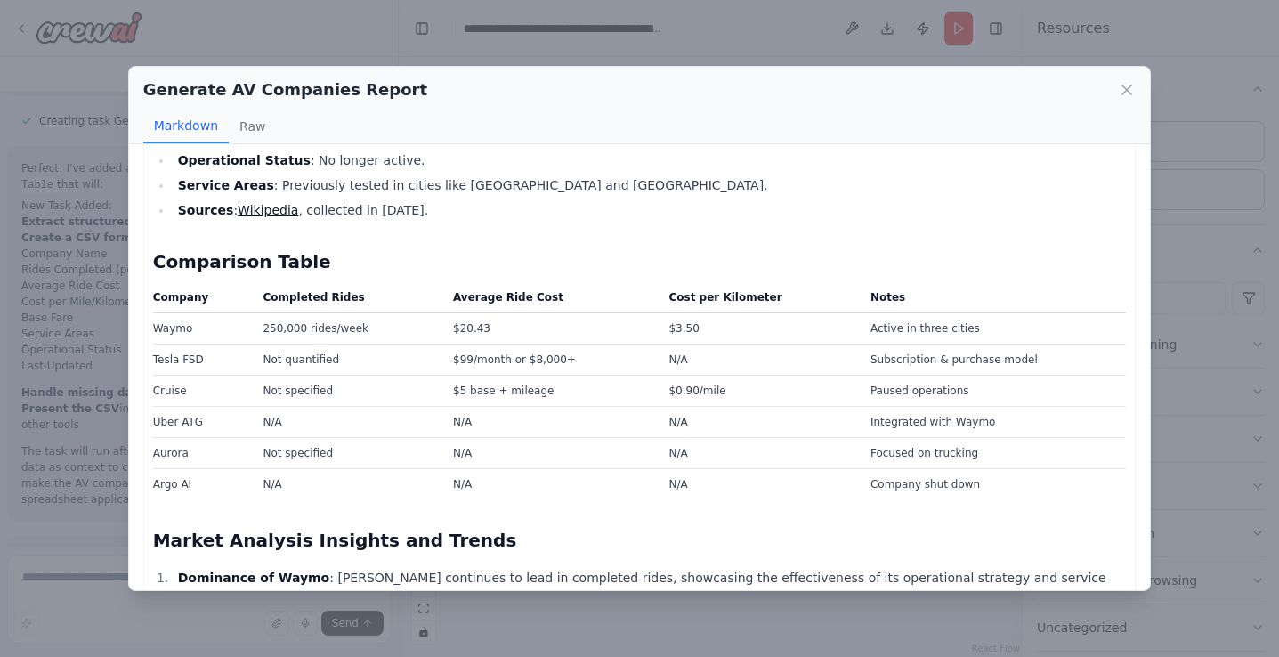
scroll to position [1432, 0]
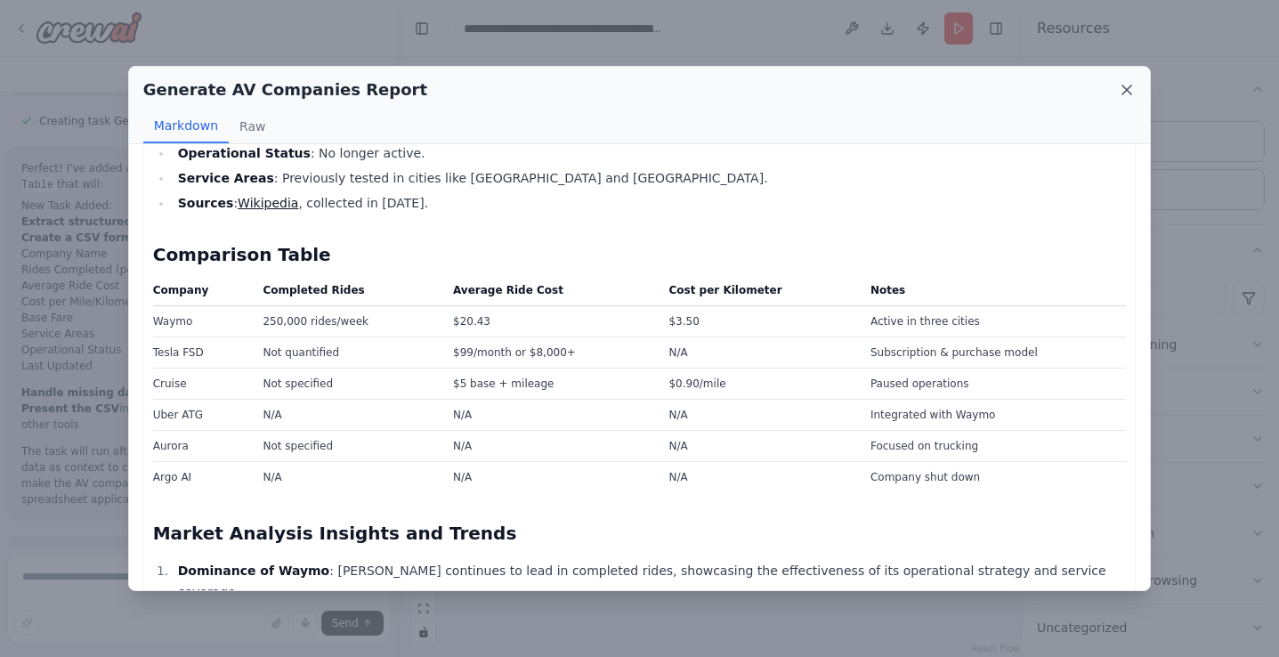
click at [1132, 90] on icon at bounding box center [1127, 90] width 18 height 18
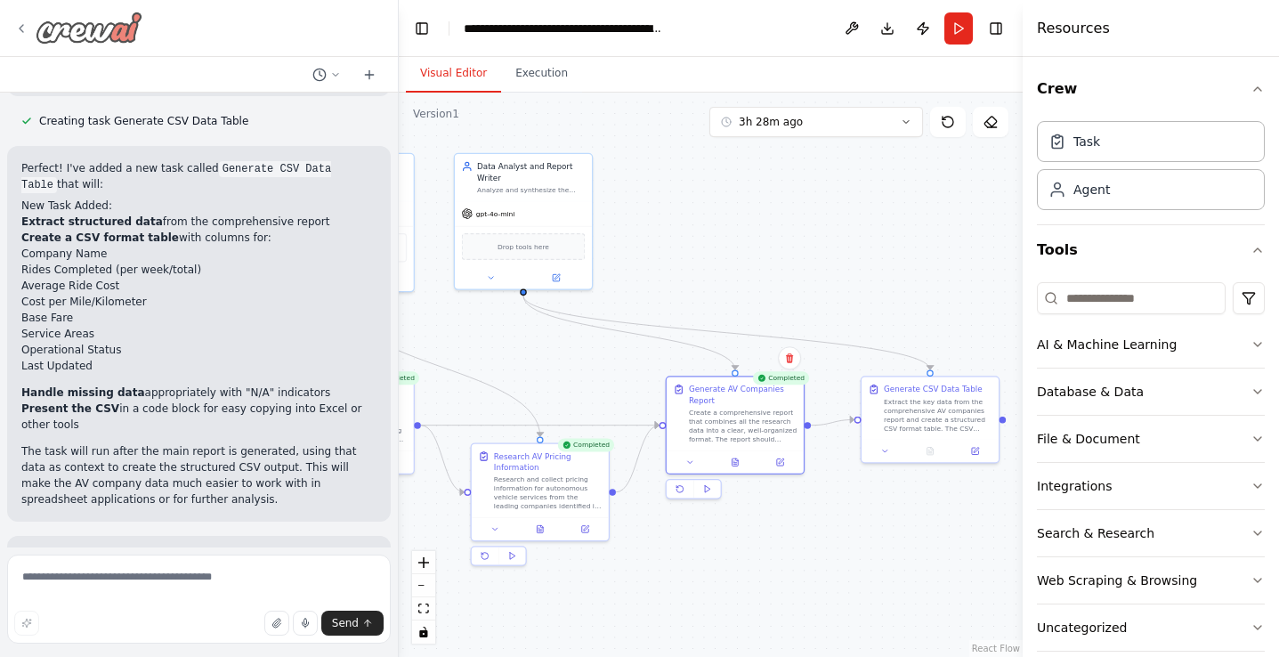
click at [28, 28] on div at bounding box center [78, 28] width 128 height 32
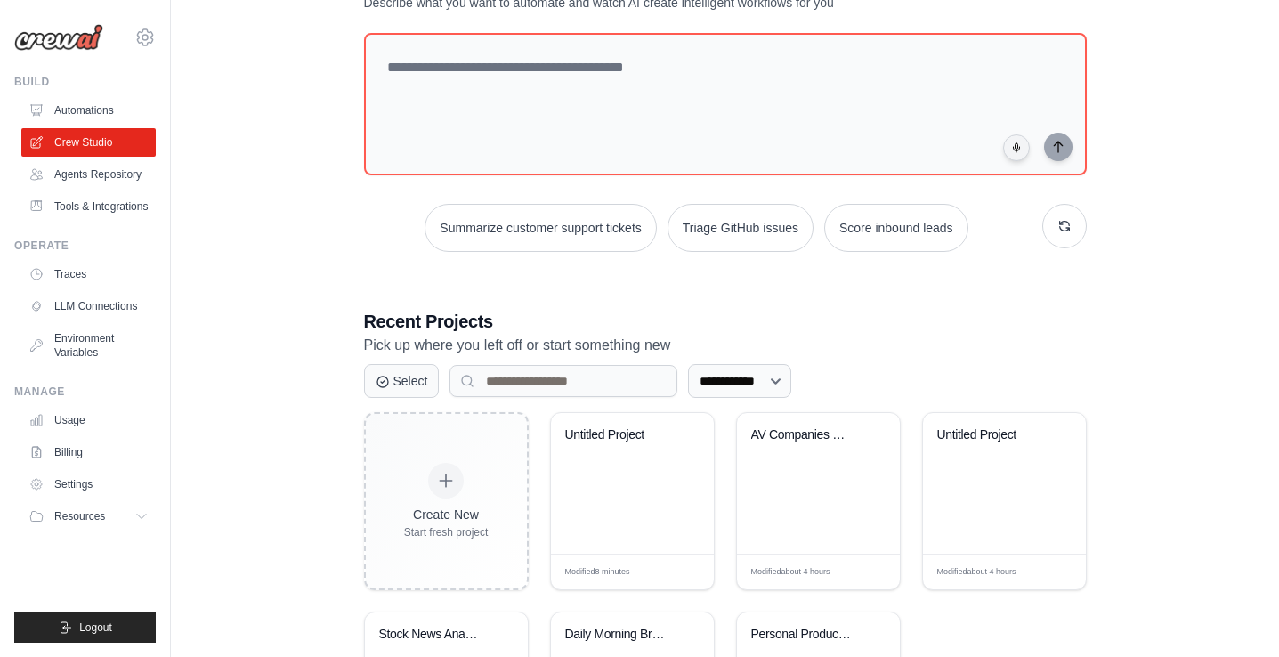
scroll to position [144, 0]
click at [586, 481] on div "Untitled Project" at bounding box center [632, 482] width 163 height 141
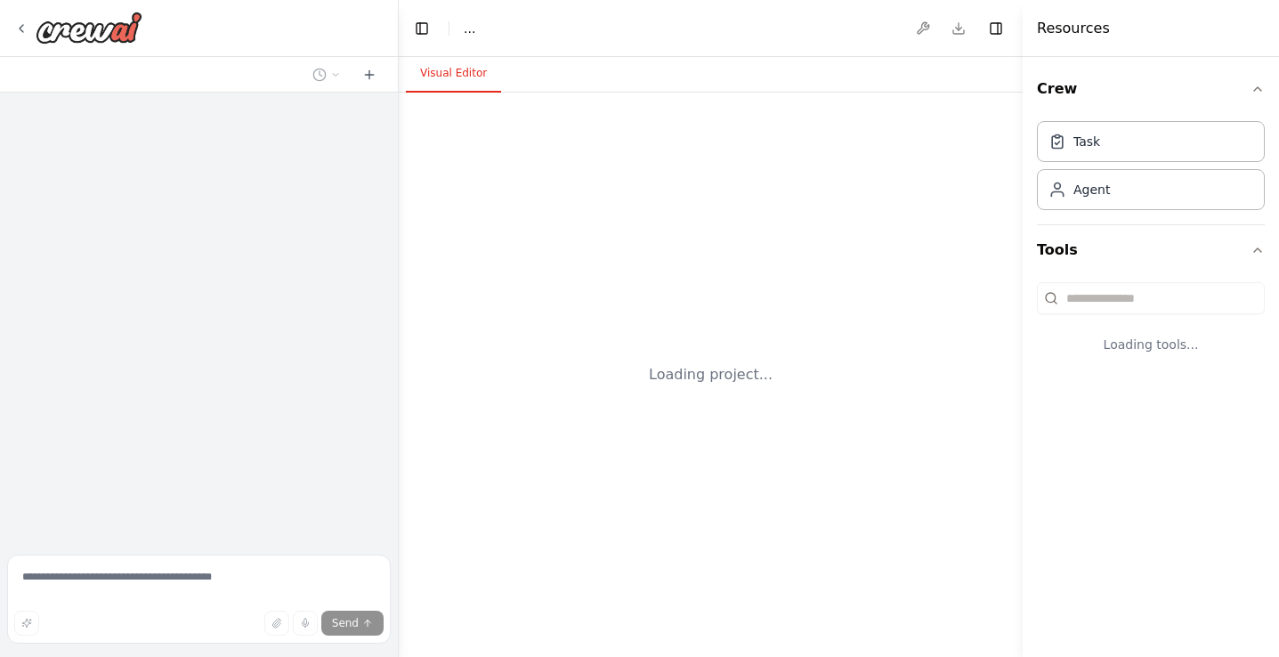
click at [586, 481] on div "Loading project..." at bounding box center [711, 375] width 624 height 564
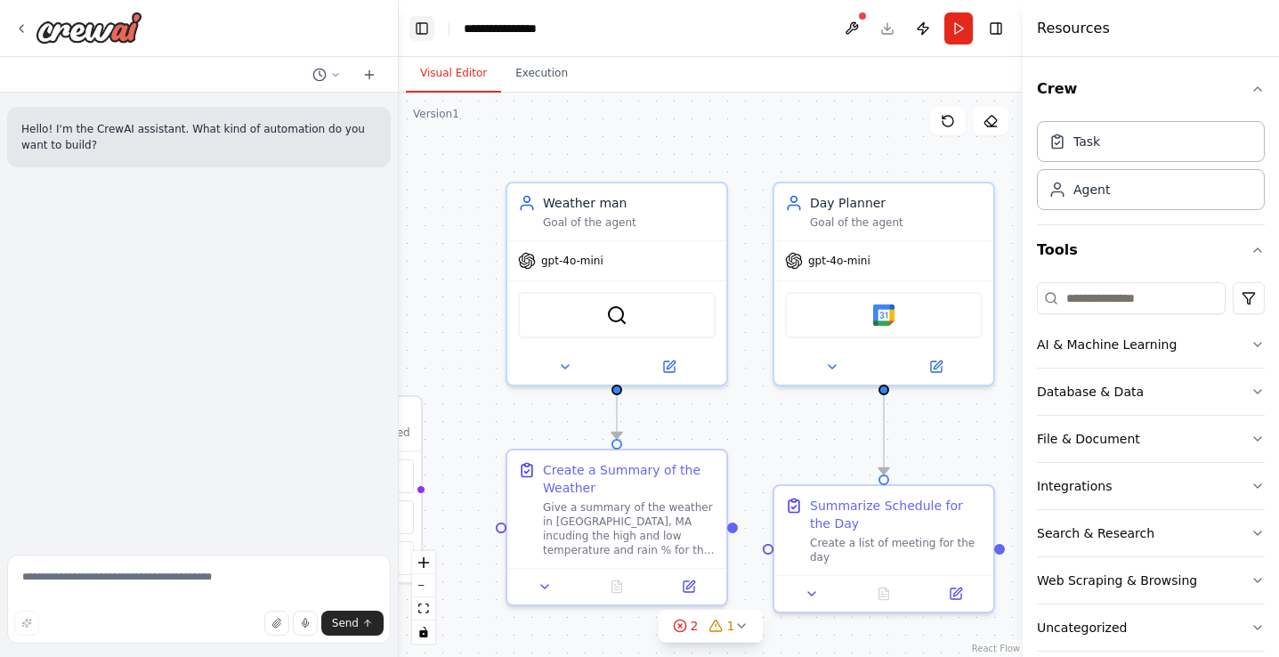
click at [421, 18] on button "Toggle Left Sidebar" at bounding box center [421, 28] width 25 height 25
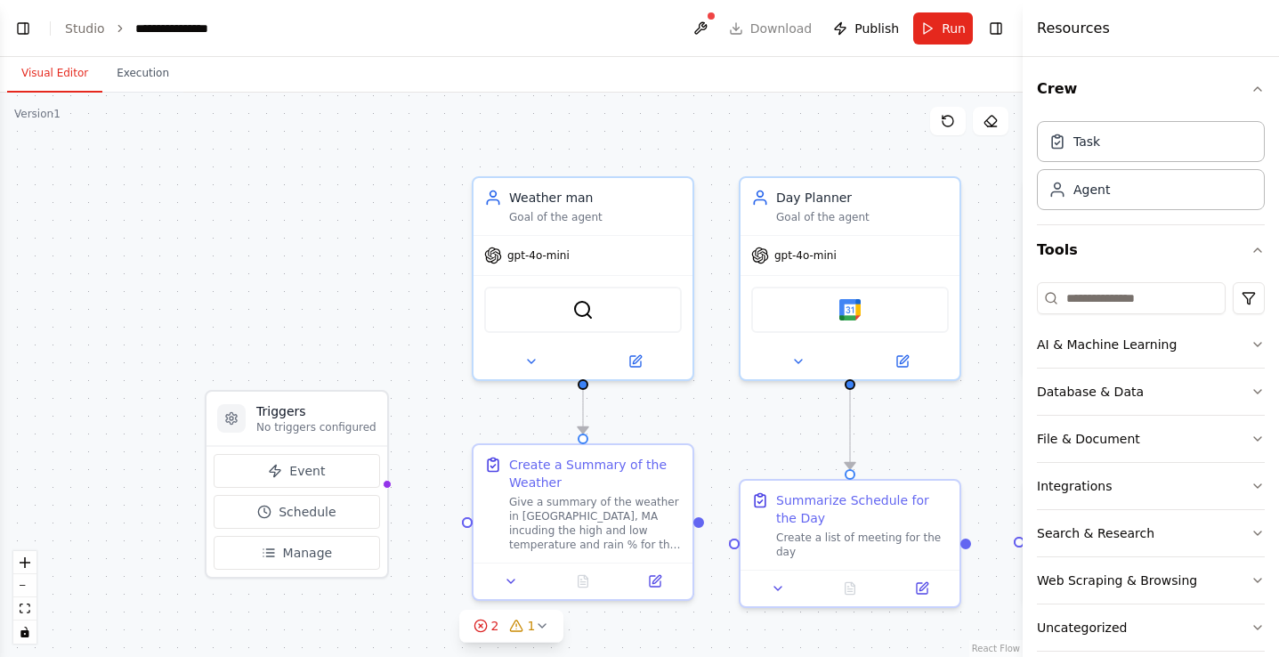
drag, startPoint x: 311, startPoint y: 141, endPoint x: 676, endPoint y: 136, distance: 364.9
click at [676, 136] on div ".deletable-edge-delete-btn { width: 20px; height: 20px; border: 0px solid #ffff…" at bounding box center [511, 375] width 1023 height 564
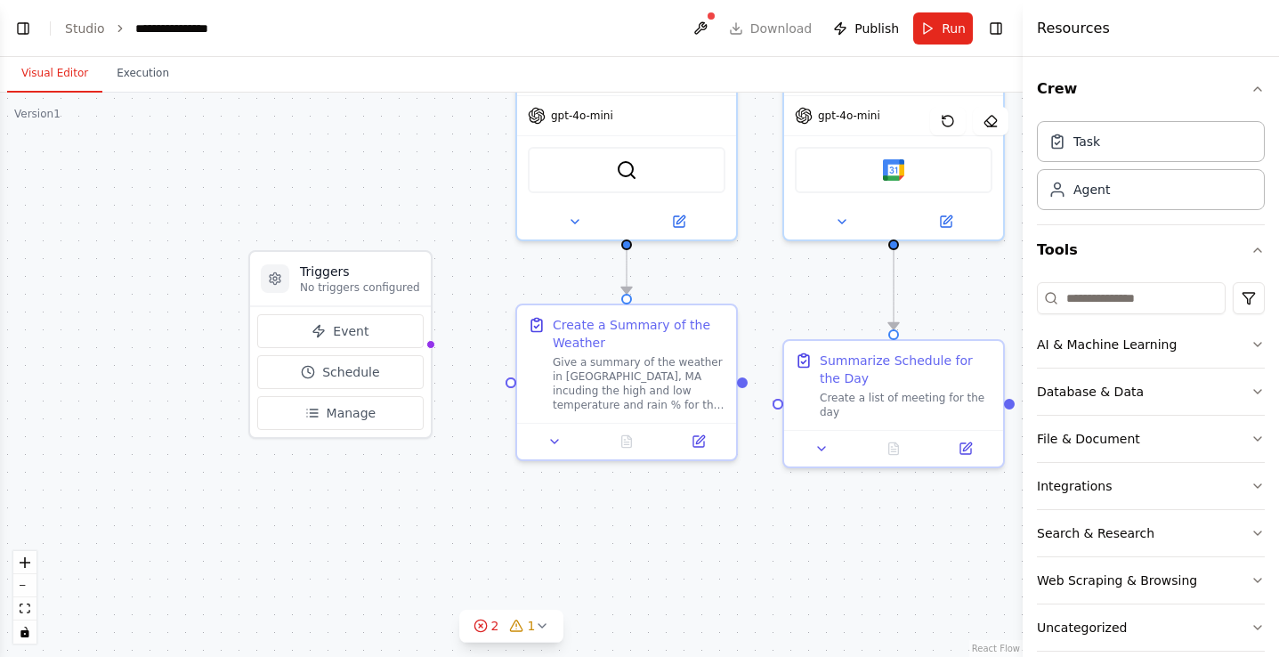
drag, startPoint x: 388, startPoint y: 351, endPoint x: 436, endPoint y: 204, distance: 154.5
click at [436, 204] on div ".deletable-edge-delete-btn { width: 20px; height: 20px; border: 0px solid #ffff…" at bounding box center [511, 375] width 1023 height 564
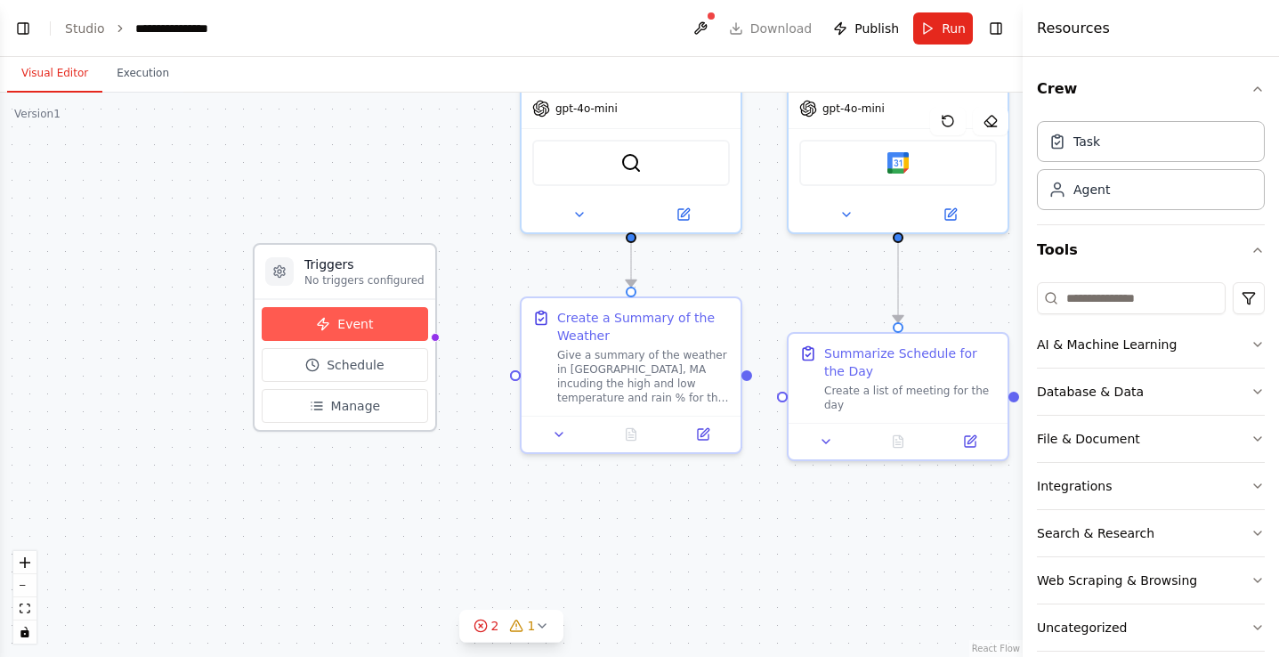
click at [352, 322] on span "Event" at bounding box center [355, 324] width 36 height 18
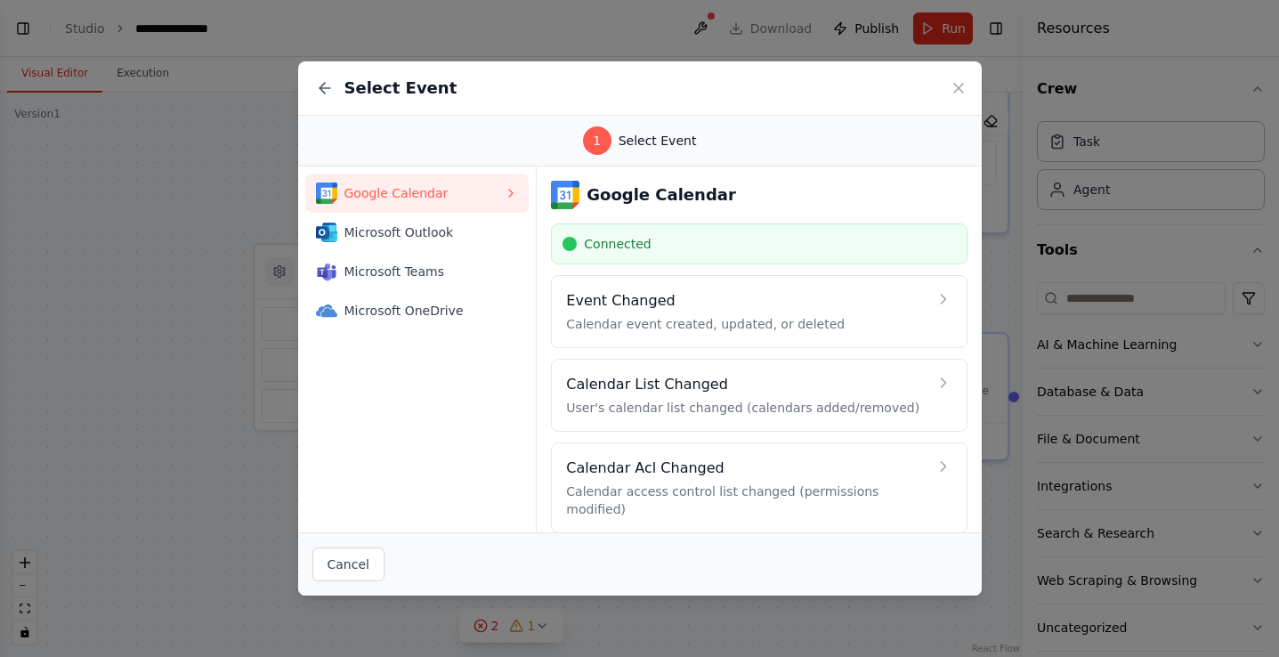
scroll to position [81, 0]
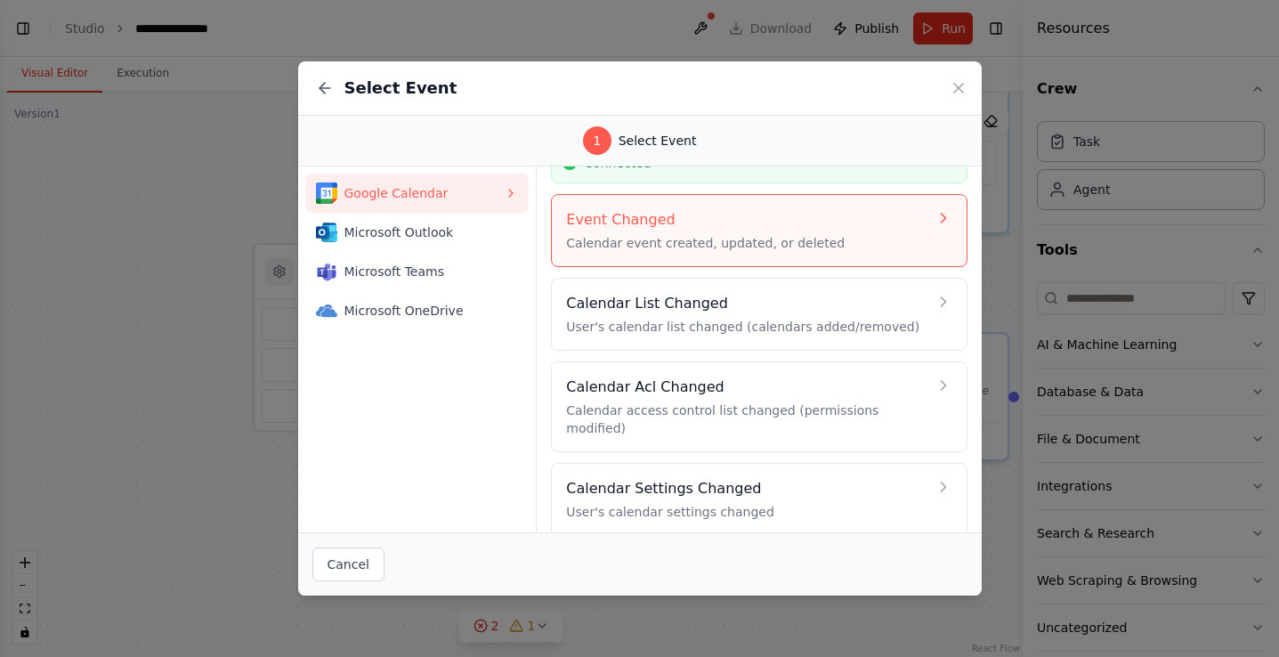
click at [665, 248] on p "Calendar event created, updated, or deleted" at bounding box center [746, 243] width 360 height 18
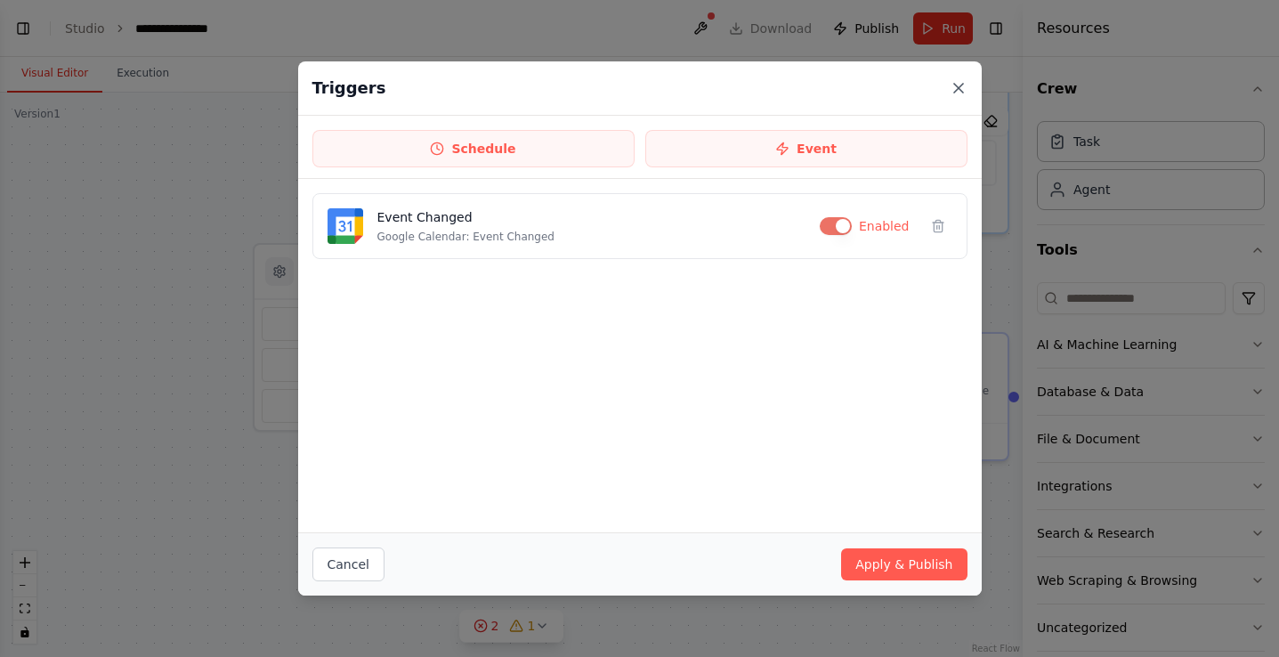
click at [956, 87] on icon at bounding box center [959, 88] width 18 height 18
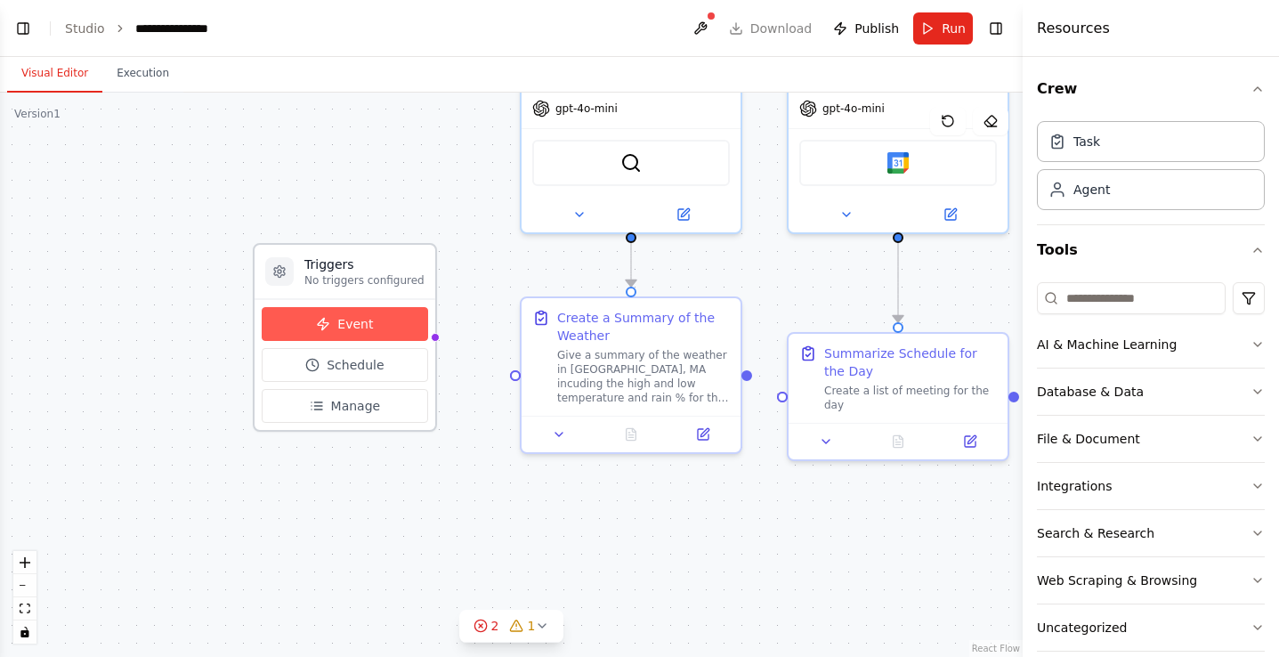
click at [311, 320] on button "Event" at bounding box center [345, 324] width 166 height 34
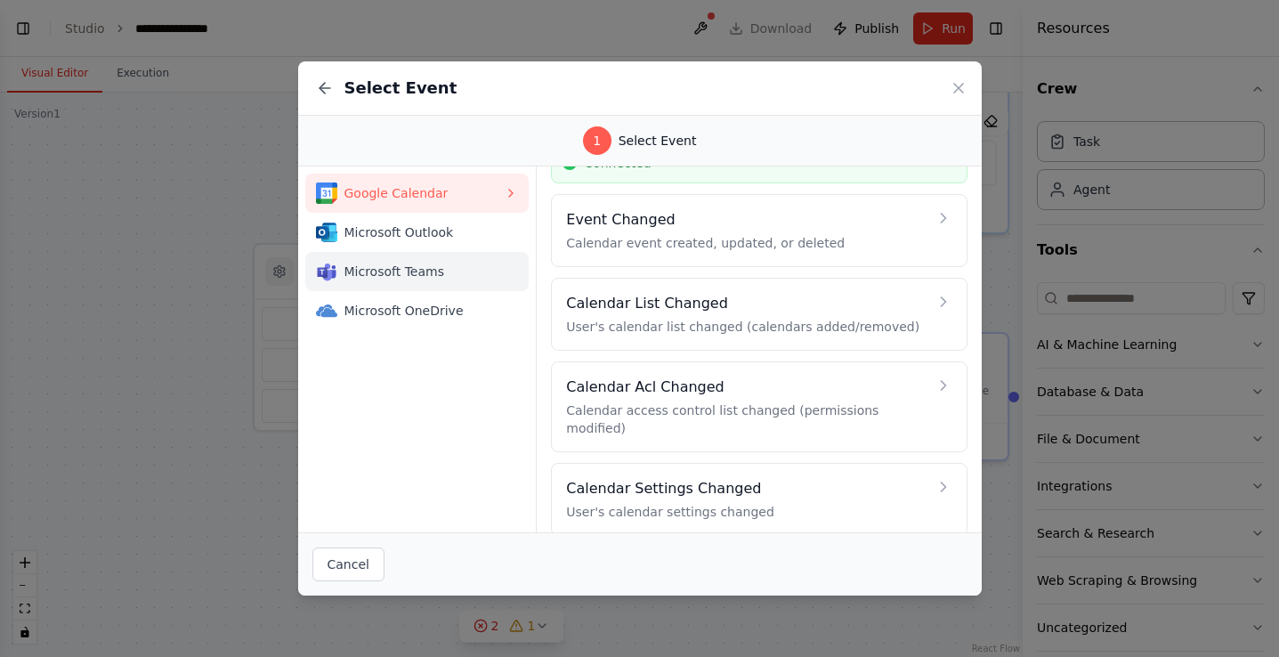
click at [479, 271] on span "Microsoft Teams" at bounding box center [424, 272] width 160 height 18
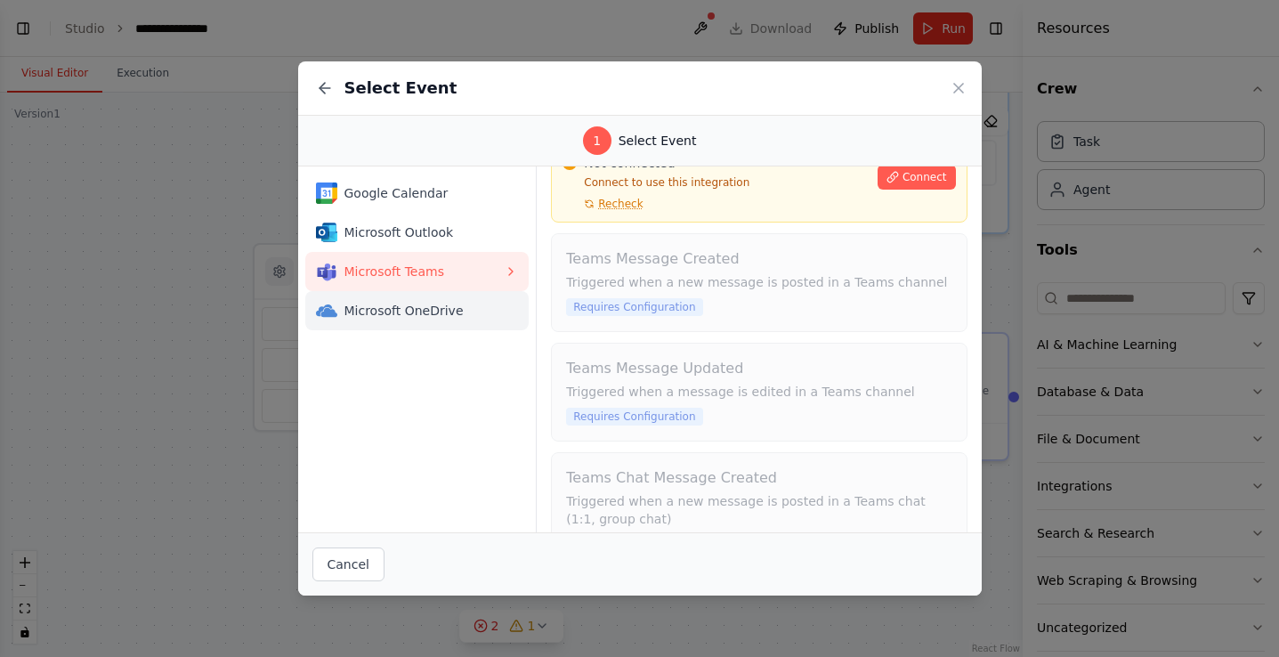
click at [446, 304] on span "Microsoft OneDrive" at bounding box center [424, 311] width 160 height 18
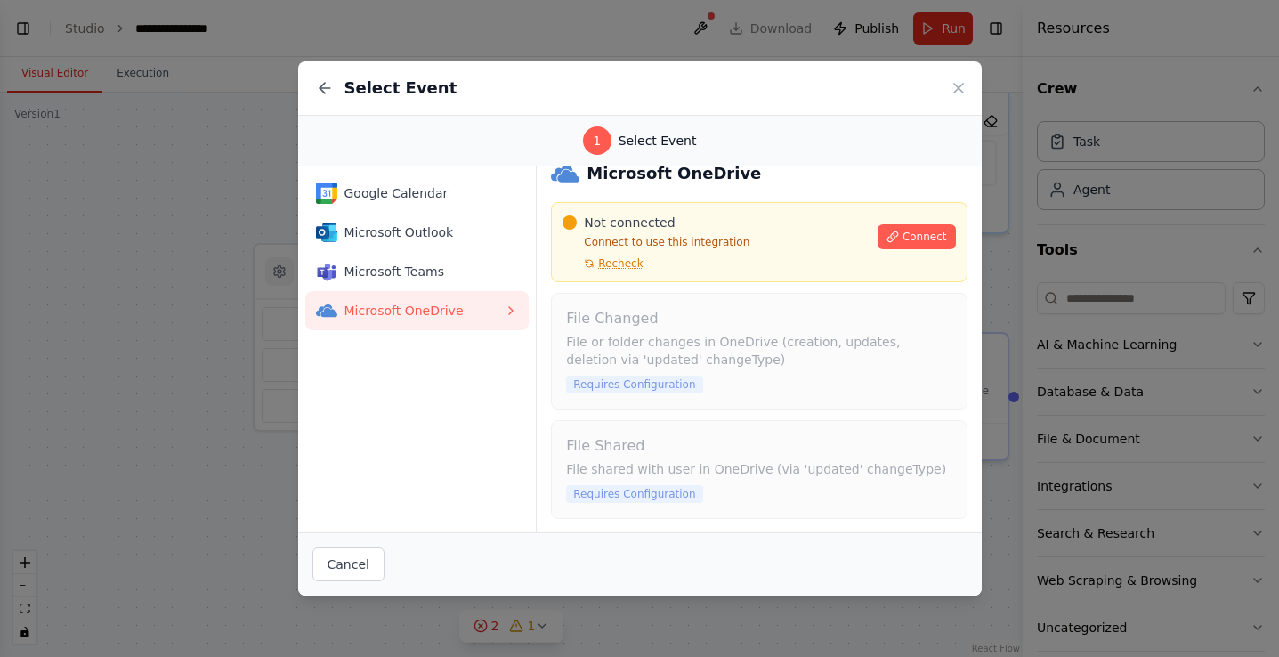
scroll to position [0, 0]
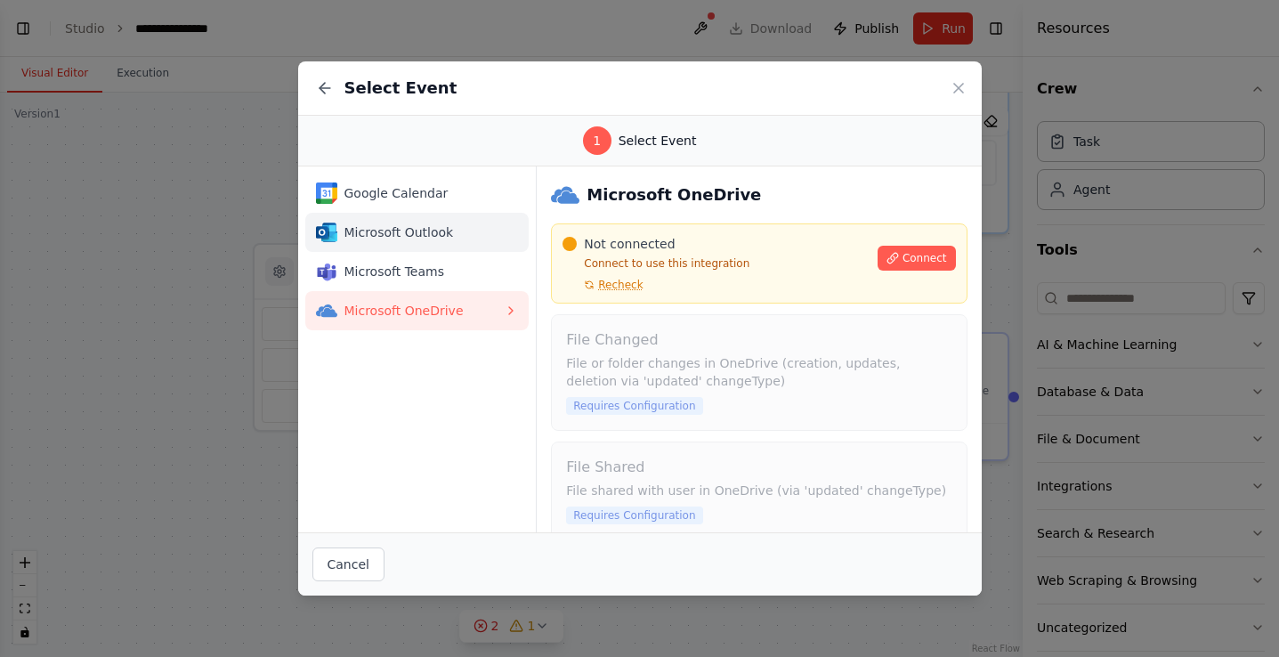
click at [466, 229] on span "Microsoft Outlook" at bounding box center [424, 232] width 160 height 18
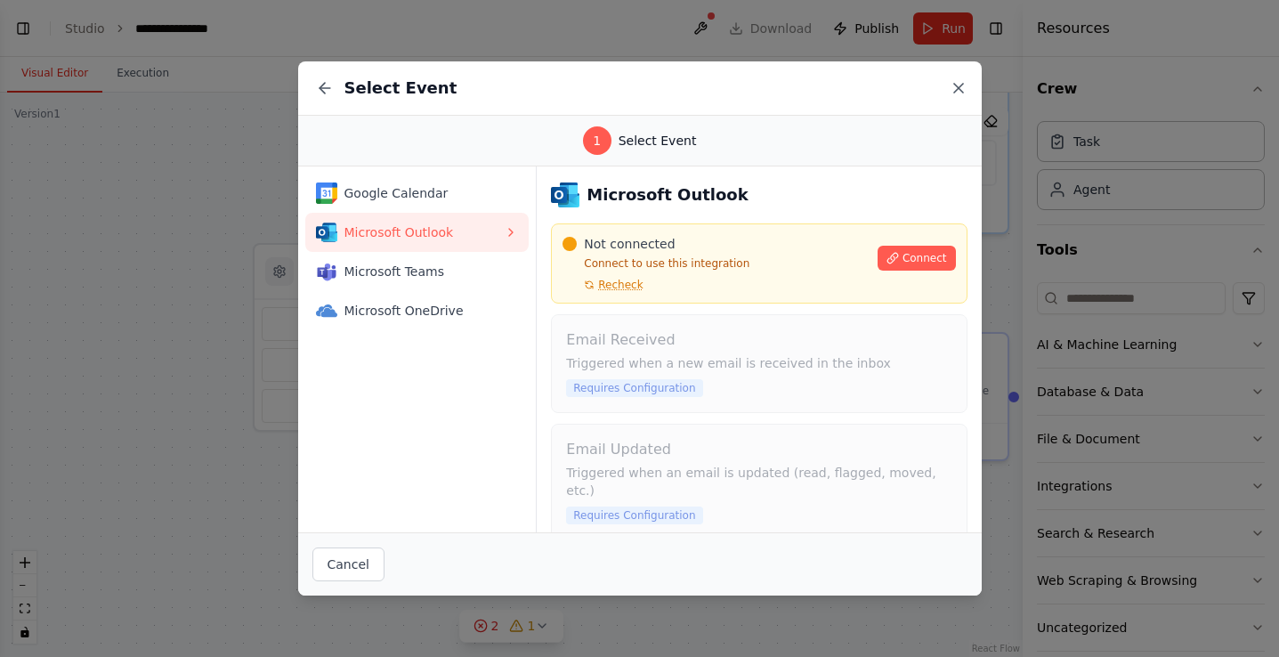
click at [951, 81] on icon at bounding box center [959, 88] width 18 height 18
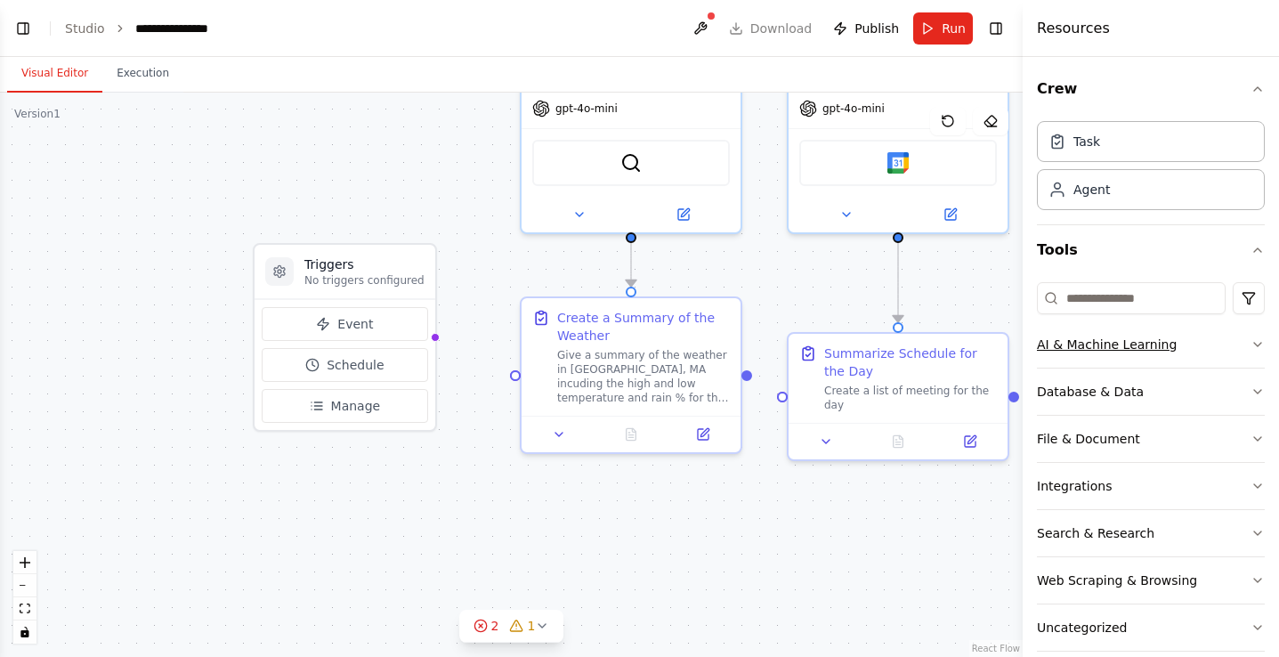
click at [1154, 355] on button "AI & Machine Learning" at bounding box center [1151, 344] width 228 height 46
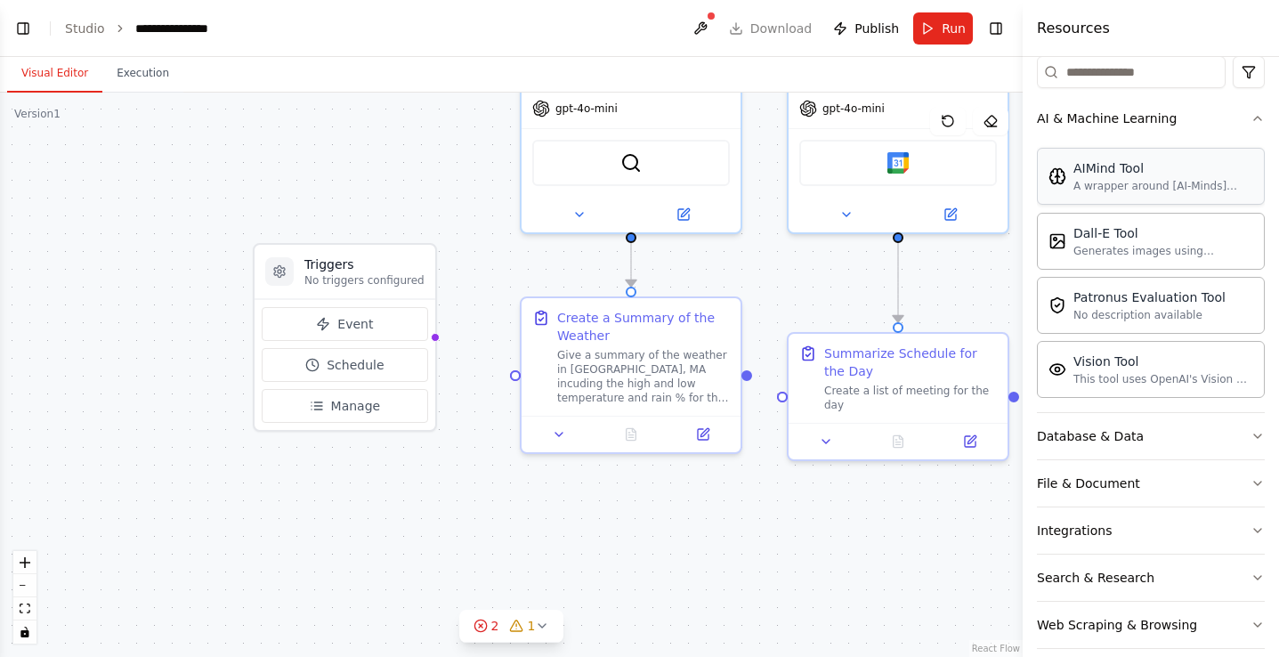
scroll to position [294, 0]
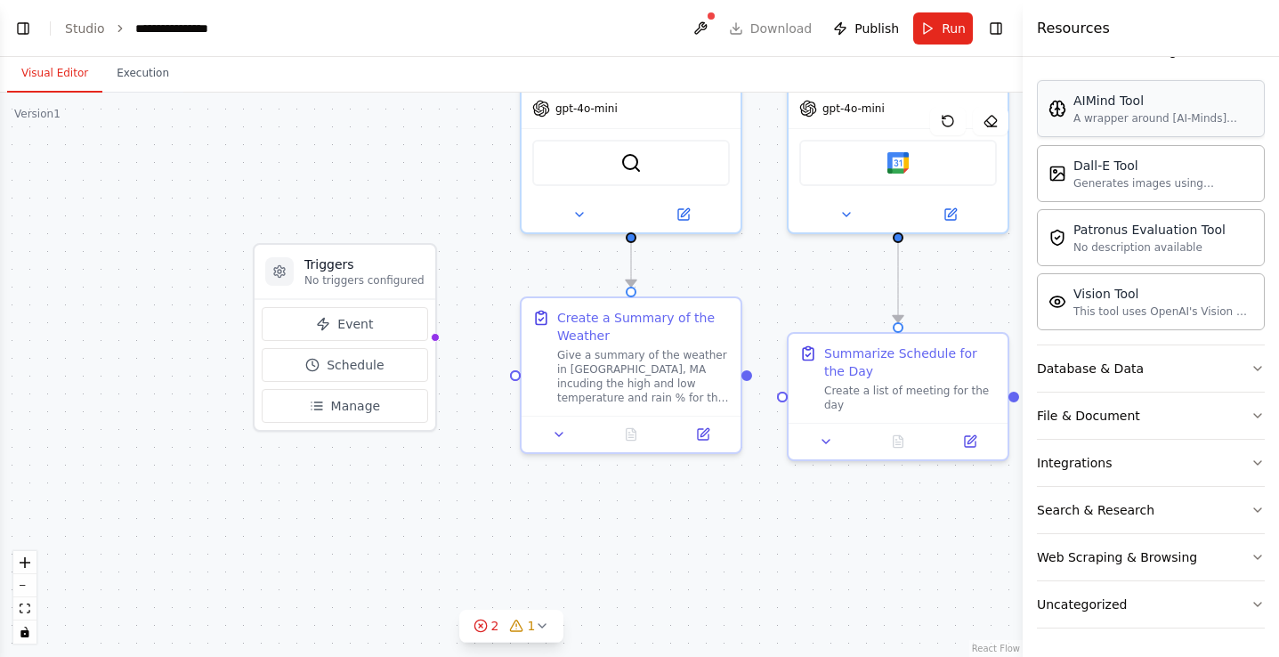
click at [1102, 364] on div "Database & Data" at bounding box center [1090, 369] width 107 height 18
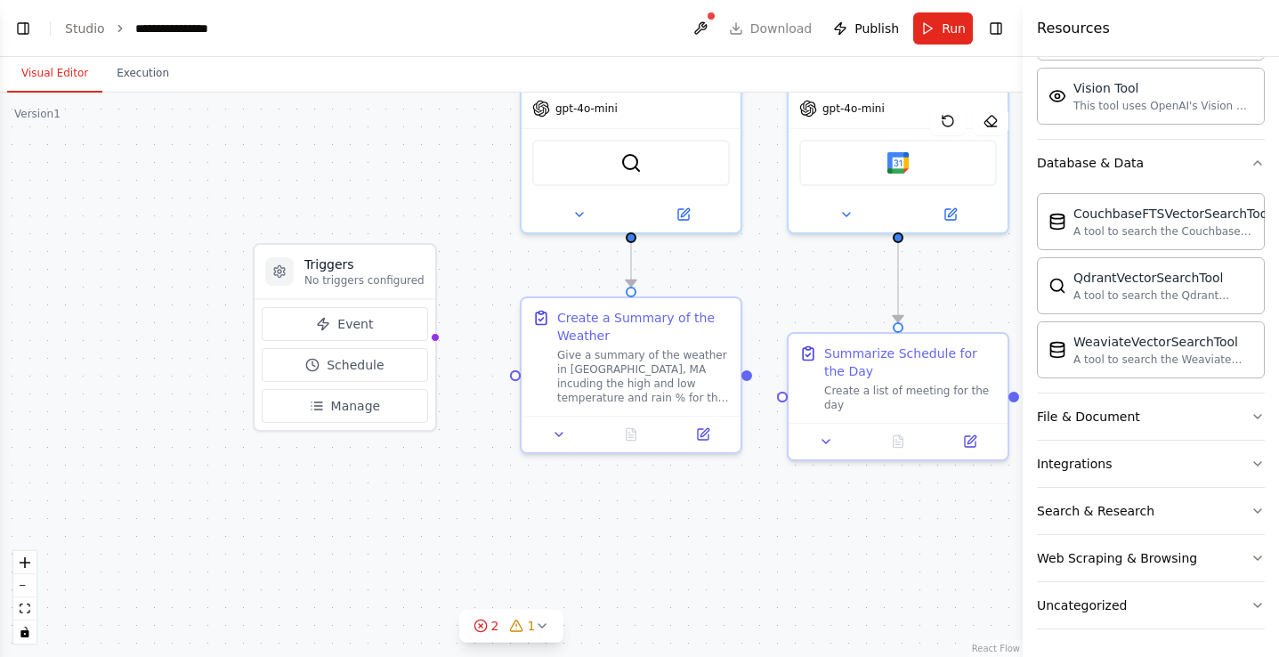
scroll to position [500, 0]
click at [1167, 458] on button "Integrations" at bounding box center [1151, 463] width 228 height 46
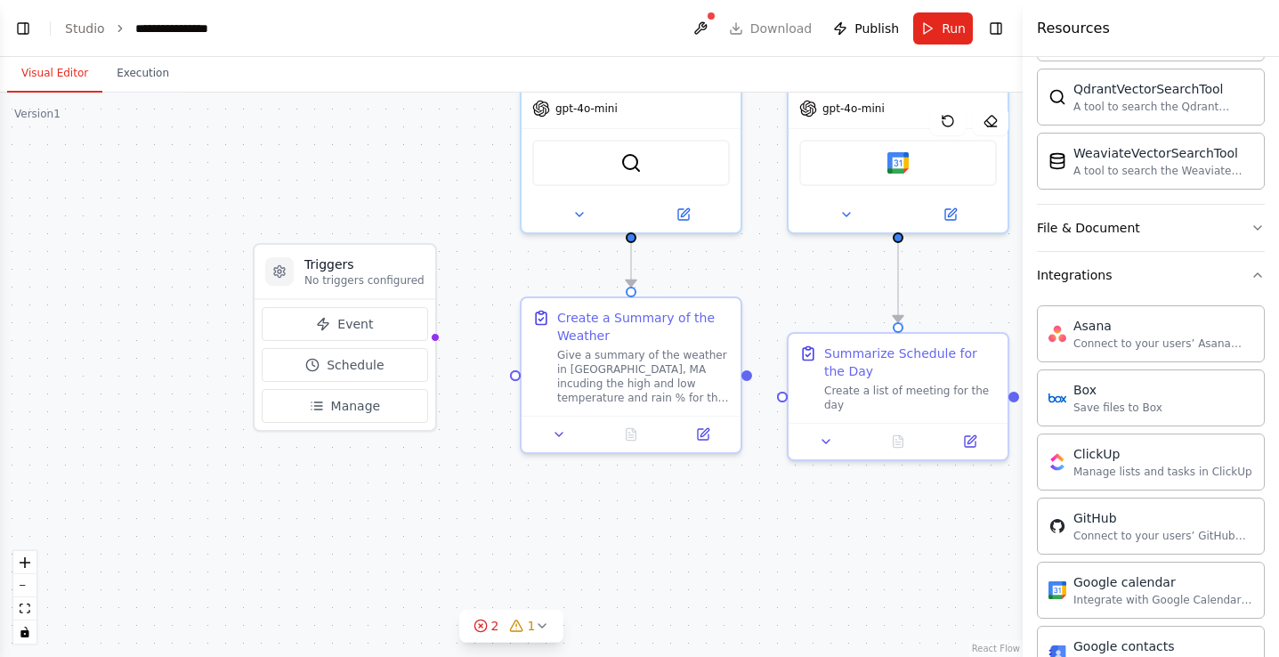
scroll to position [630, 0]
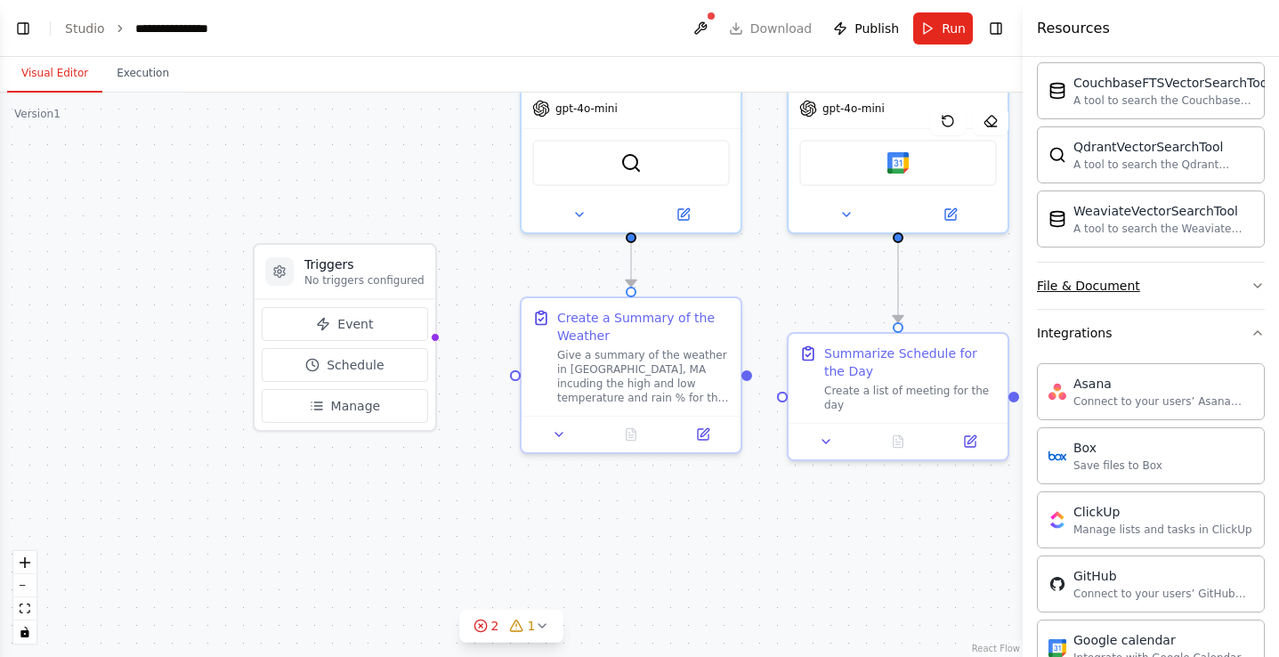
click at [1185, 282] on button "File & Document" at bounding box center [1151, 286] width 228 height 46
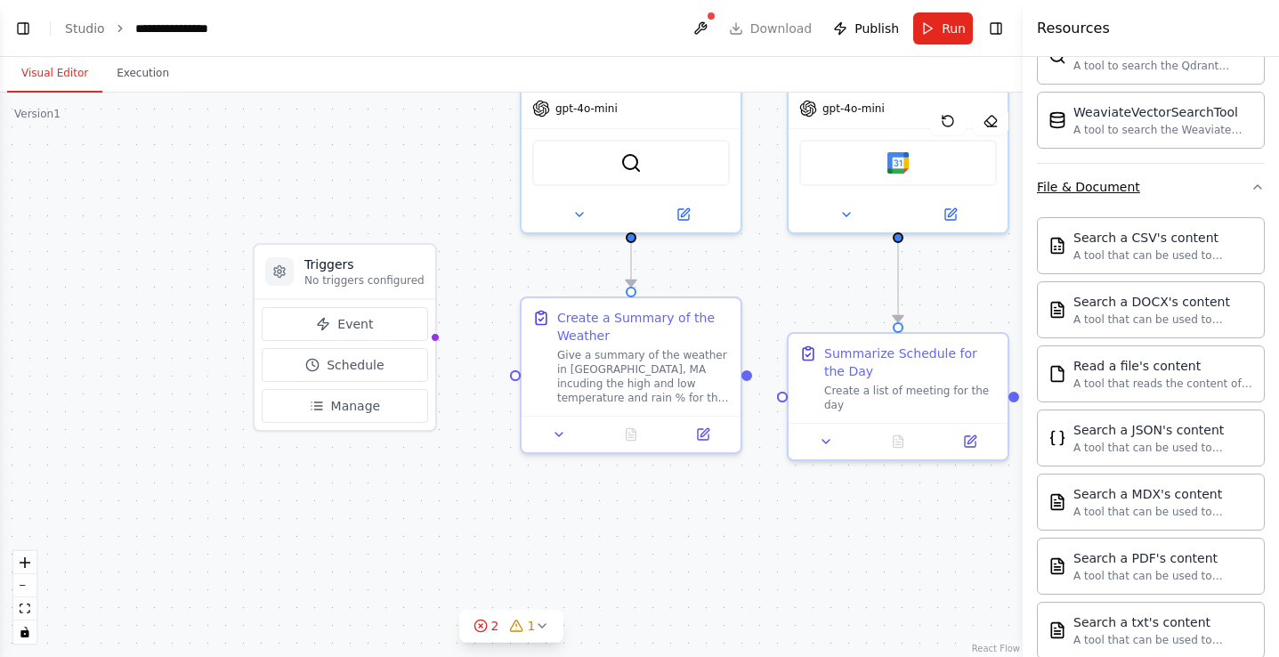
scroll to position [707, 0]
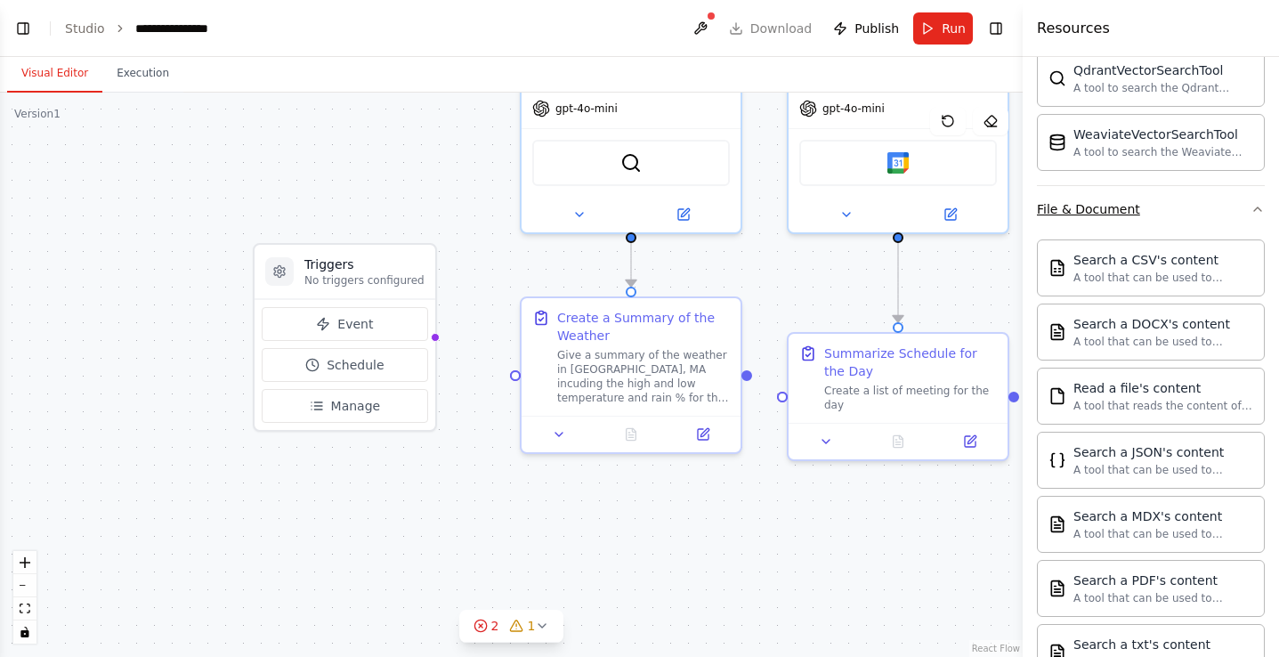
click at [1184, 196] on button "File & Document" at bounding box center [1151, 209] width 228 height 46
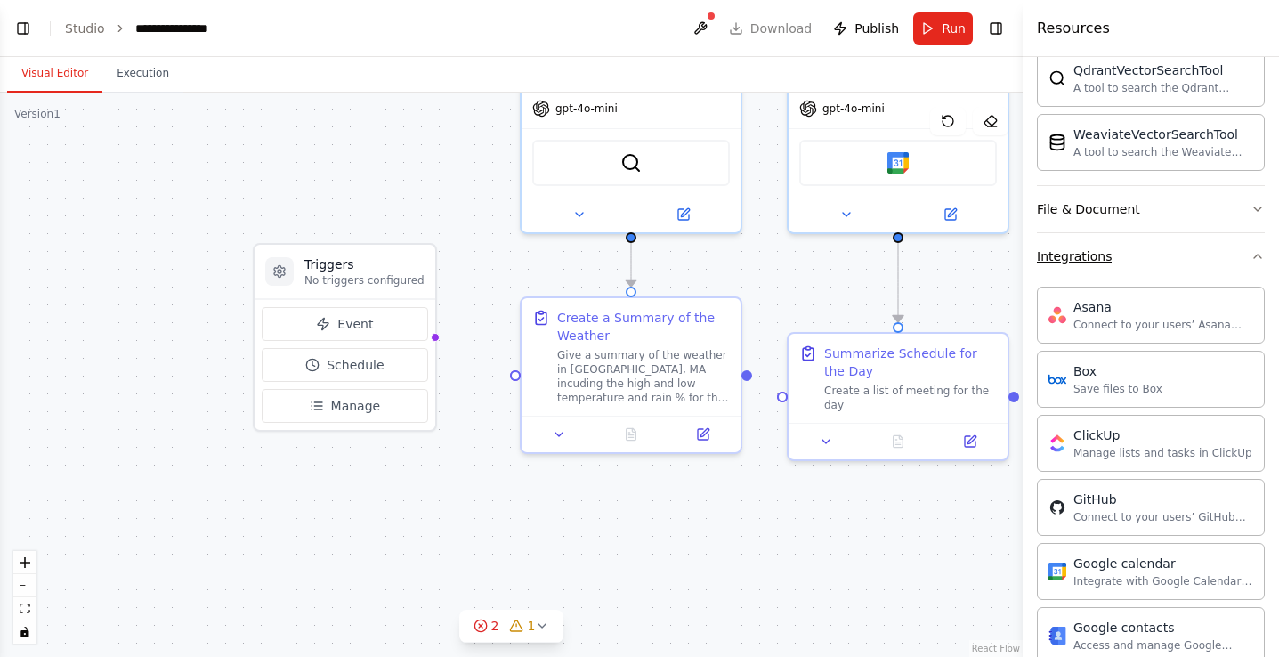
click at [1176, 261] on button "Integrations" at bounding box center [1151, 256] width 228 height 46
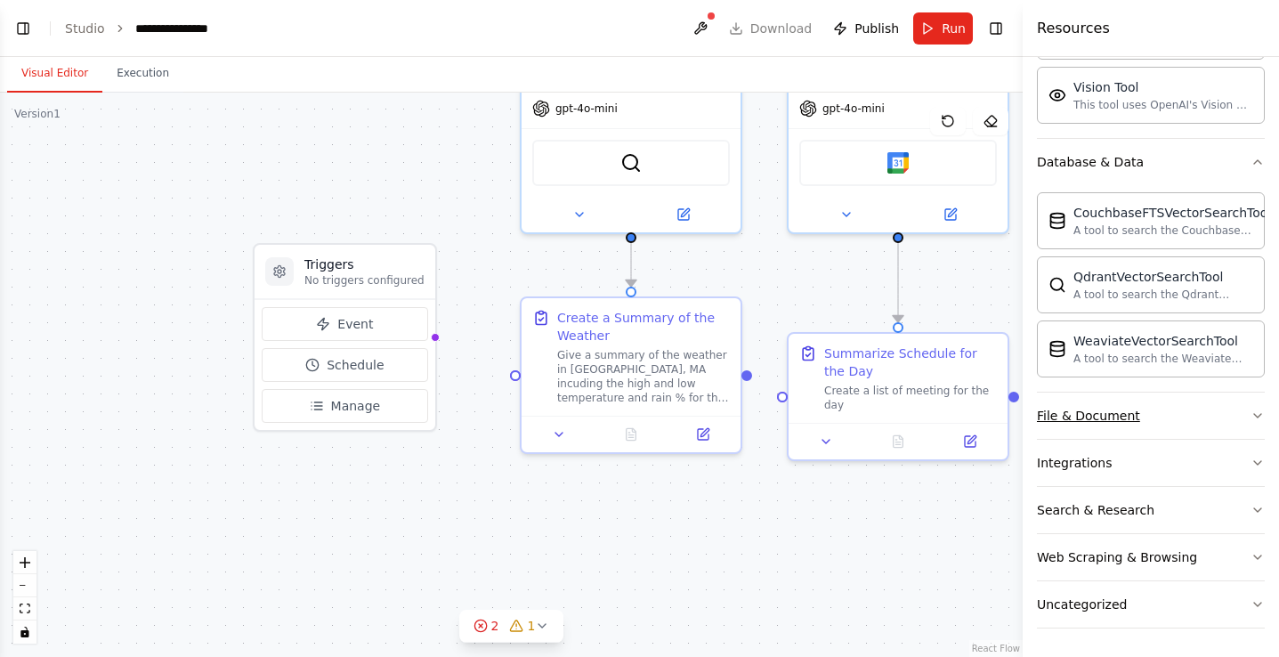
click at [1141, 424] on button "File & Document" at bounding box center [1151, 415] width 228 height 46
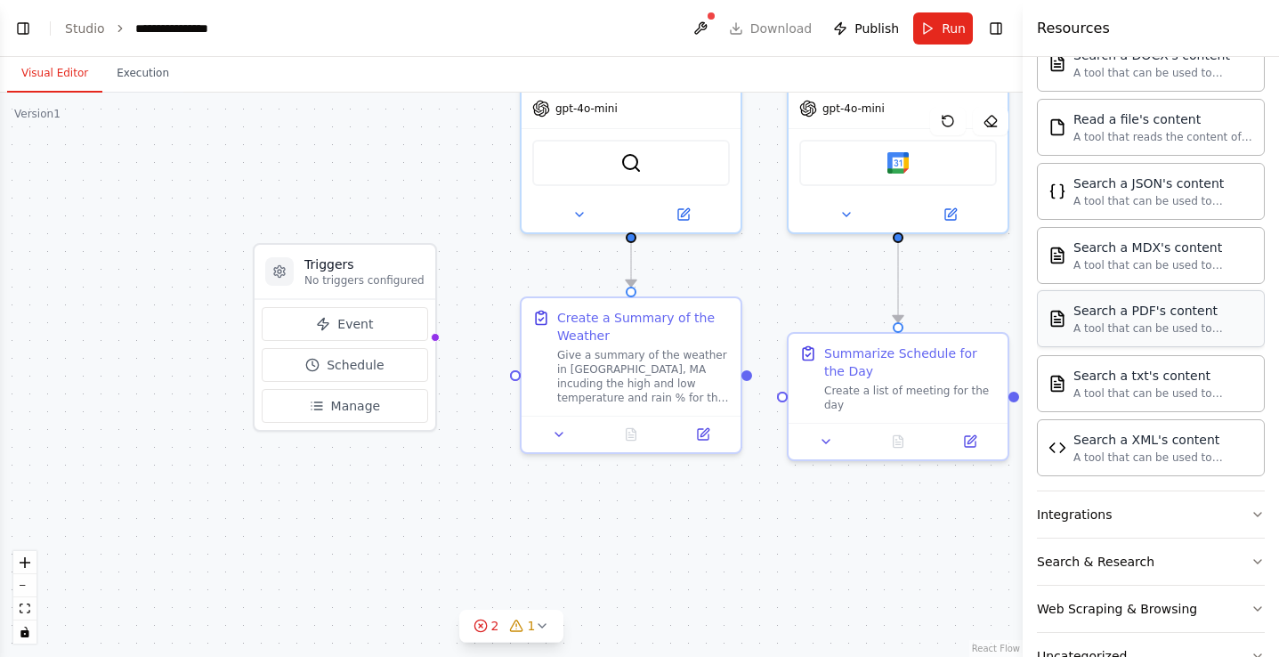
scroll to position [1027, 0]
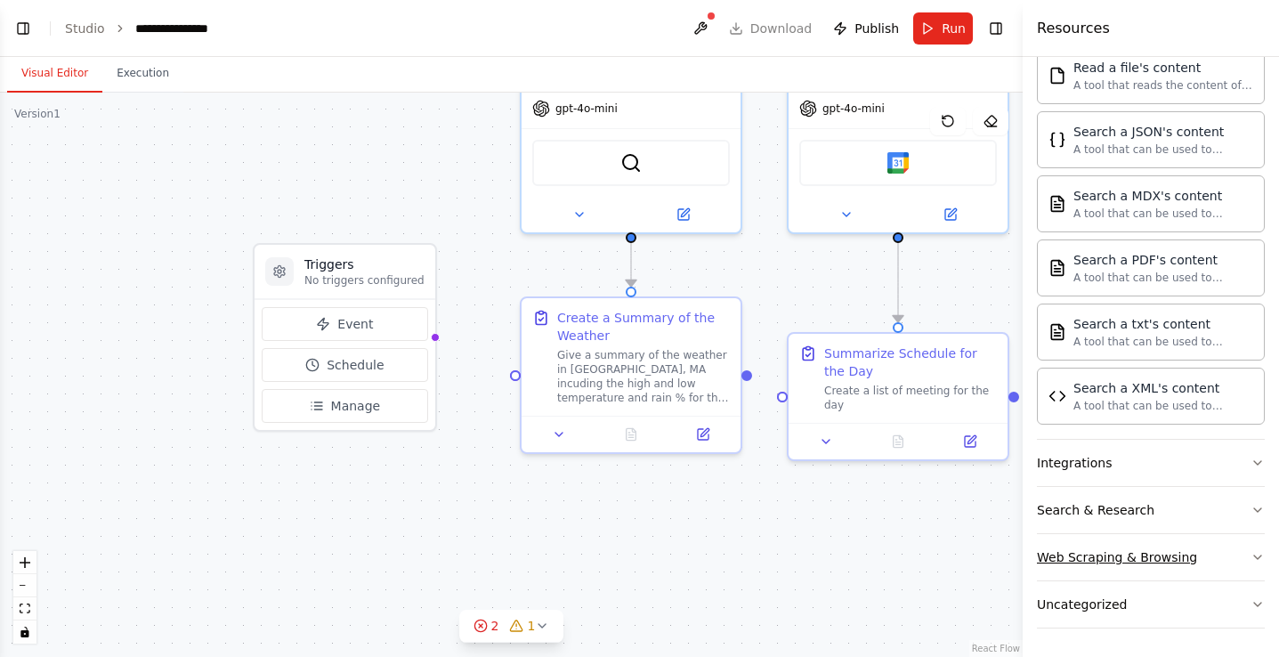
click at [1158, 550] on div "Web Scraping & Browsing" at bounding box center [1117, 557] width 160 height 18
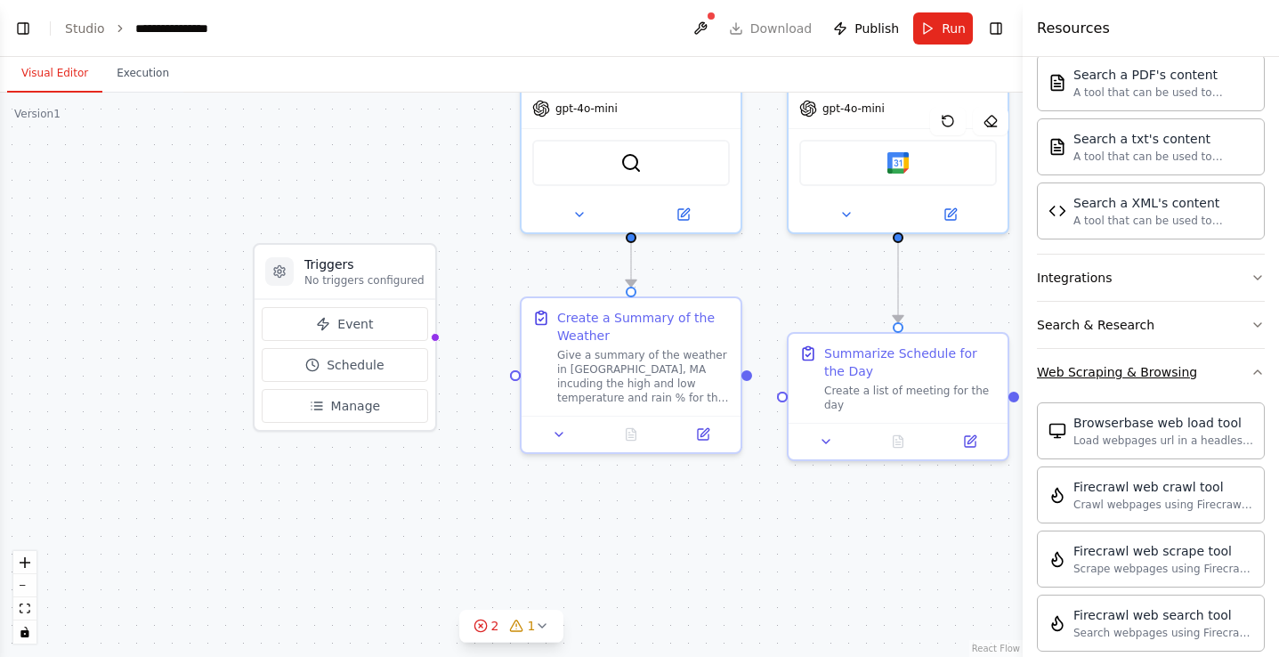
scroll to position [1215, 0]
click at [96, 31] on link "Studio" at bounding box center [85, 28] width 40 height 14
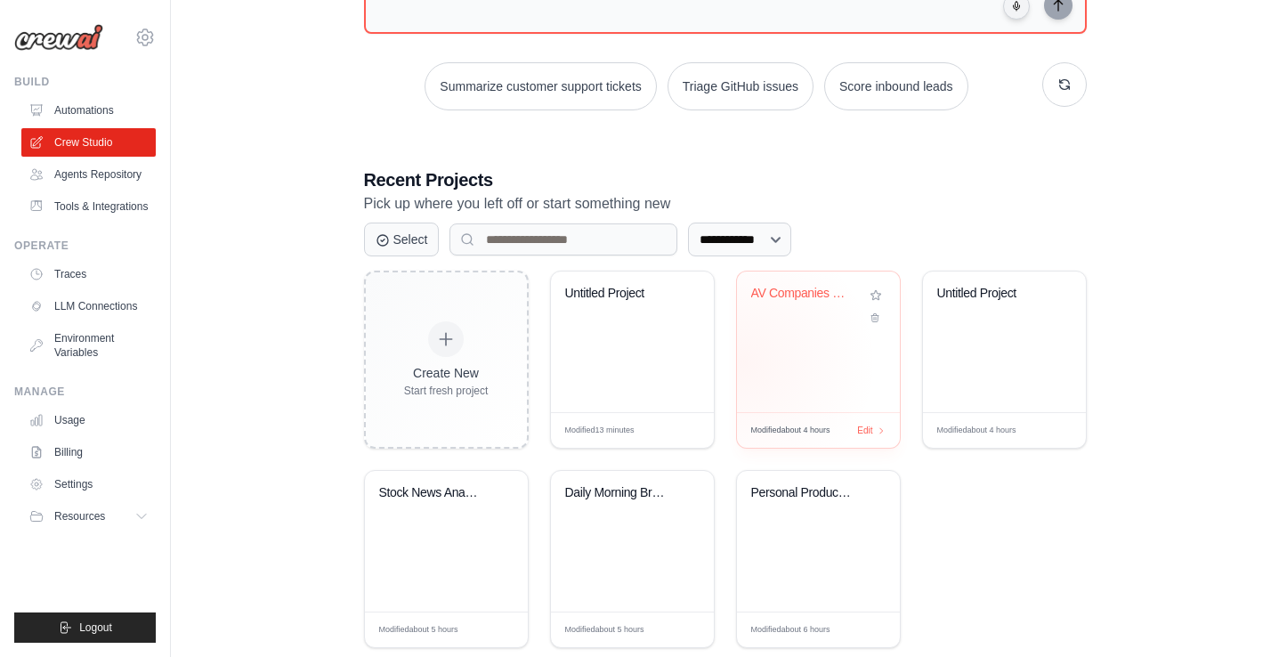
scroll to position [321, 0]
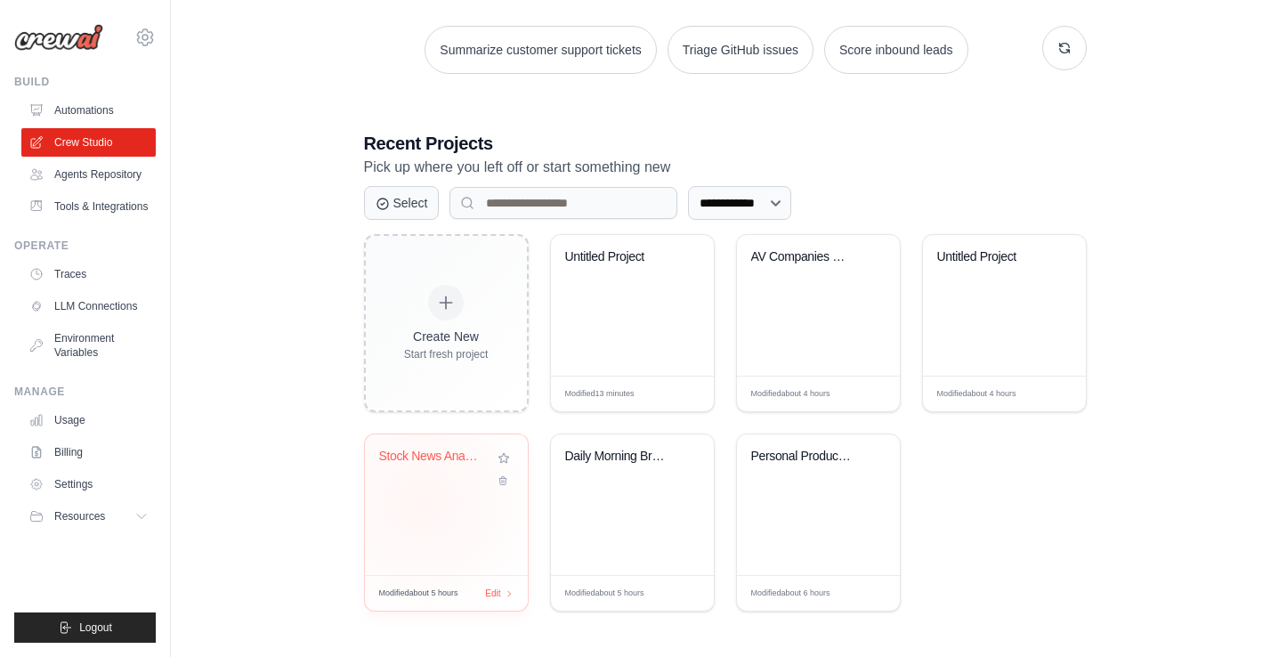
click at [421, 500] on div "Stock News Analysis Crew" at bounding box center [446, 504] width 163 height 141
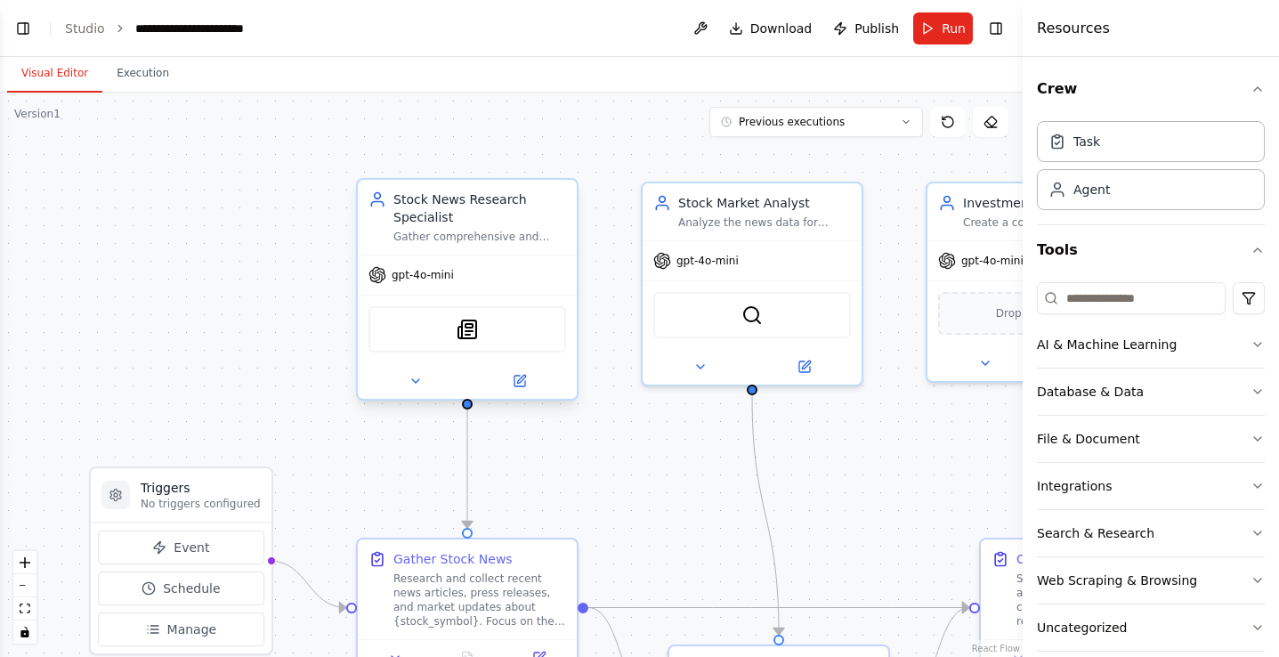
scroll to position [1210, 0]
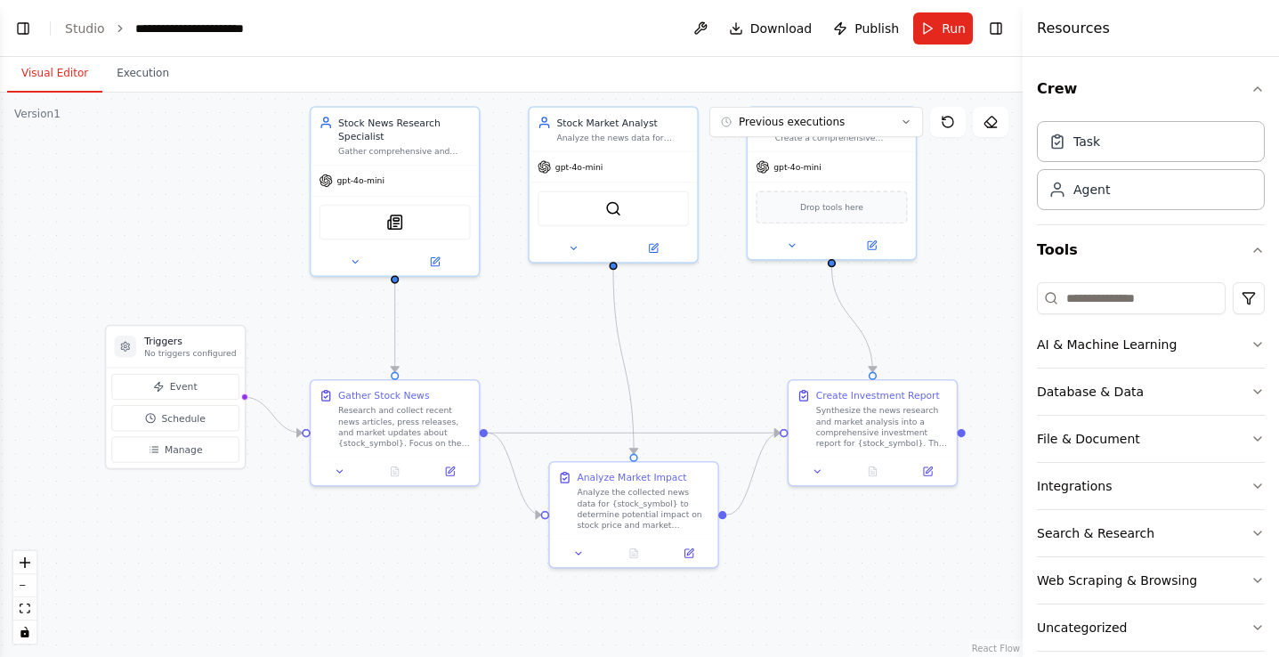
drag, startPoint x: 710, startPoint y: 496, endPoint x: 575, endPoint y: 343, distance: 204.3
click at [575, 342] on div ".deletable-edge-delete-btn { width: 20px; height: 20px; border: 0px solid #ffff…" at bounding box center [511, 375] width 1023 height 564
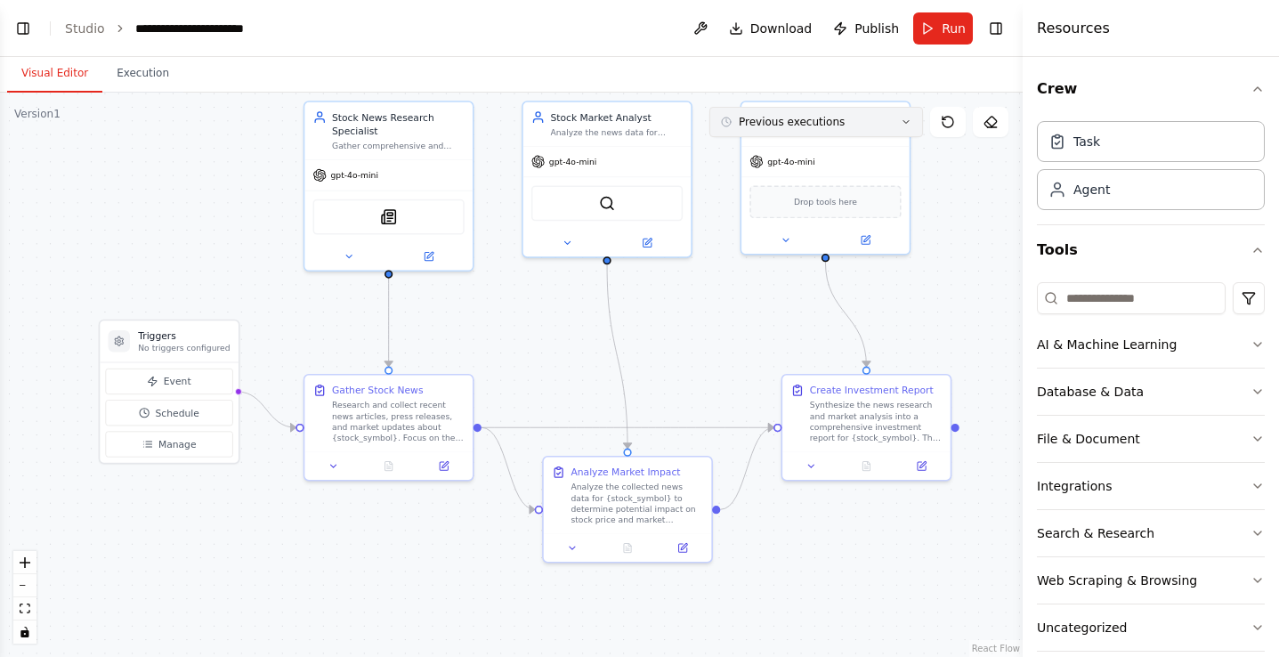
click at [885, 127] on button "Previous executions" at bounding box center [816, 122] width 214 height 30
click at [829, 147] on button "4h 40m ago" at bounding box center [816, 155] width 214 height 28
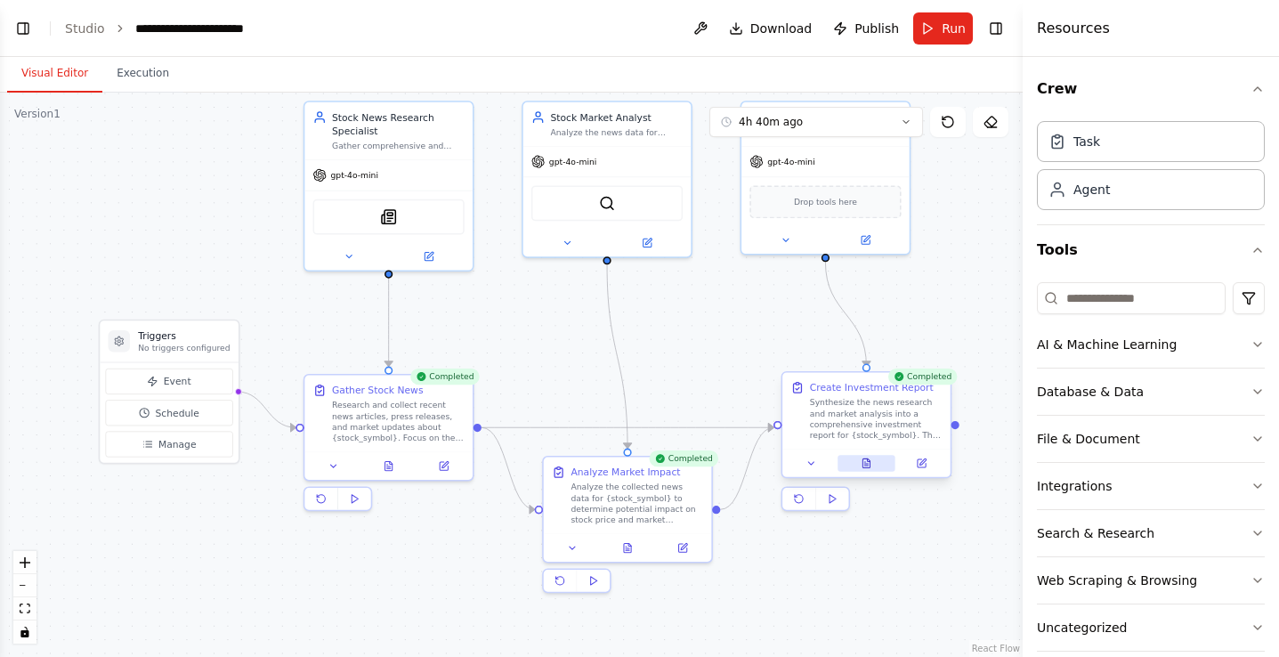
click at [875, 467] on button at bounding box center [866, 463] width 58 height 16
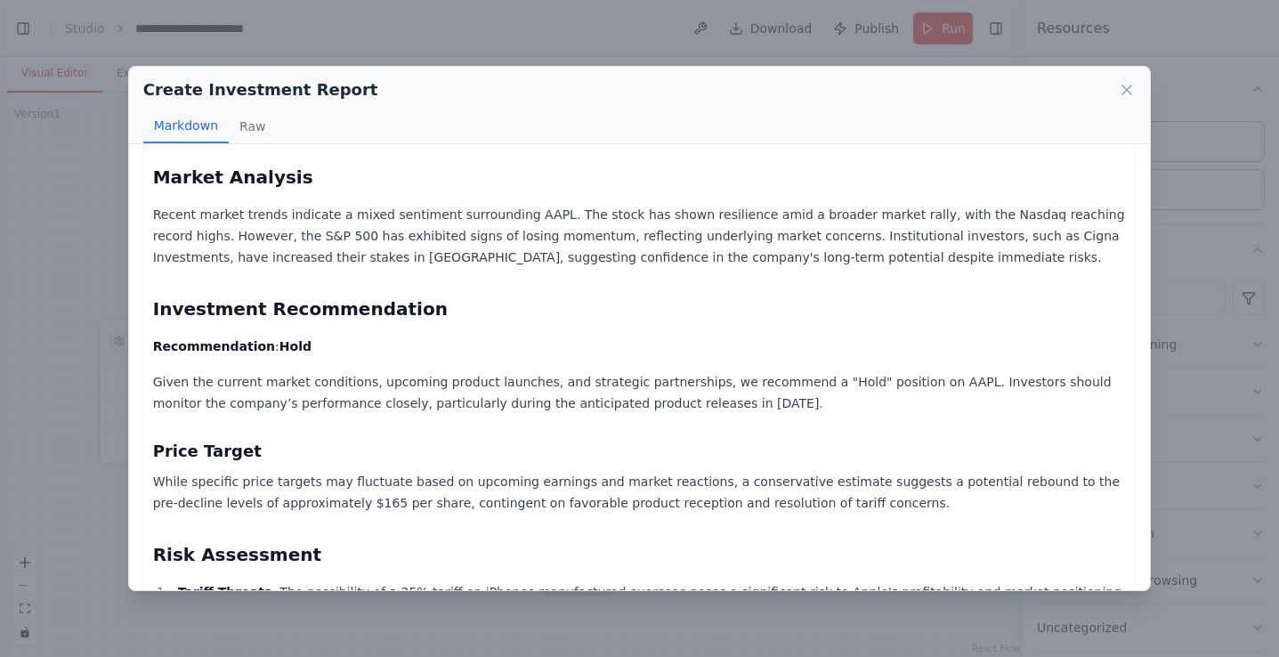
scroll to position [635, 0]
drag, startPoint x: 297, startPoint y: 303, endPoint x: 158, endPoint y: 299, distance: 139.8
click at [158, 335] on p "Recommendation : Hold" at bounding box center [640, 345] width 974 height 21
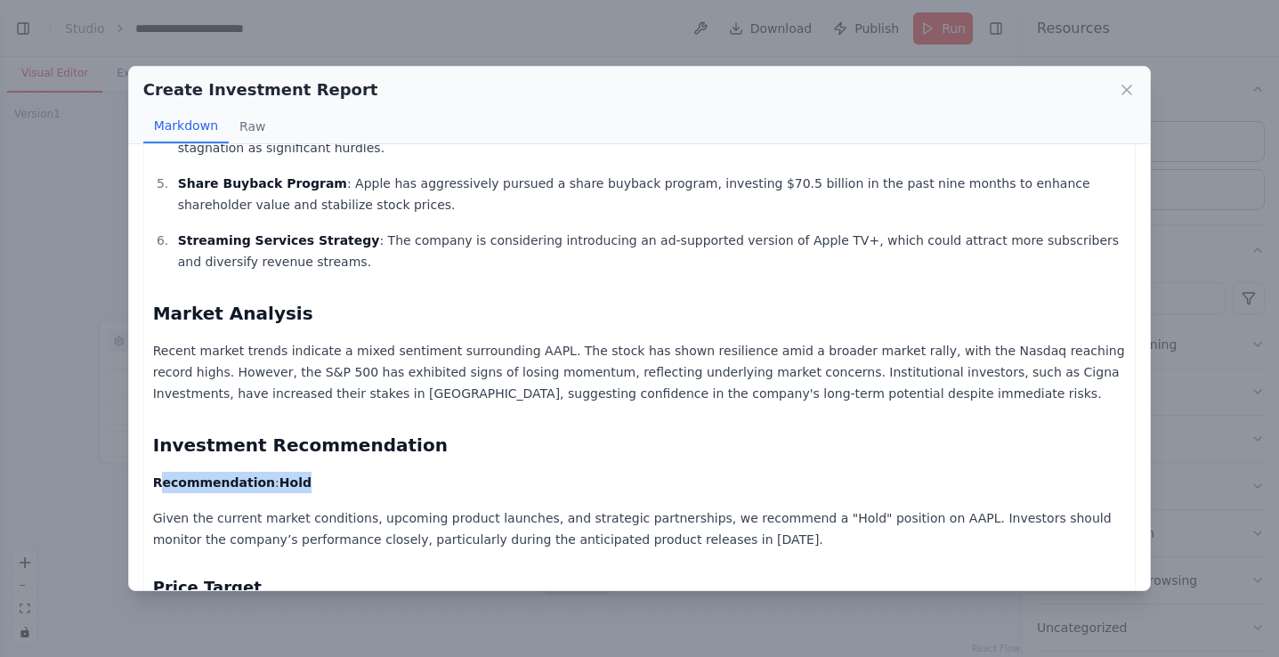
scroll to position [0, 0]
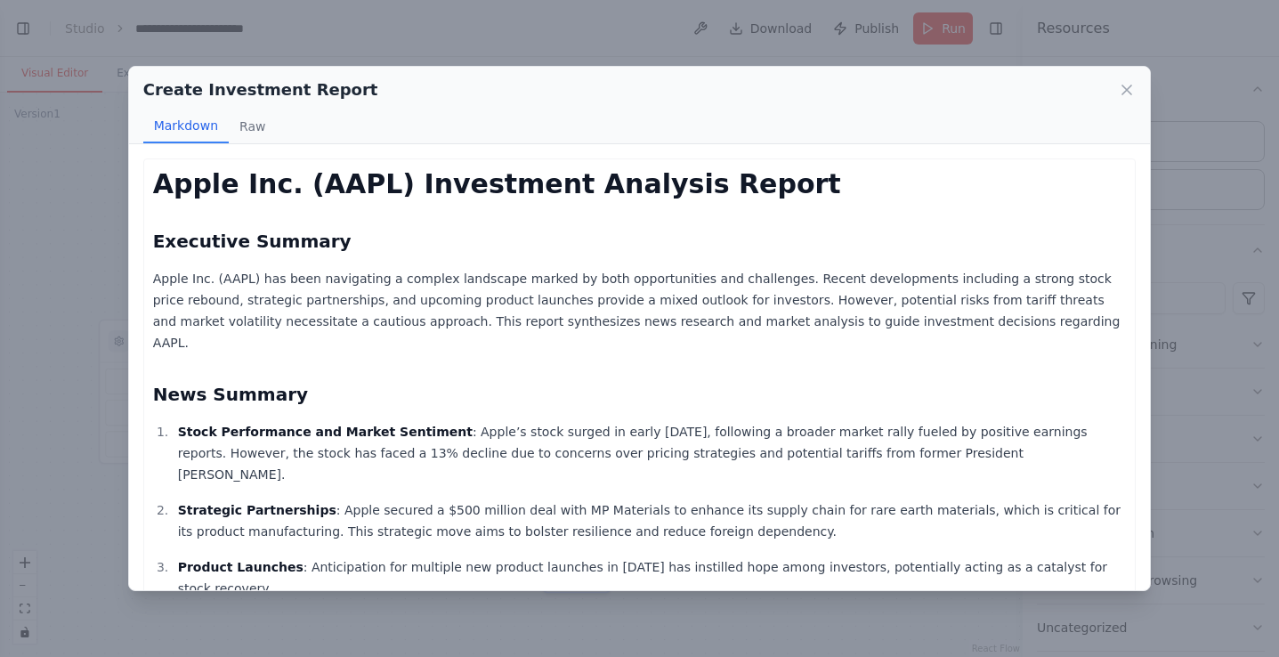
click at [1122, 78] on div "Create Investment Report" at bounding box center [639, 89] width 993 height 25
click at [1124, 83] on icon at bounding box center [1127, 90] width 18 height 18
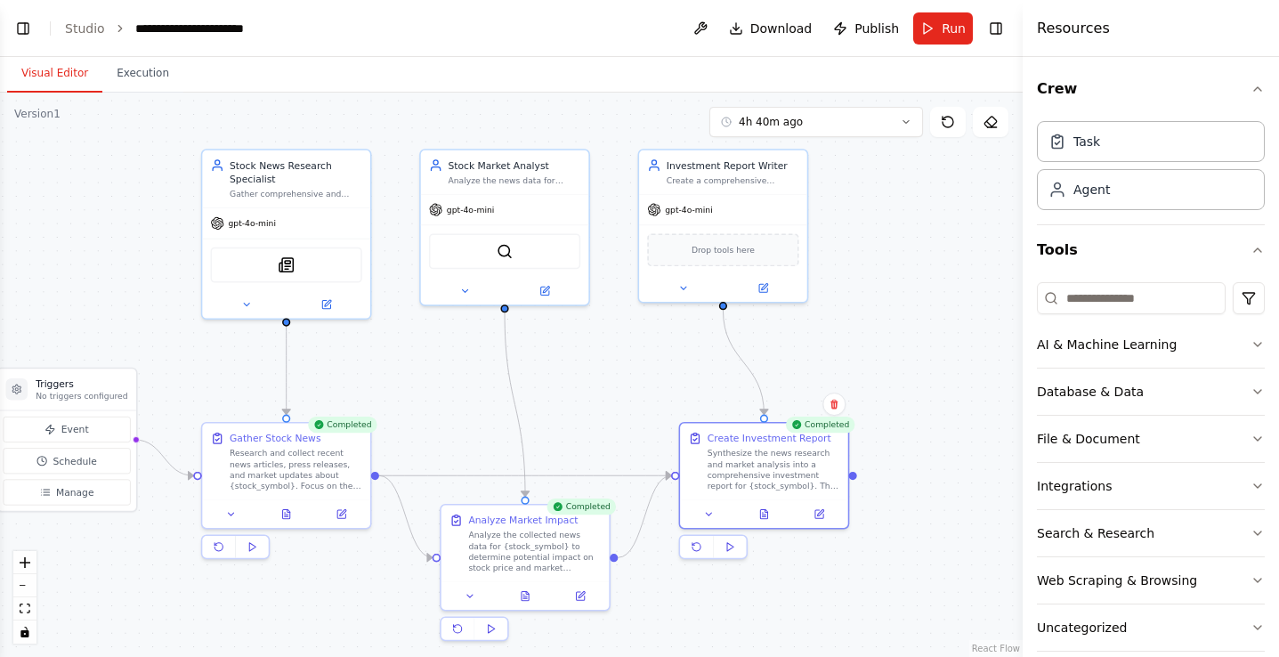
drag, startPoint x: 940, startPoint y: 246, endPoint x: 820, endPoint y: 295, distance: 130.1
click at [820, 295] on div ".deletable-edge-delete-btn { width: 20px; height: 20px; border: 0px solid #ffff…" at bounding box center [511, 375] width 1023 height 564
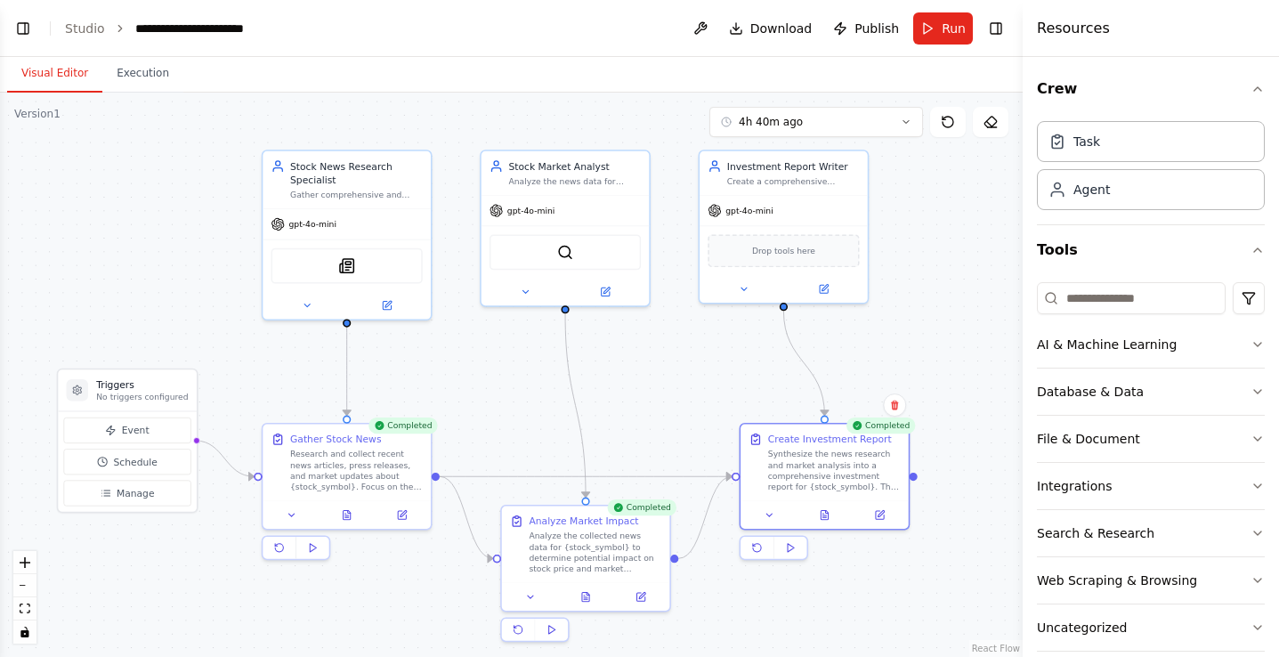
drag, startPoint x: 877, startPoint y: 283, endPoint x: 955, endPoint y: 281, distance: 77.4
click at [955, 281] on div ".deletable-edge-delete-btn { width: 20px; height: 20px; border: 0px solid #ffff…" at bounding box center [511, 375] width 1023 height 564
click at [935, 33] on button "Run" at bounding box center [943, 28] width 60 height 32
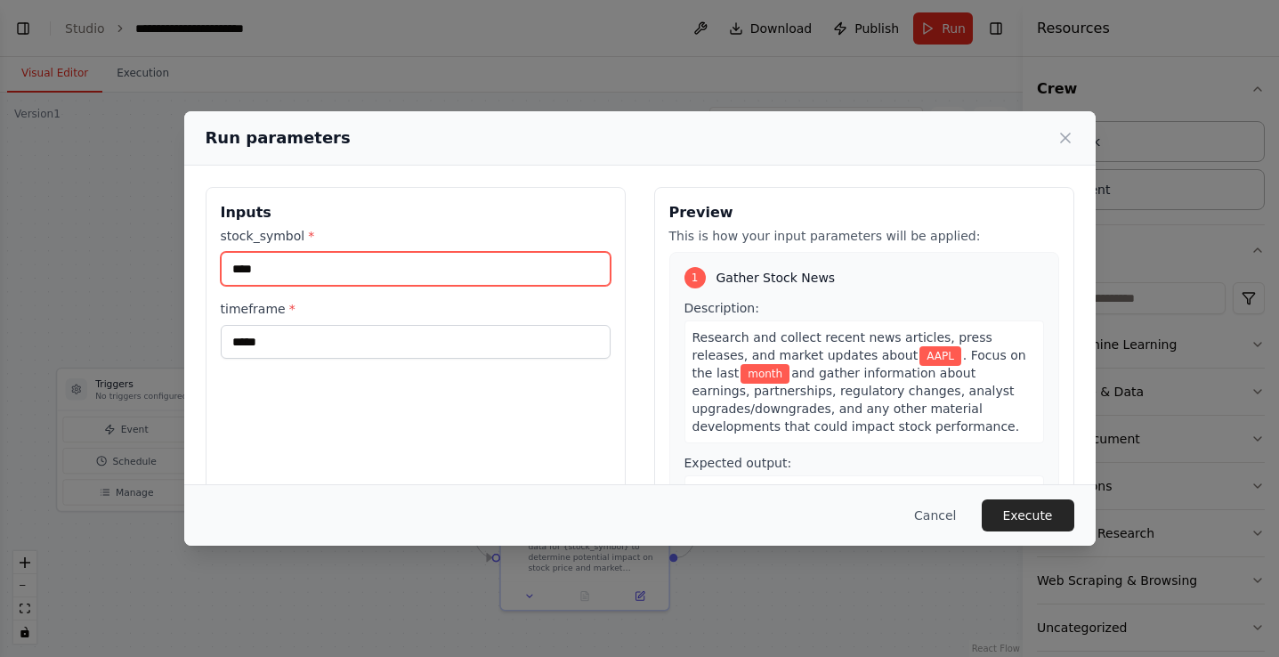
click at [248, 267] on input "****" at bounding box center [416, 269] width 390 height 34
type input "****"
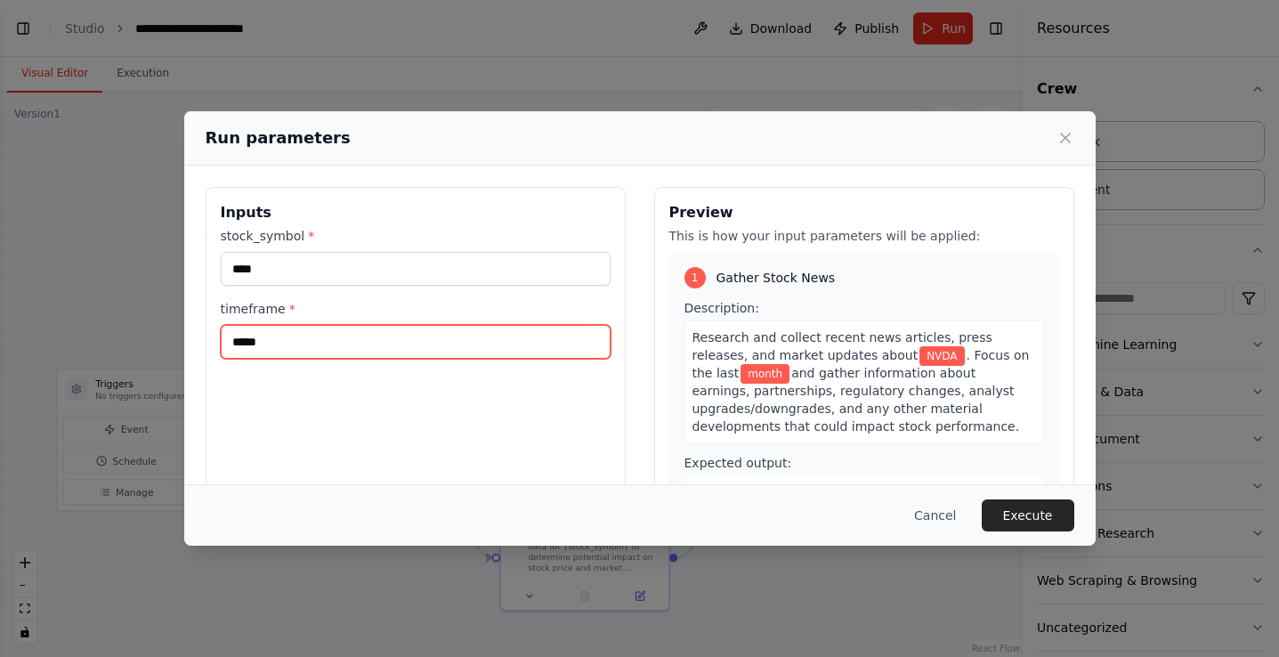
click at [267, 342] on input "*****" at bounding box center [416, 342] width 390 height 34
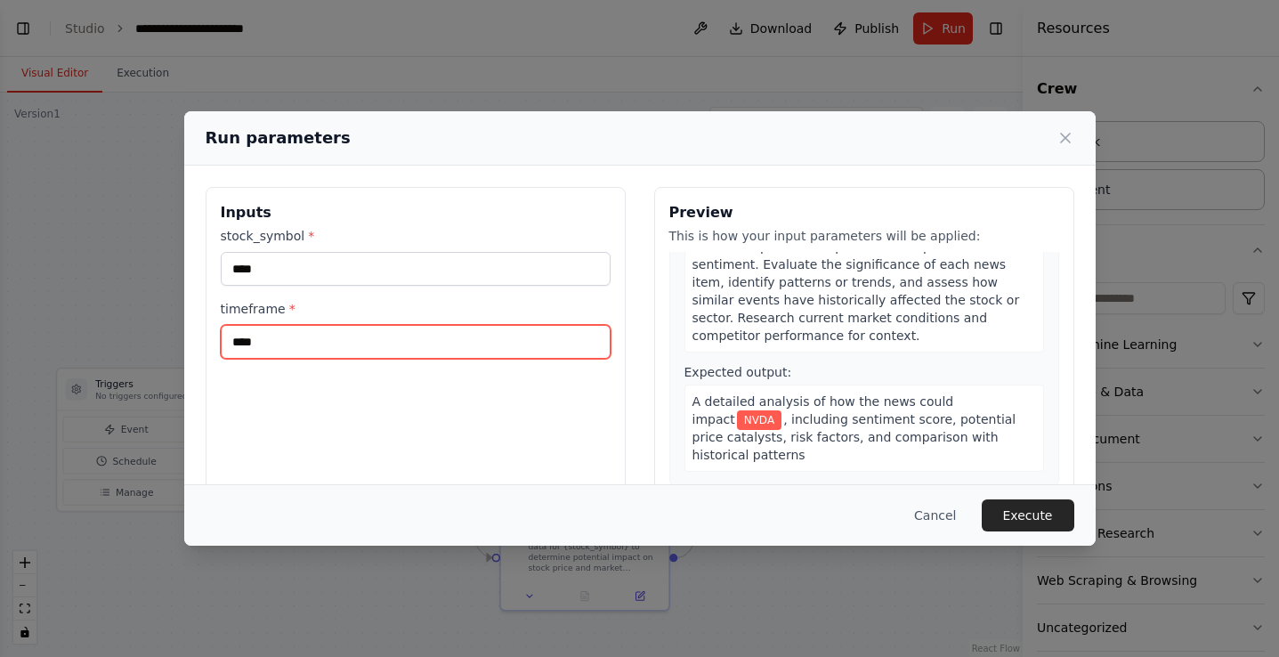
scroll to position [433, 0]
type input "****"
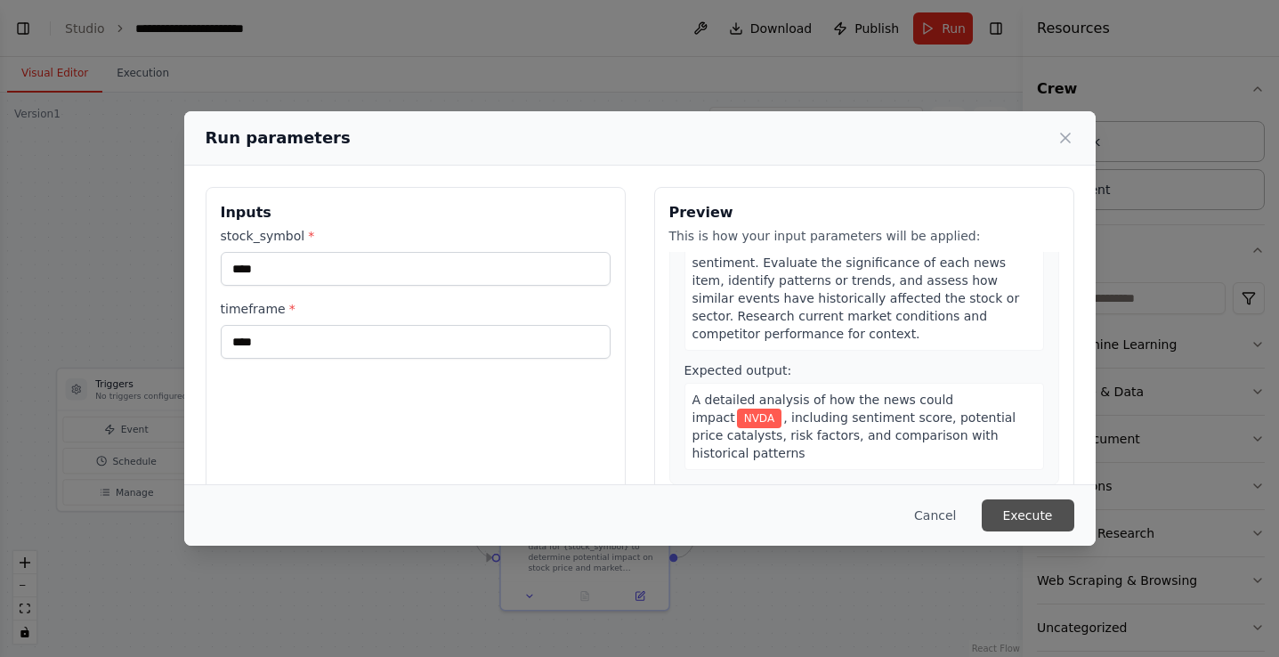
click at [1015, 508] on button "Execute" at bounding box center [1028, 515] width 93 height 32
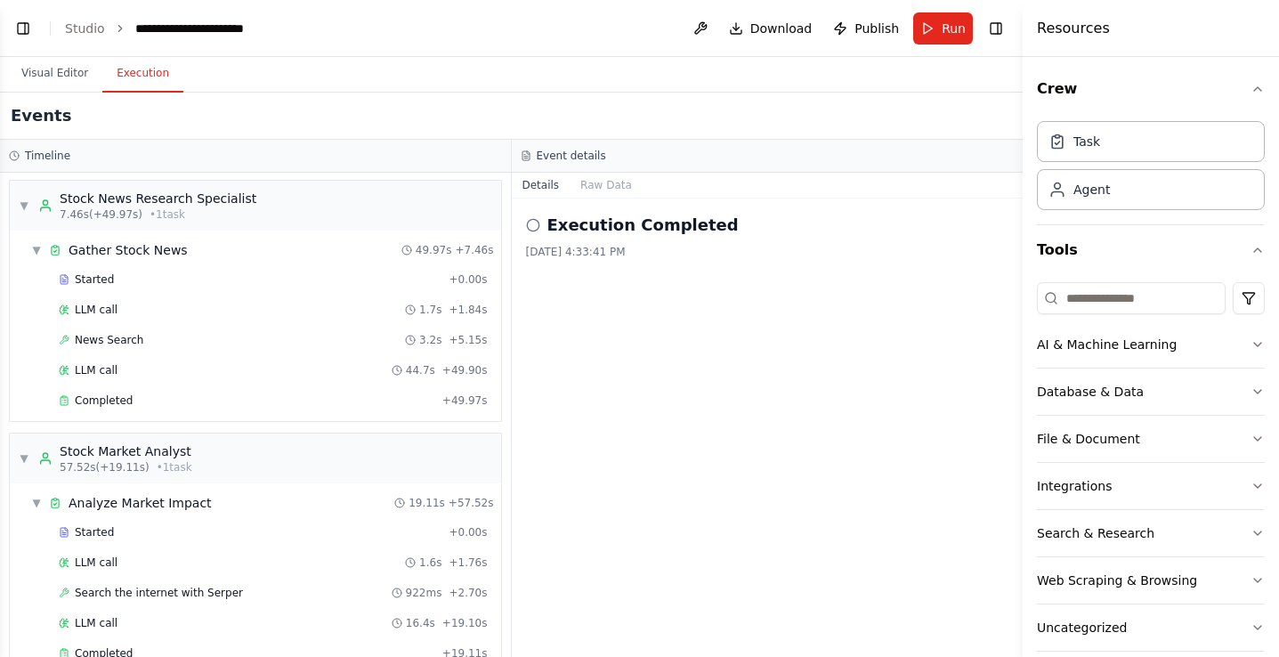
scroll to position [0, 0]
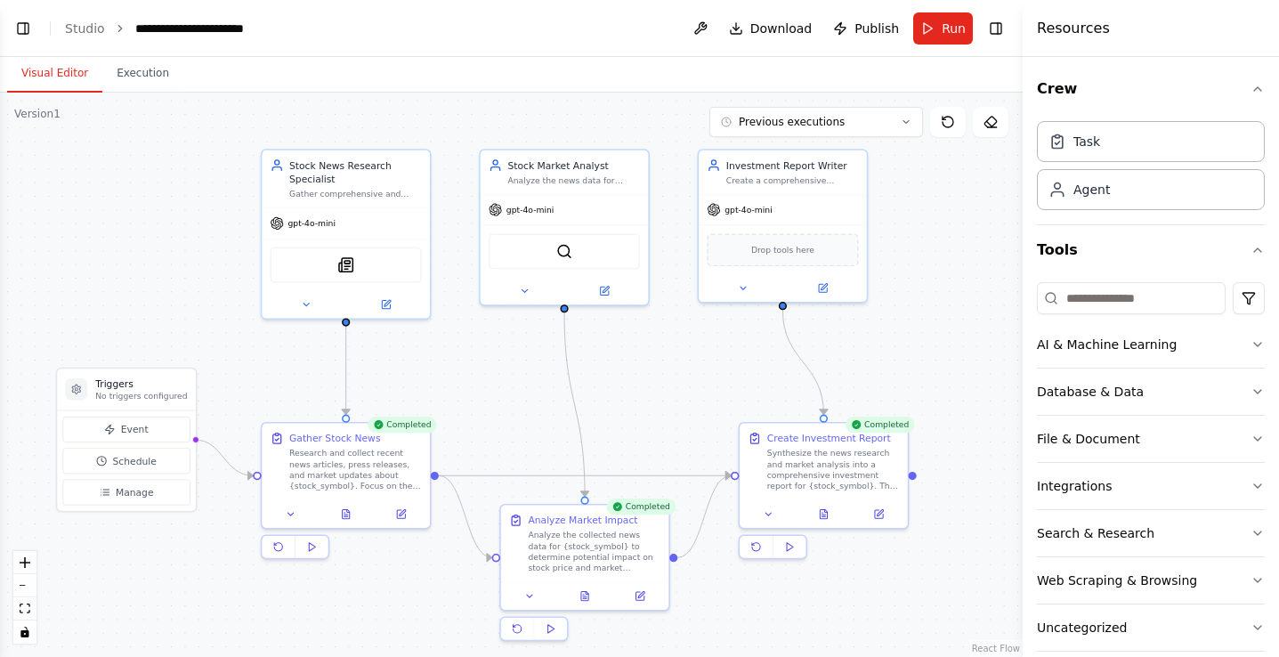
click at [71, 79] on button "Visual Editor" at bounding box center [54, 73] width 95 height 37
click at [831, 513] on button at bounding box center [824, 511] width 58 height 16
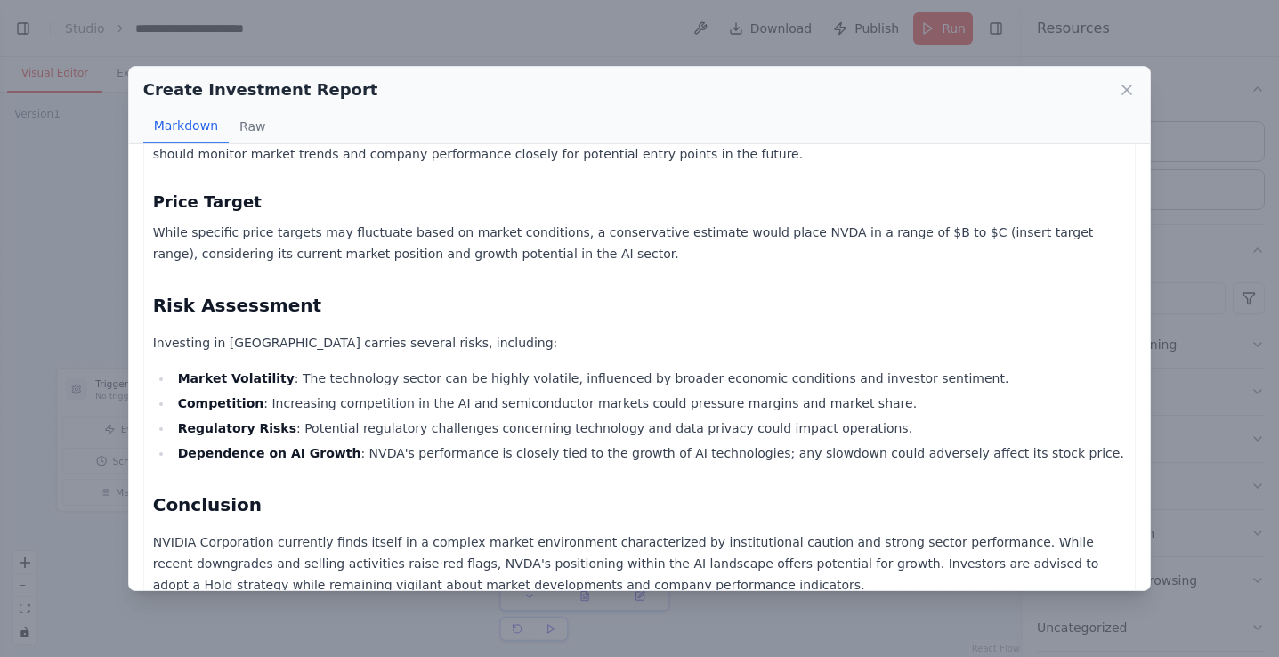
scroll to position [833, 0]
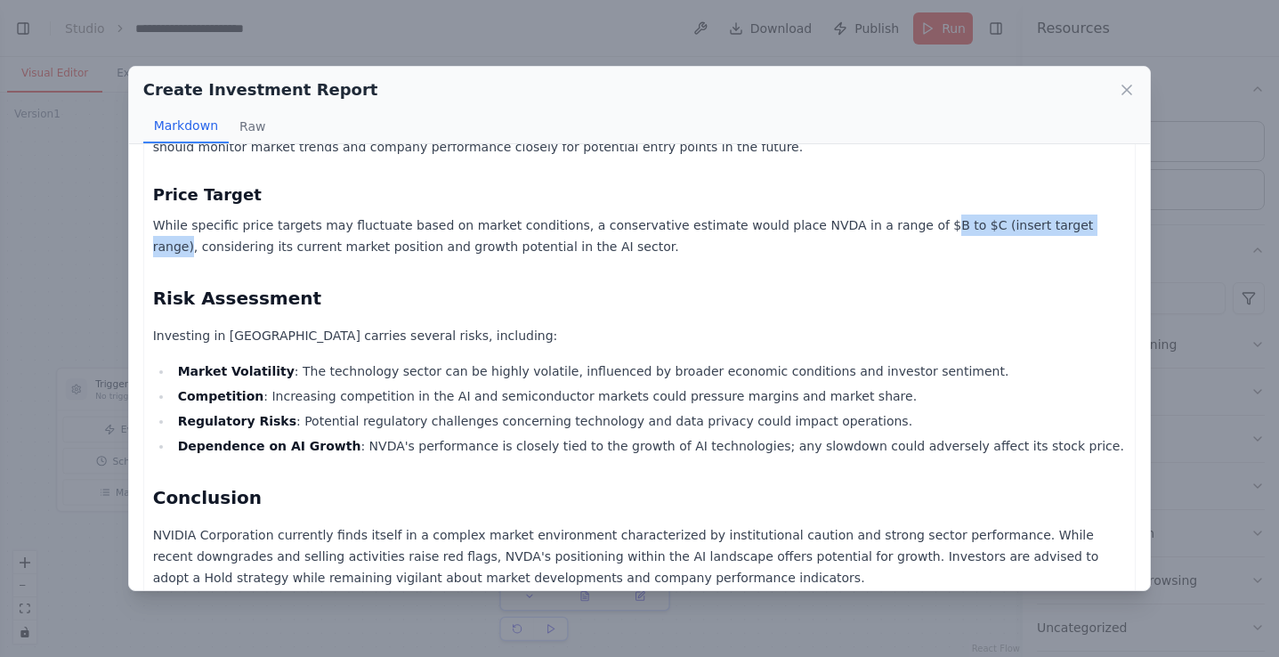
drag, startPoint x: 891, startPoint y: 204, endPoint x: 1055, endPoint y: 199, distance: 163.8
click at [1055, 214] on p "While specific price targets may fluctuate based on market conditions, a conser…" at bounding box center [640, 235] width 974 height 43
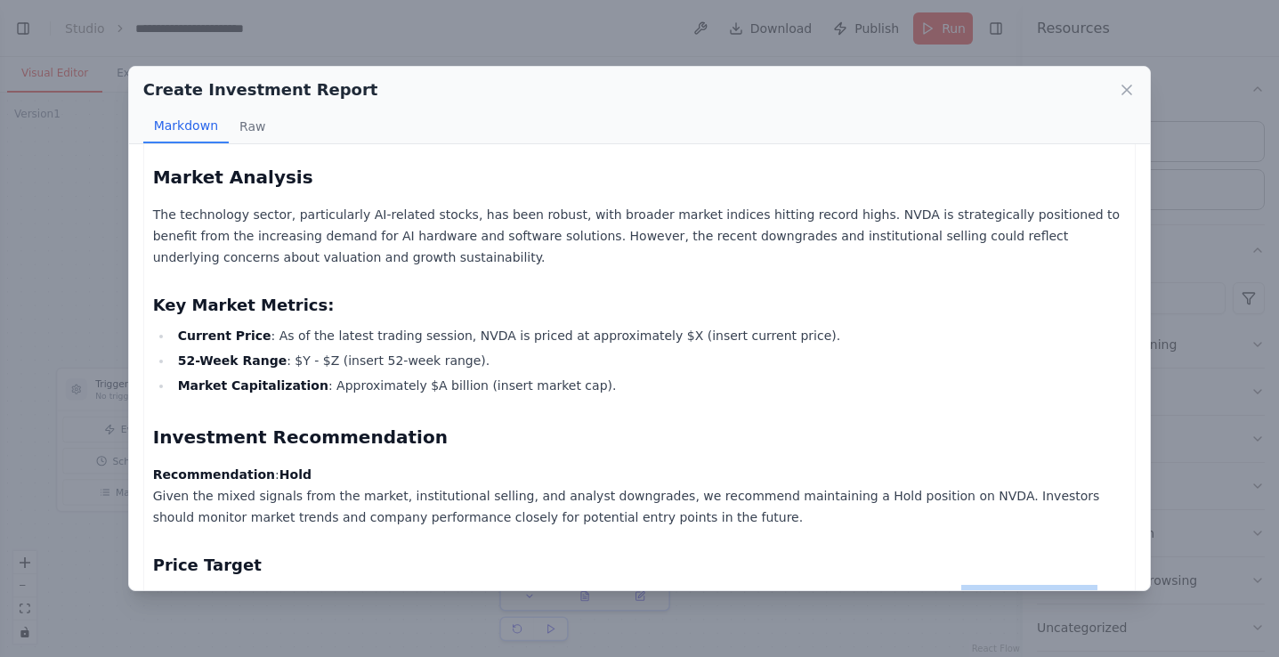
scroll to position [461, 0]
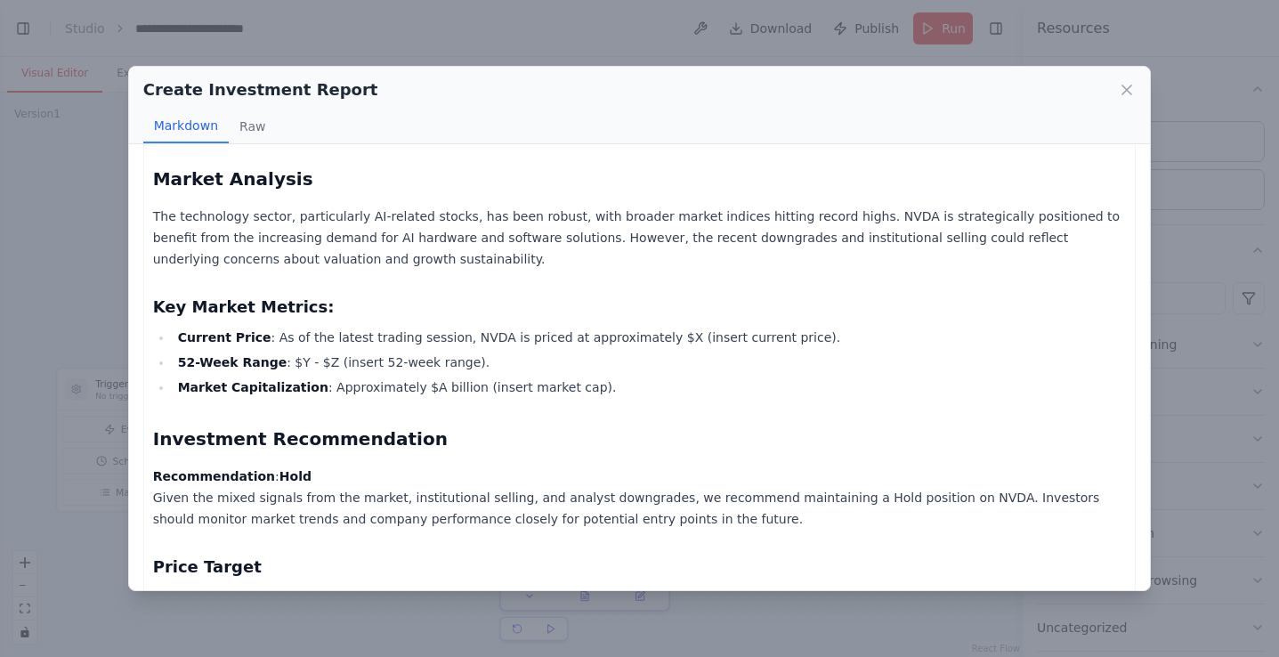
click at [418, 352] on li "52-Week Range : $Y - $Z (insert 52-week range)." at bounding box center [650, 362] width 954 height 21
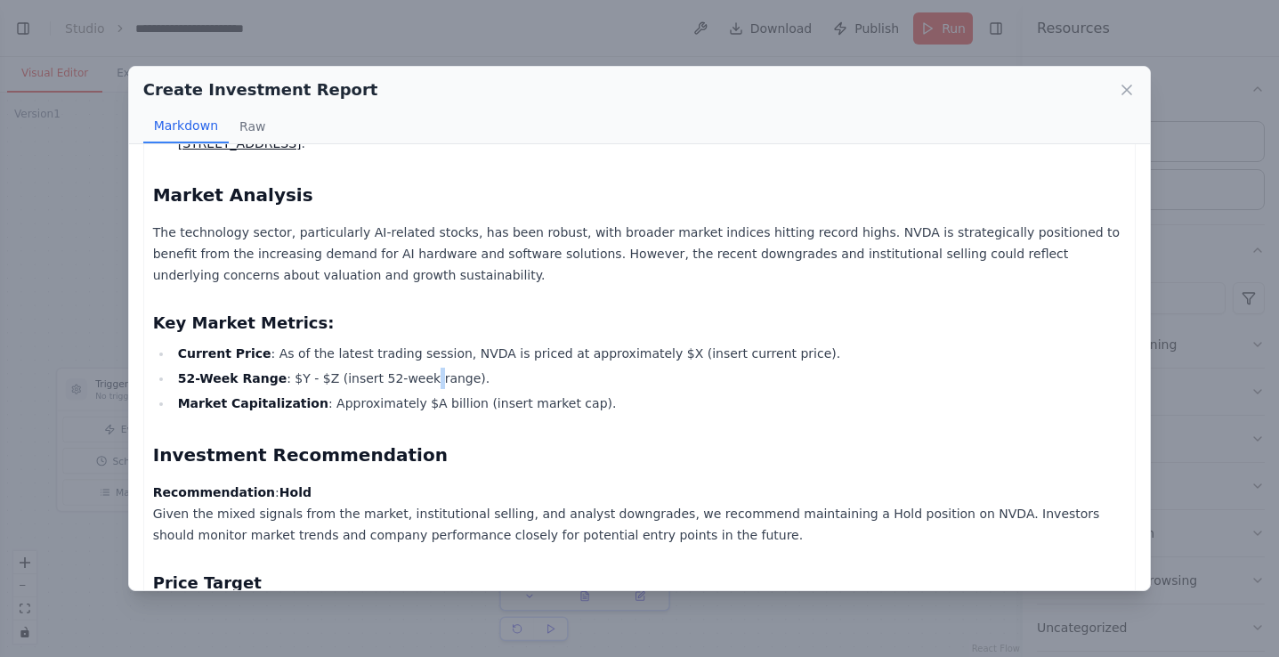
scroll to position [434, 0]
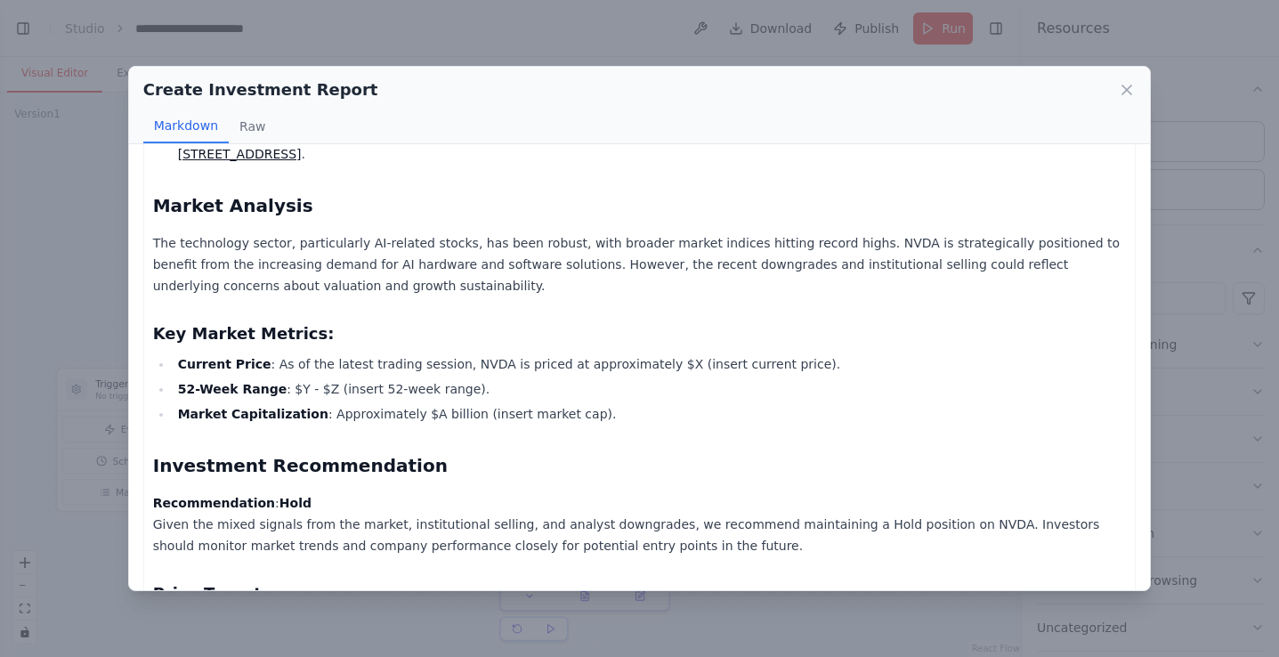
click at [641, 353] on li "Current Price : As of the latest trading session, NVDA is priced at approximate…" at bounding box center [650, 363] width 954 height 21
click at [247, 133] on button "Raw" at bounding box center [252, 126] width 47 height 34
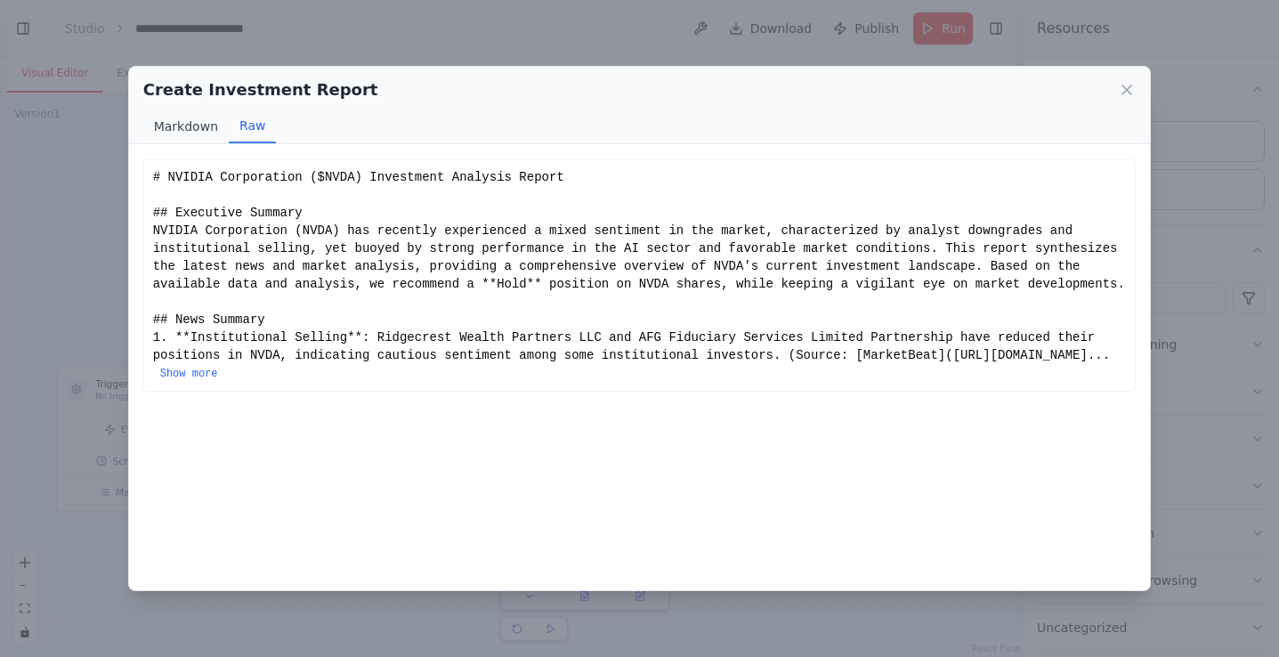
click at [193, 125] on button "Markdown" at bounding box center [185, 126] width 85 height 34
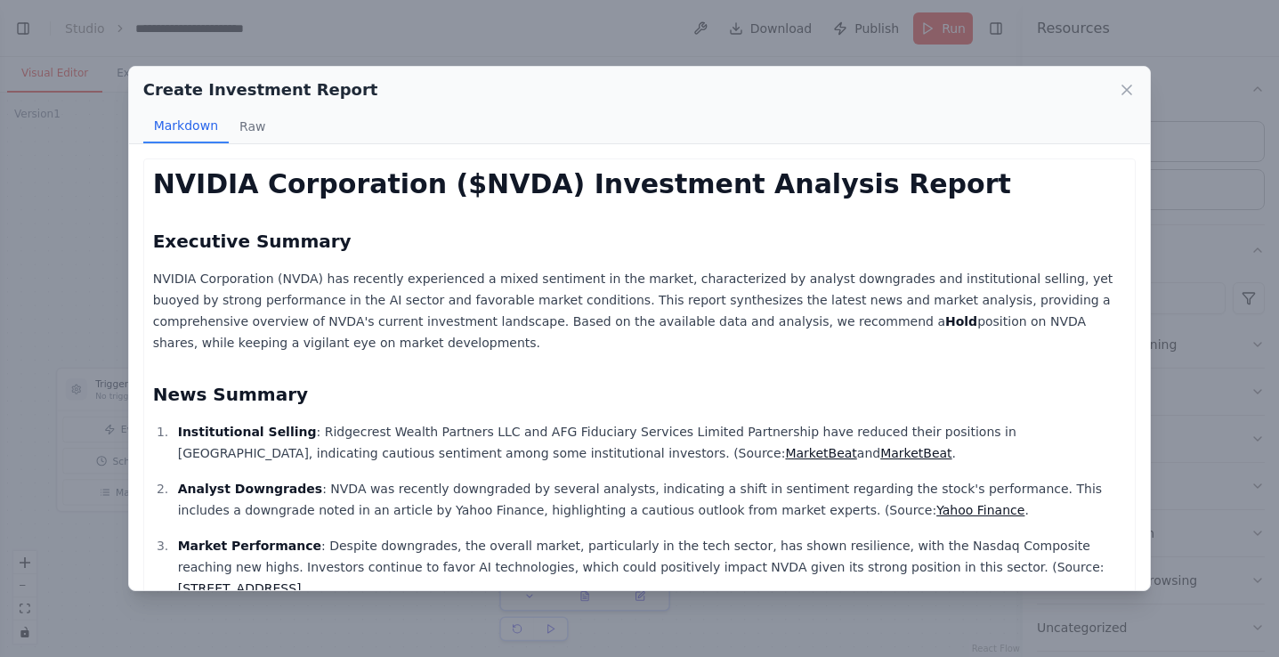
scroll to position [833, 0]
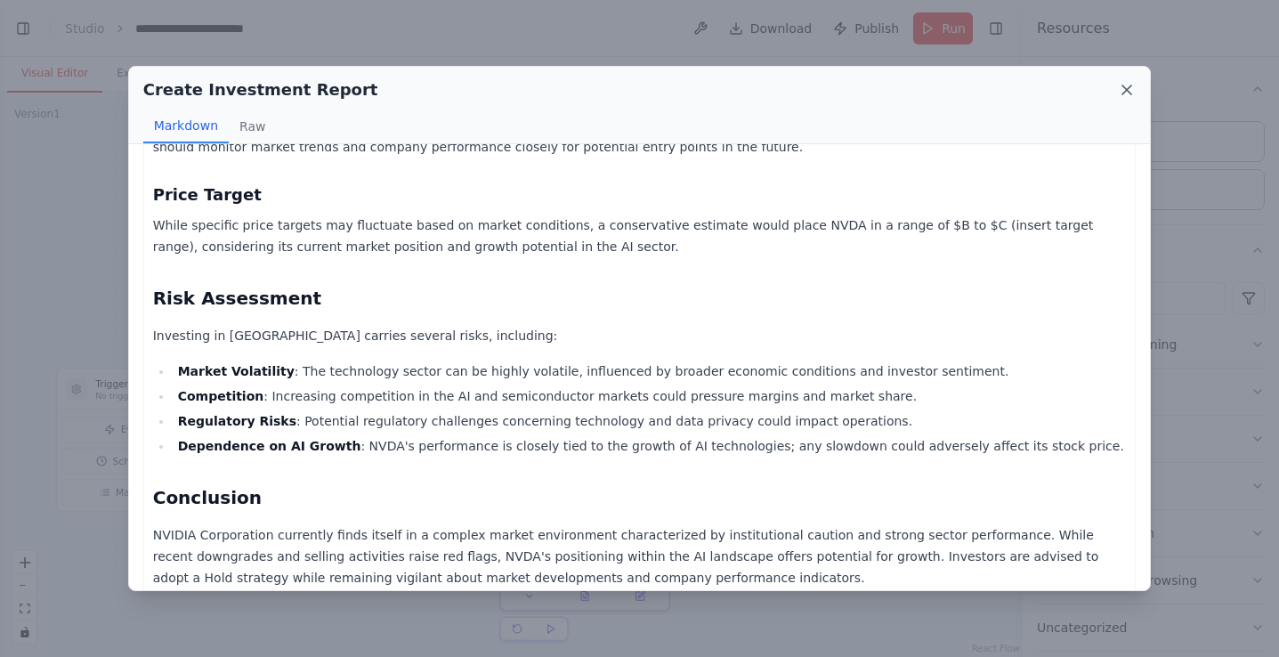
click at [1124, 89] on icon at bounding box center [1127, 90] width 18 height 18
